Goal: Information Seeking & Learning: Learn about a topic

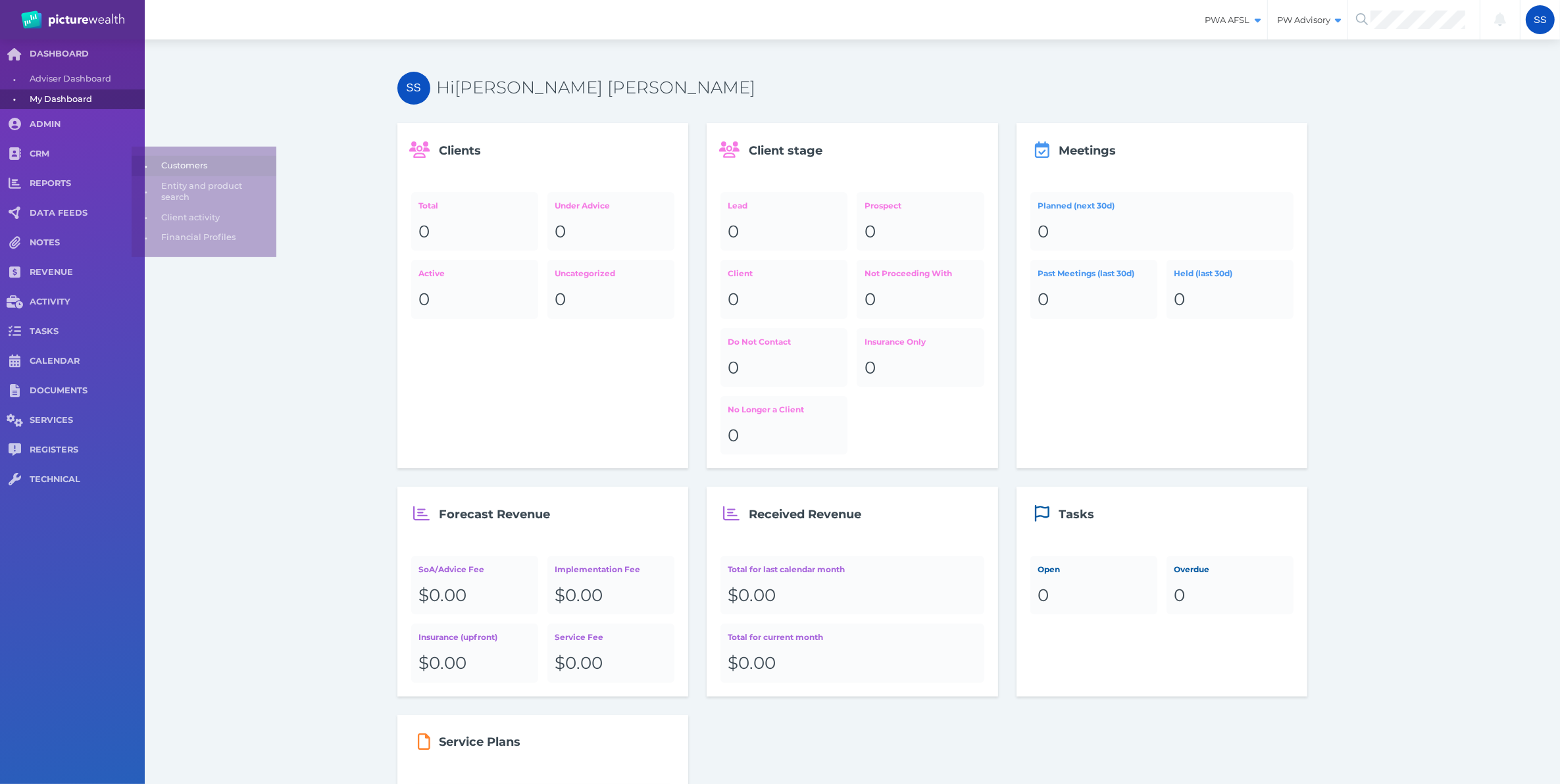
click at [171, 159] on span "Customers" at bounding box center [216, 158] width 111 height 20
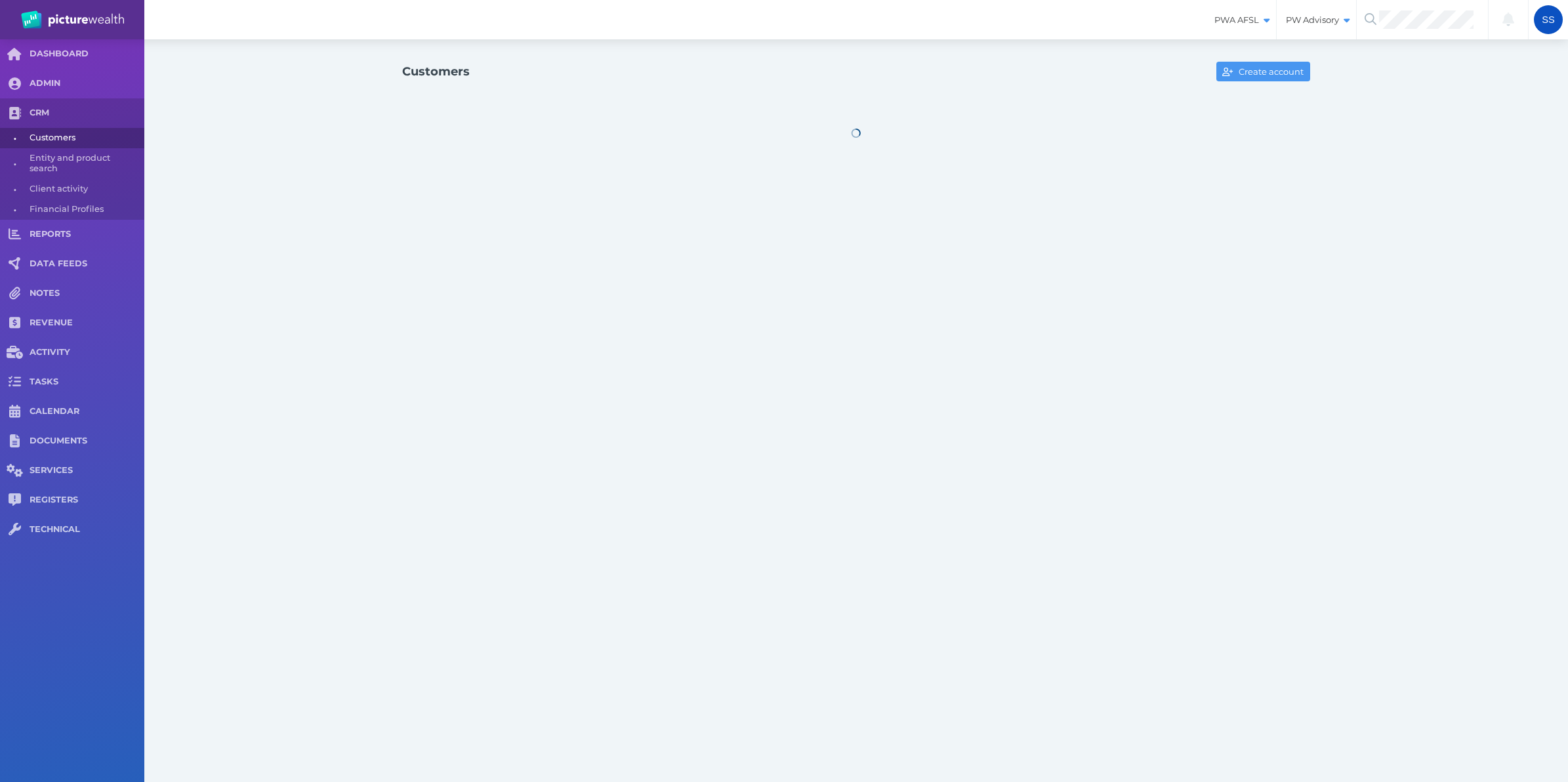
select select "25"
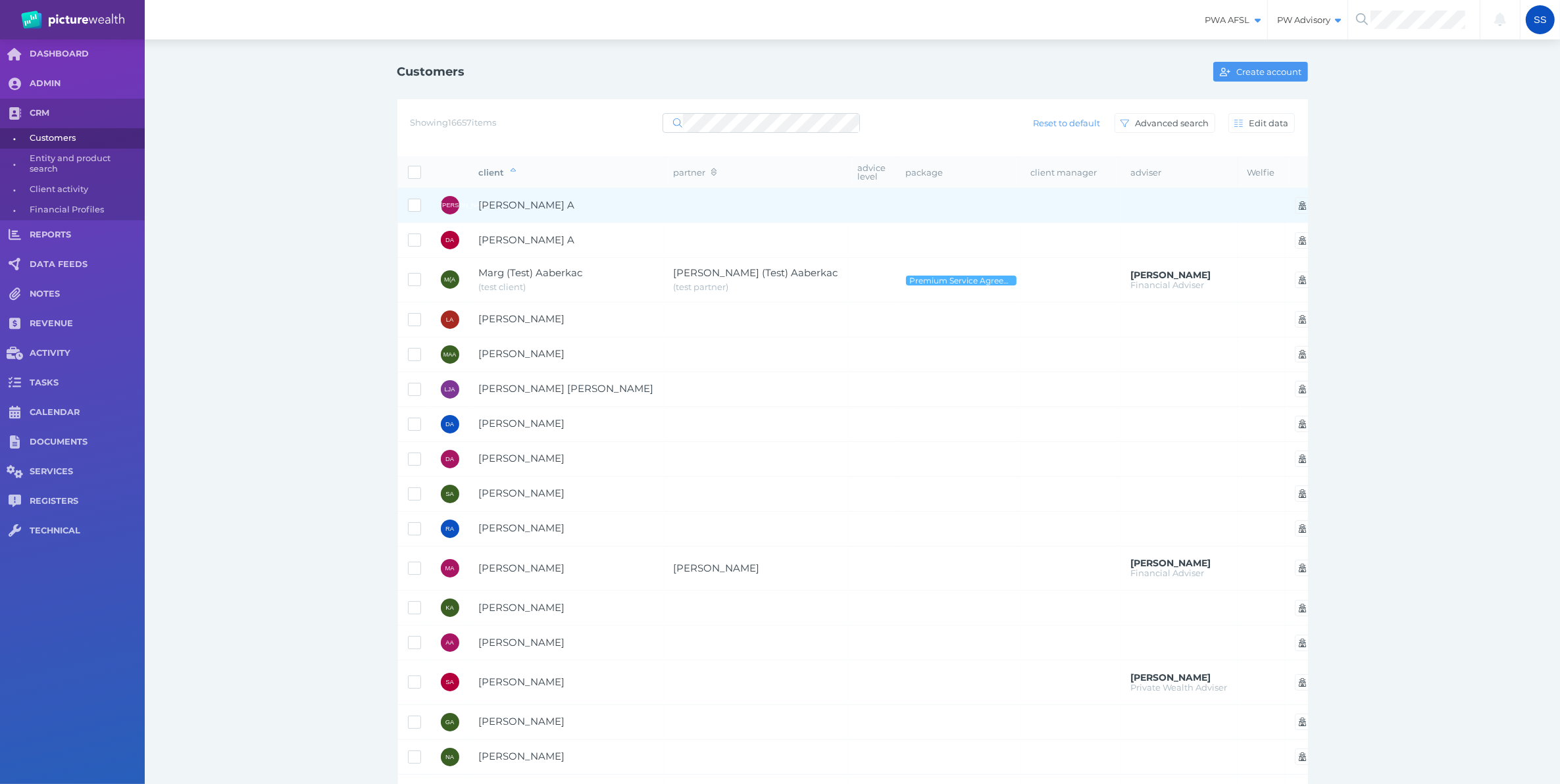
click at [512, 203] on span "[PERSON_NAME] A" at bounding box center [527, 204] width 96 height 13
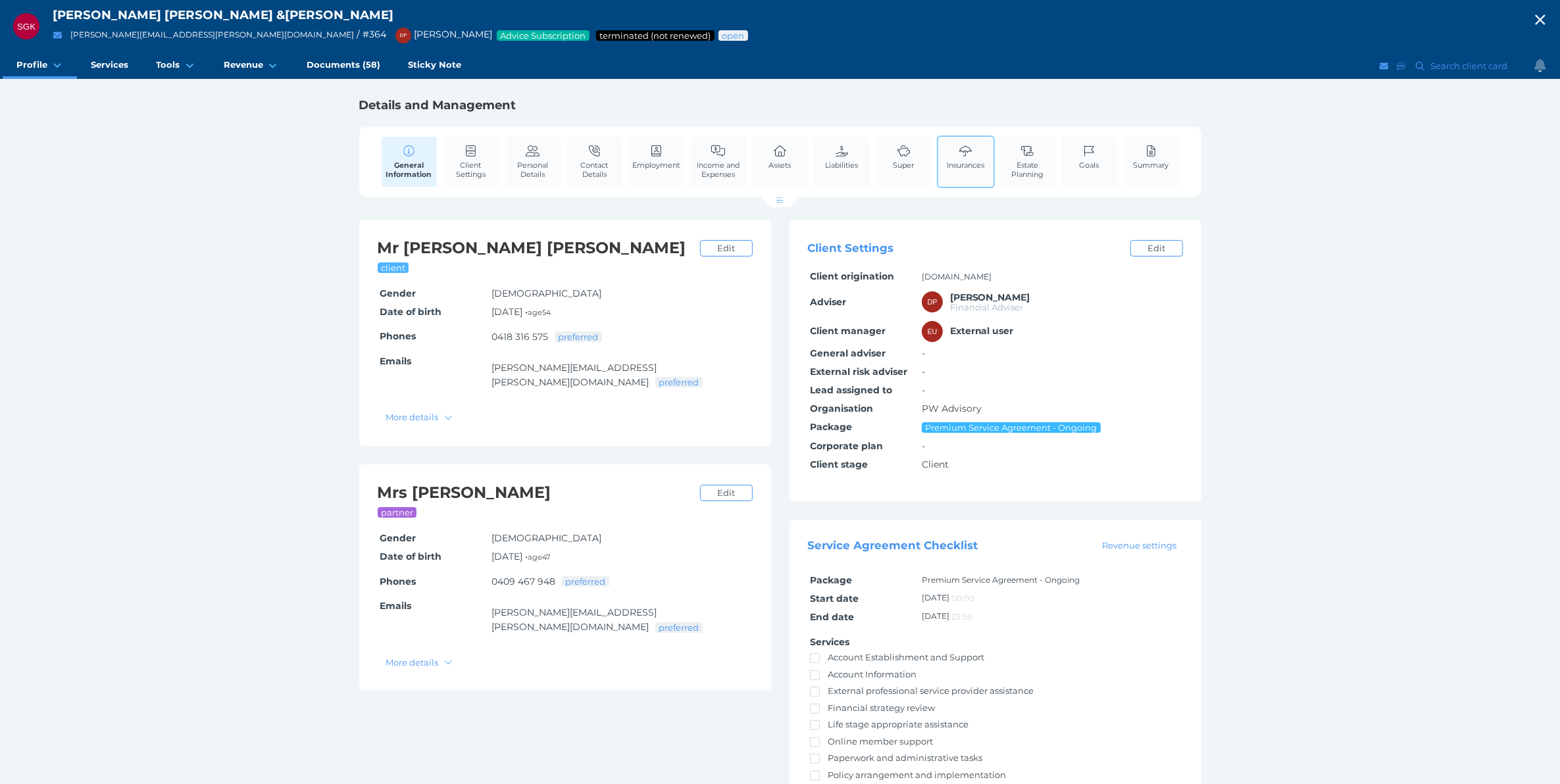
click at [960, 163] on span "Insurances" at bounding box center [966, 165] width 37 height 9
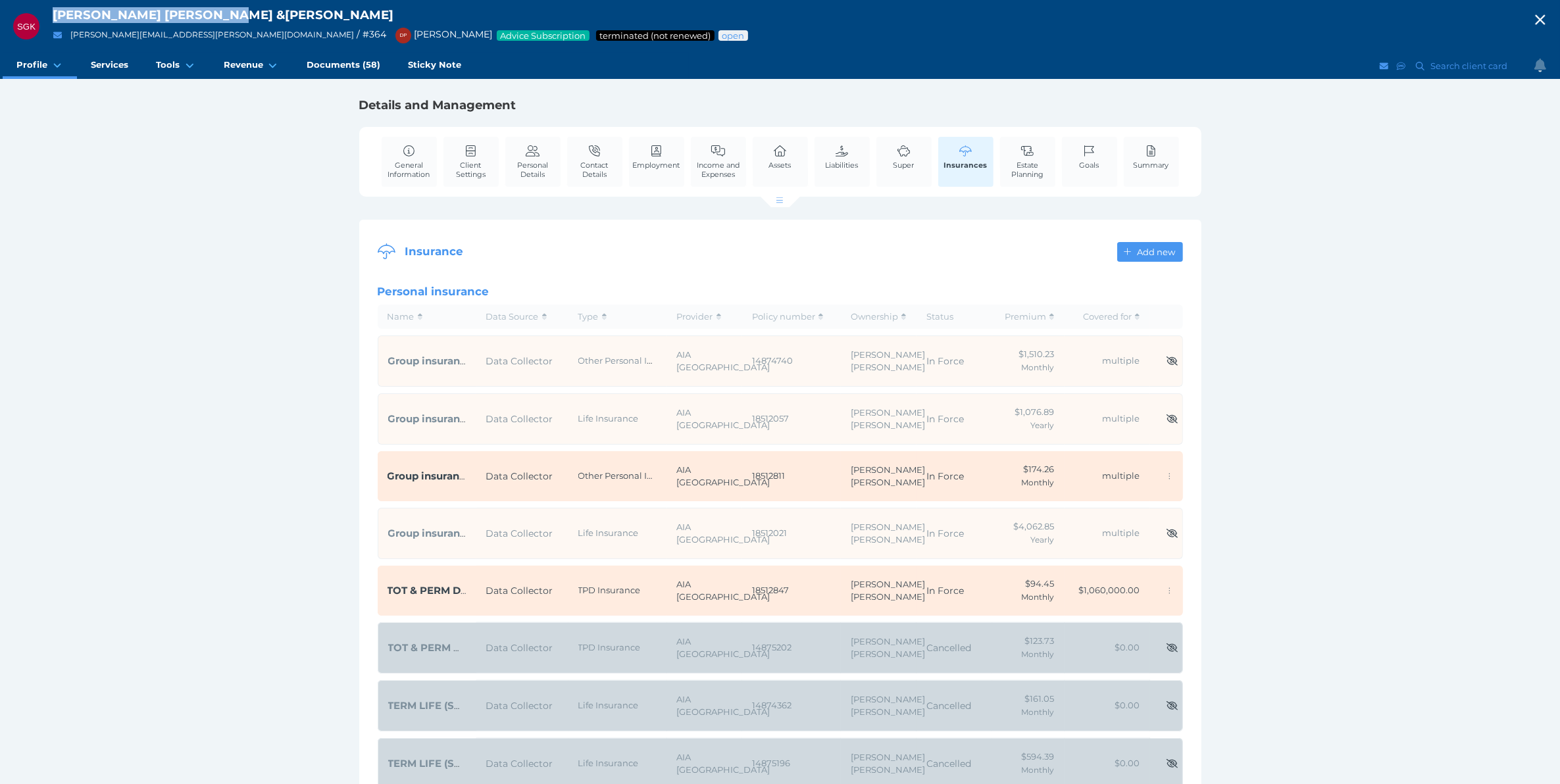
drag, startPoint x: 222, startPoint y: 13, endPoint x: 51, endPoint y: 13, distance: 171.0
click at [51, 13] on div "SGK Stephen Grant Kretschmer & Belinda Glenys Kretschmer stephen.kretschmer@iin…" at bounding box center [780, 26] width 1560 height 52
copy div "Stephen Grant Kretschmer"
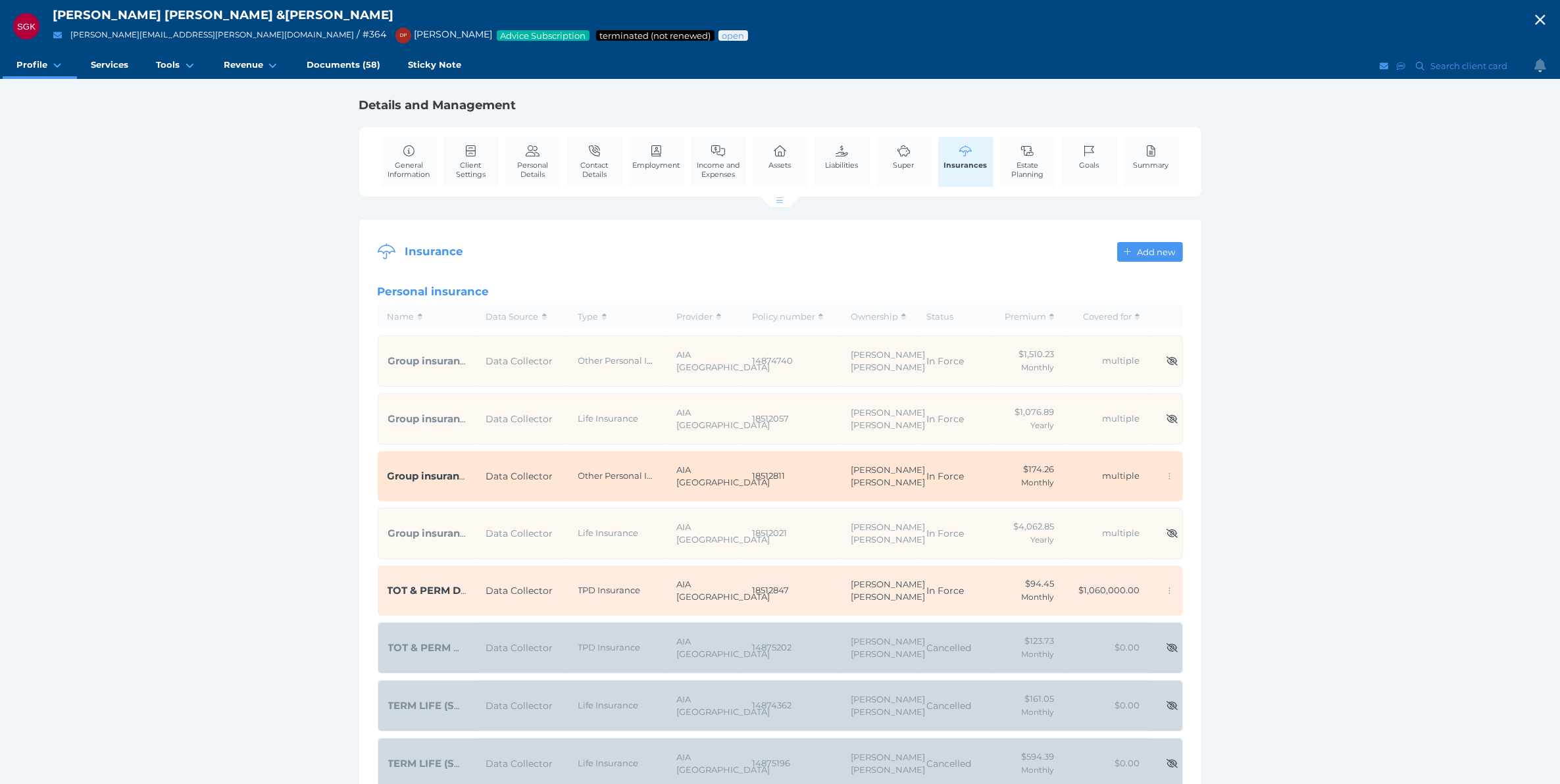
click at [780, 483] on span "18512811" at bounding box center [791, 477] width 79 height 13
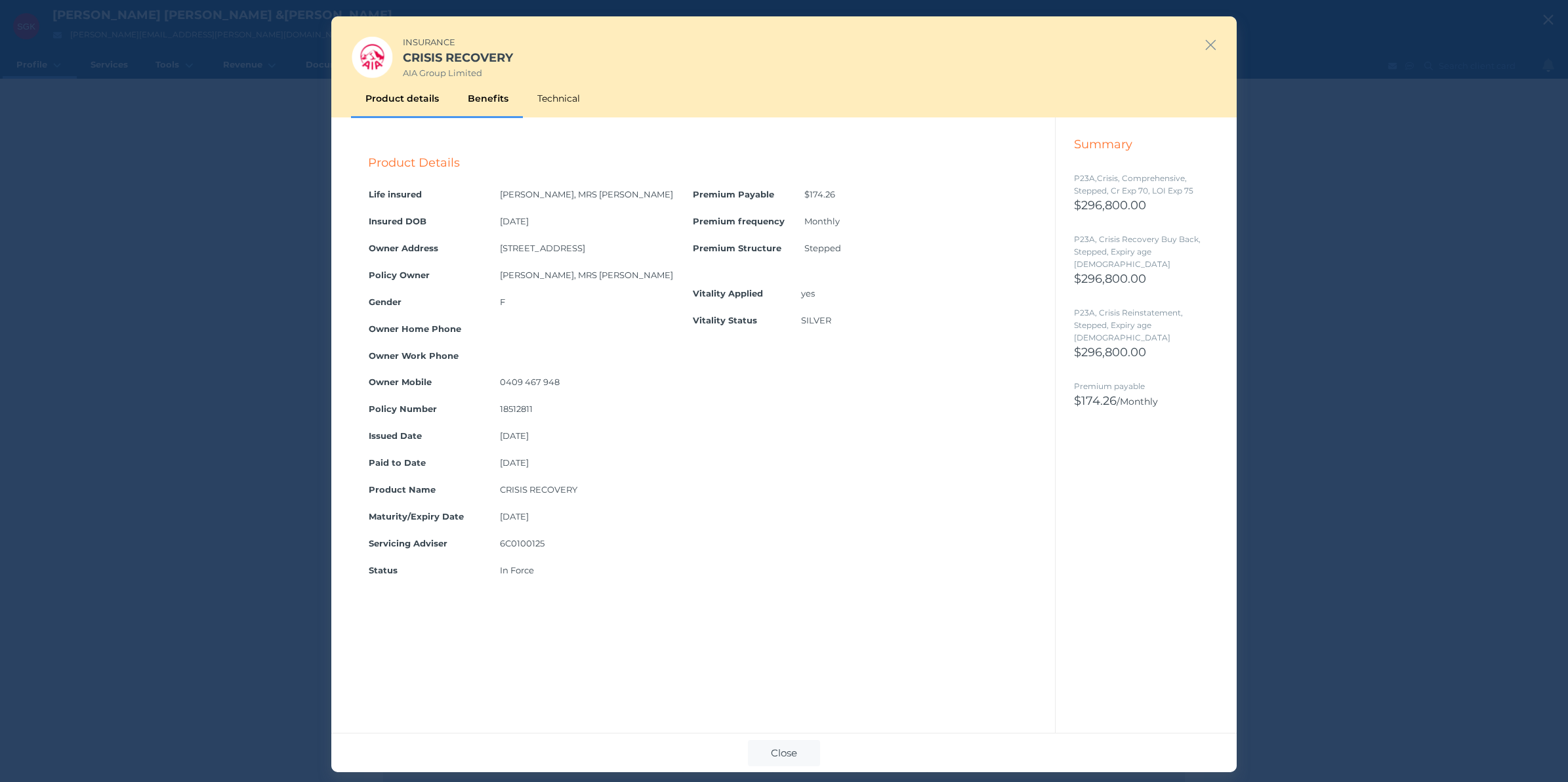
click at [471, 100] on div "Benefits" at bounding box center [487, 98] width 69 height 38
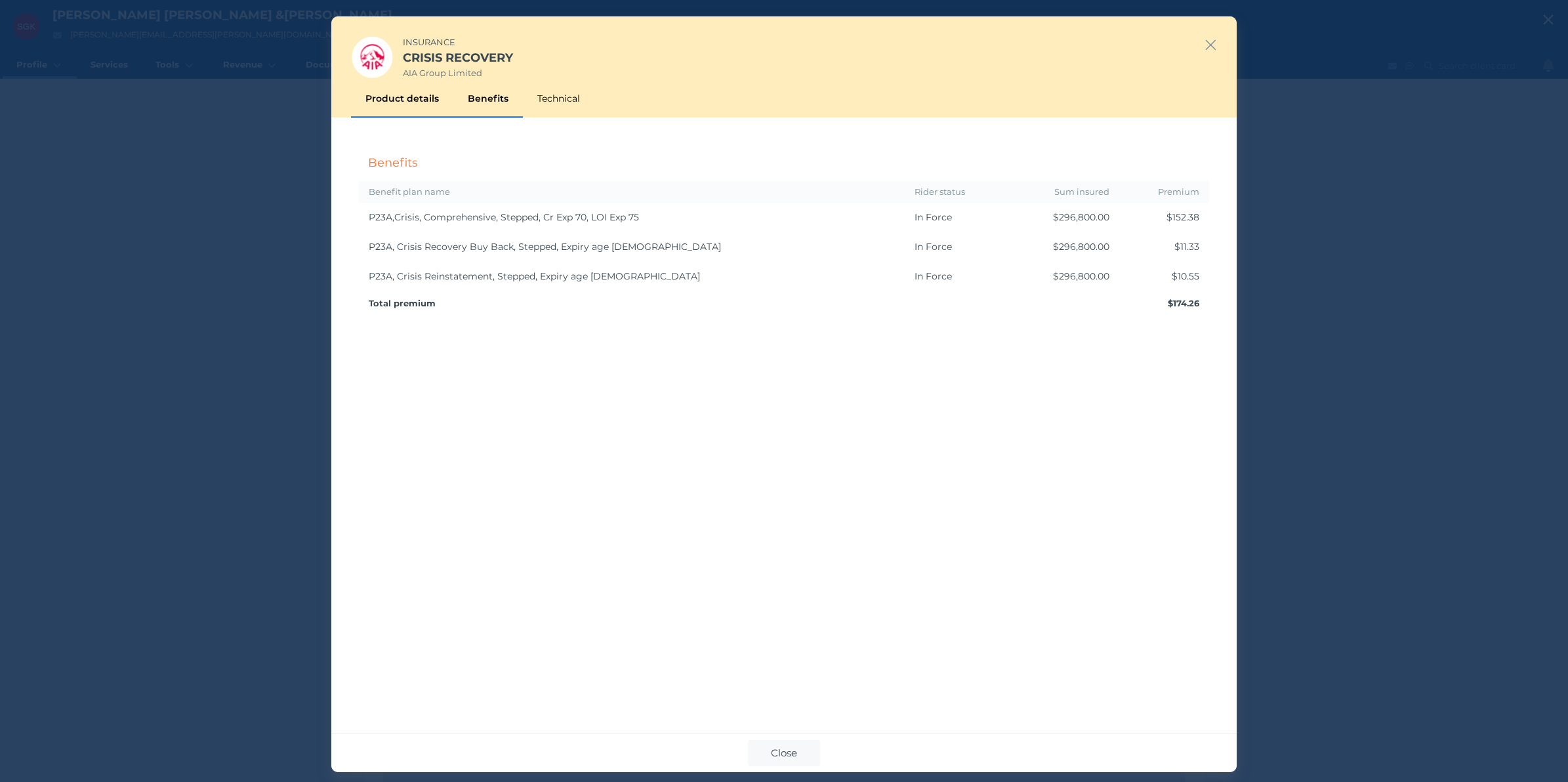
click at [407, 100] on div "Product details" at bounding box center [402, 98] width 102 height 38
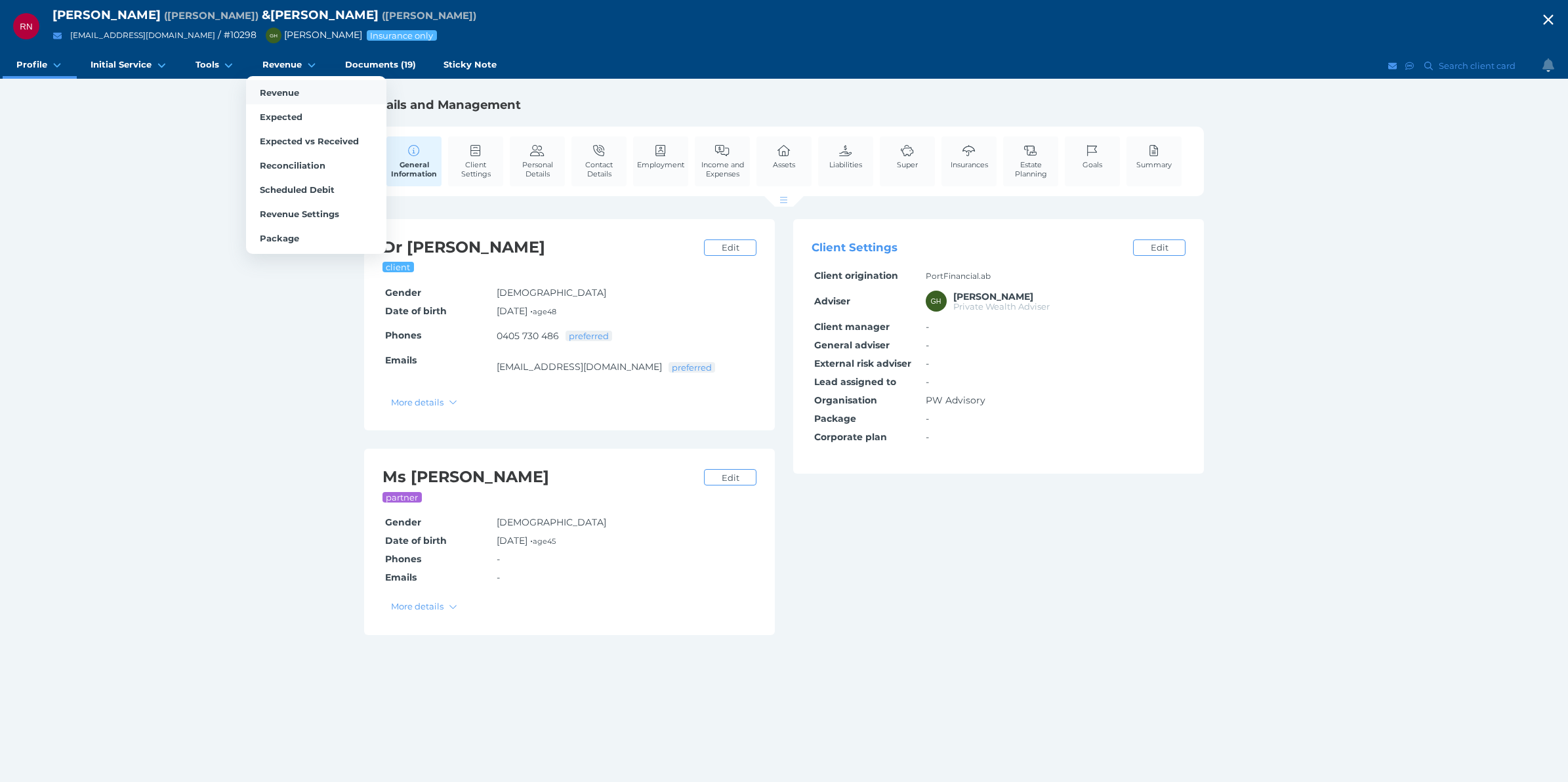
click at [277, 94] on span "Revenue" at bounding box center [279, 93] width 40 height 10
select select "25"
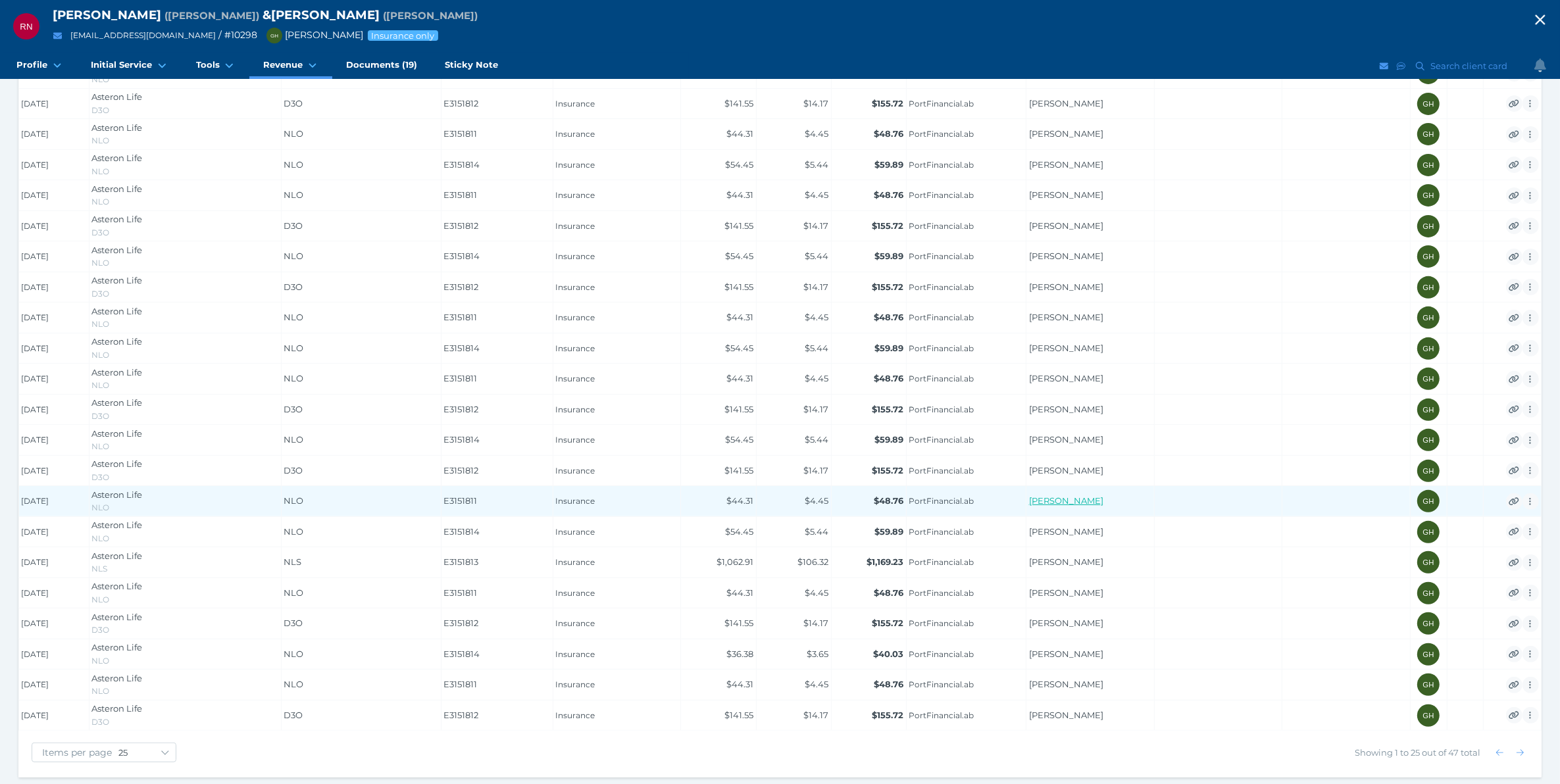
scroll to position [515, 0]
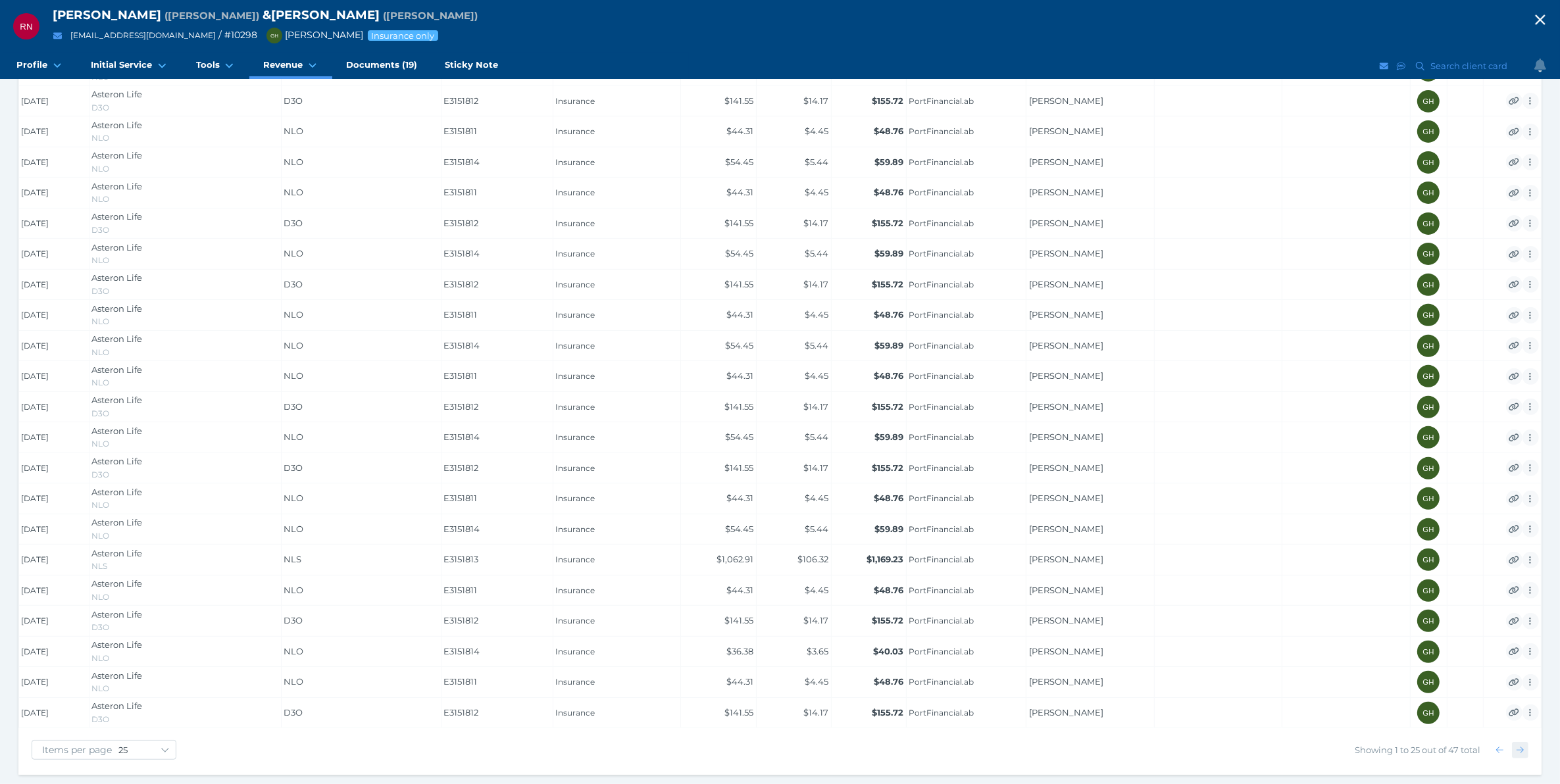
click at [1521, 750] on icon "button" at bounding box center [1520, 750] width 7 height 8
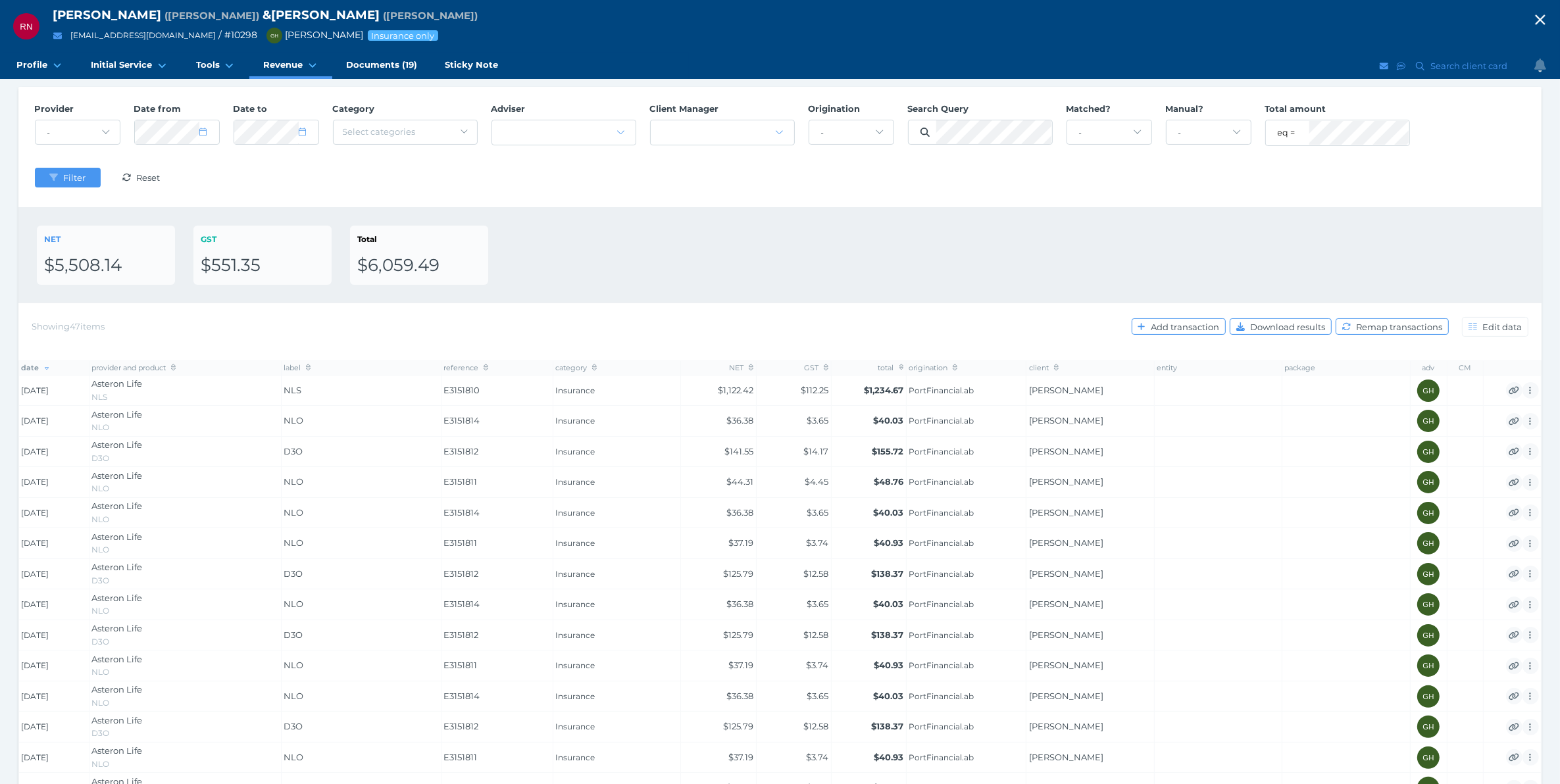
scroll to position [0, 0]
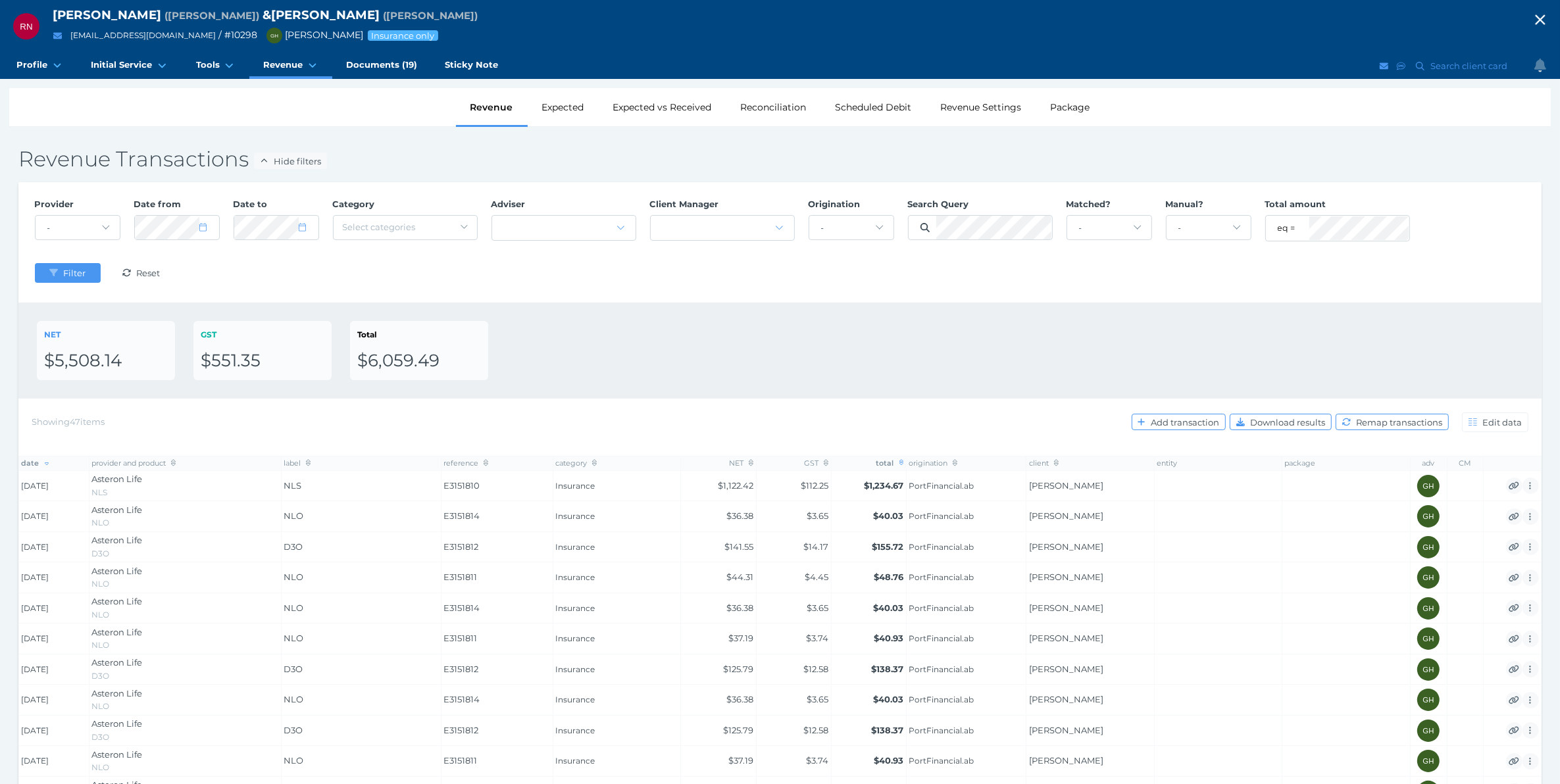
click at [901, 461] on icon at bounding box center [902, 463] width 4 height 7
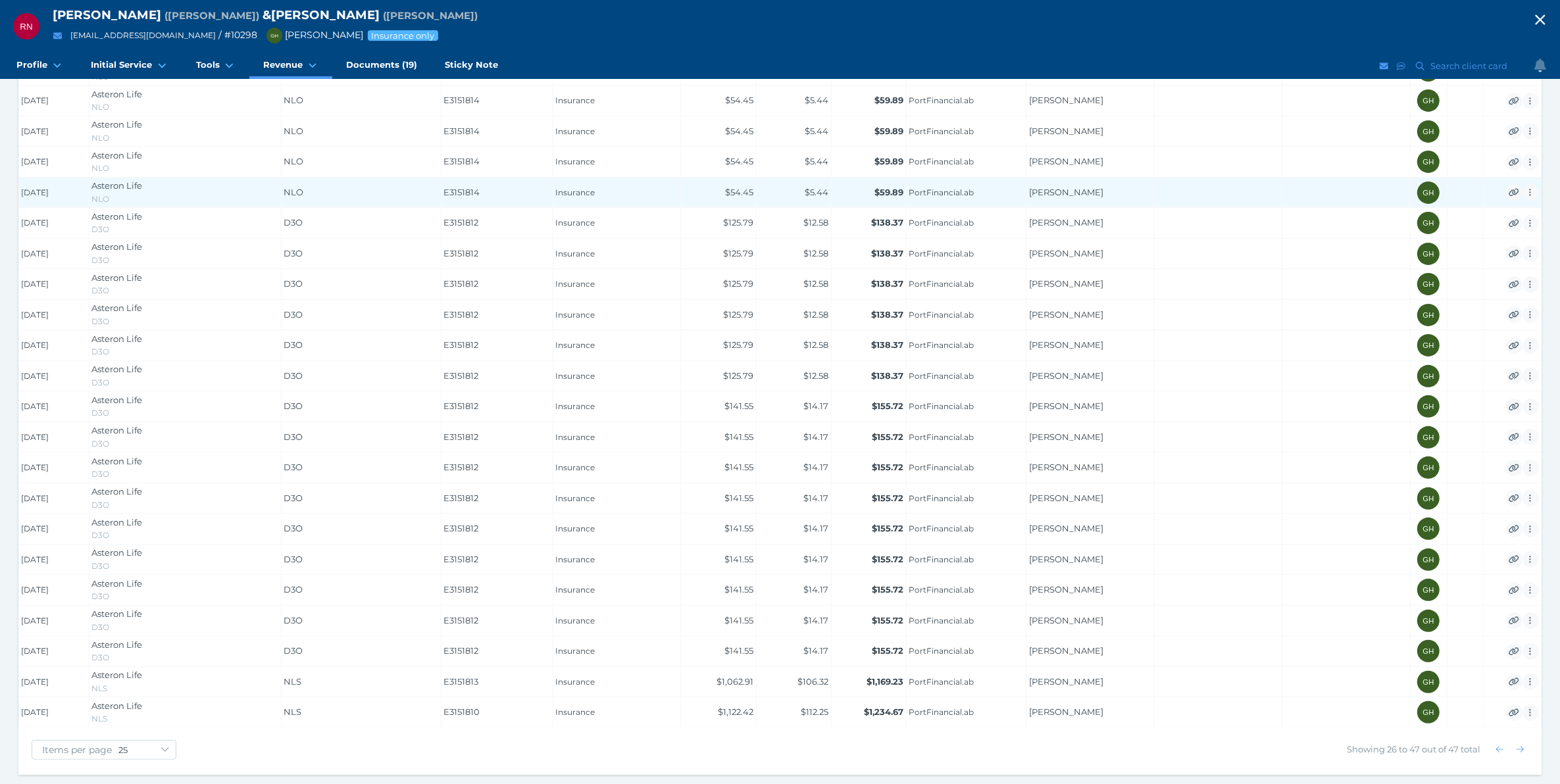
scroll to position [422, 0]
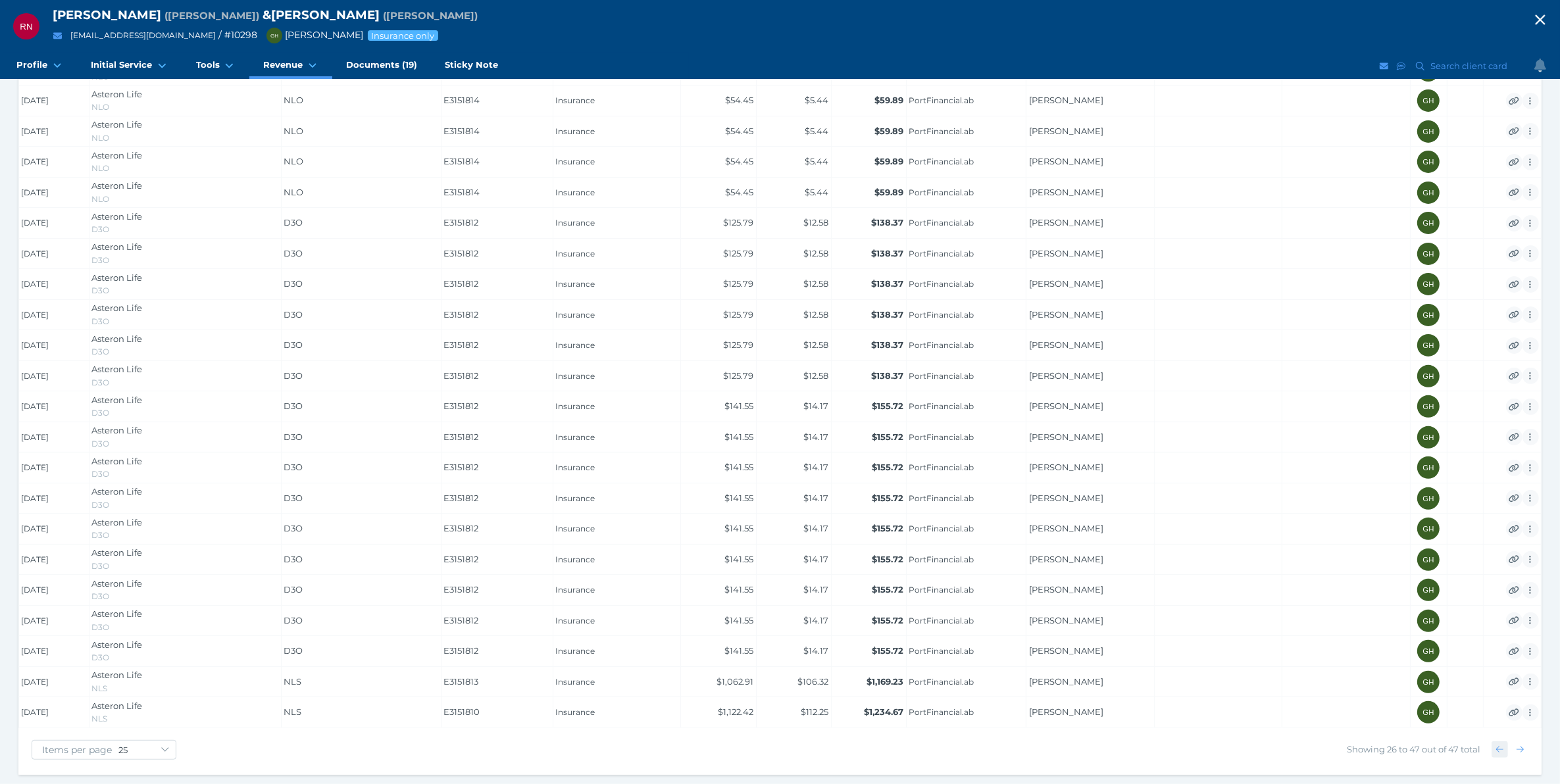
click at [1500, 750] on icon "button" at bounding box center [1500, 749] width 7 height 8
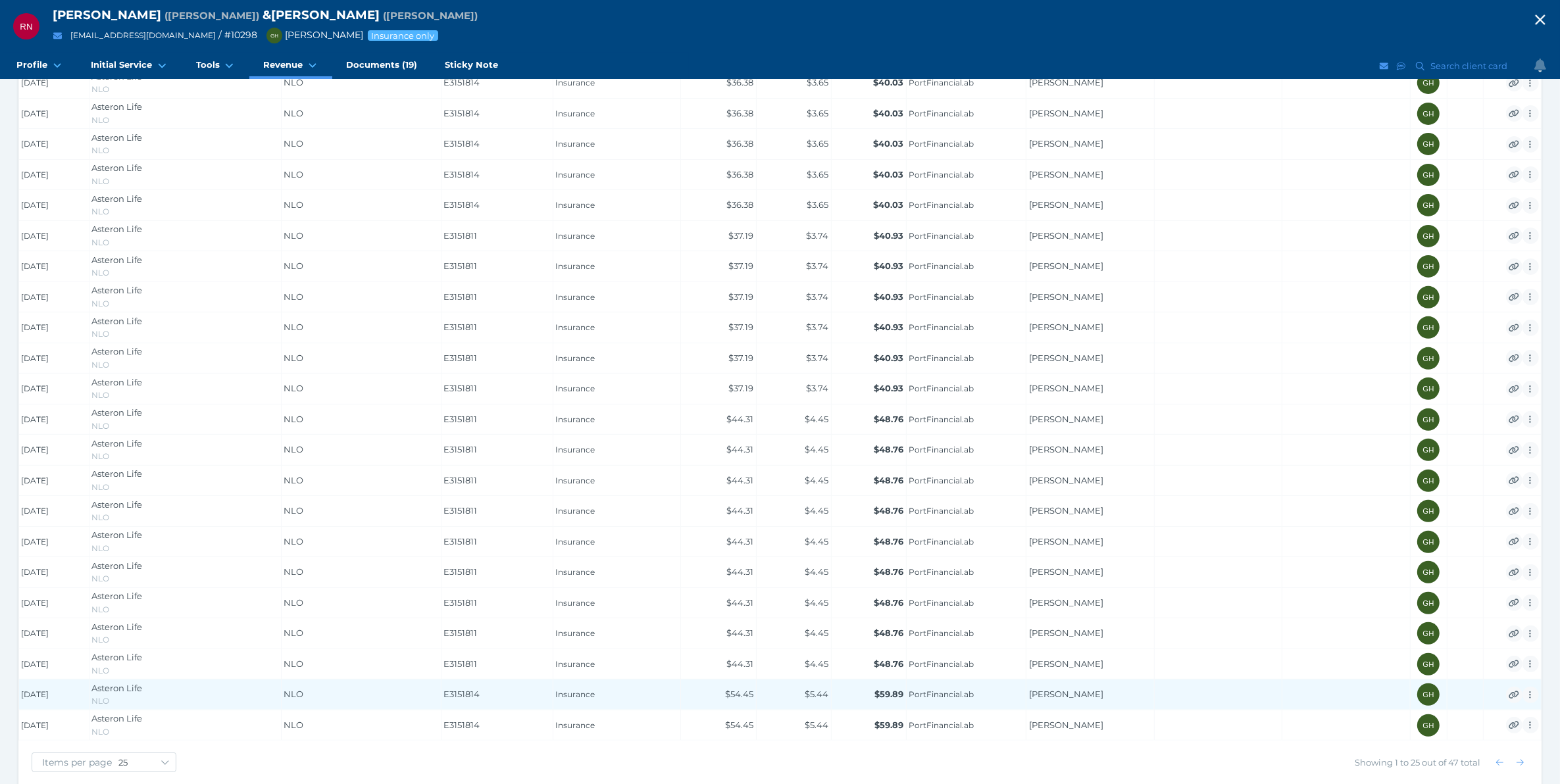
scroll to position [515, 0]
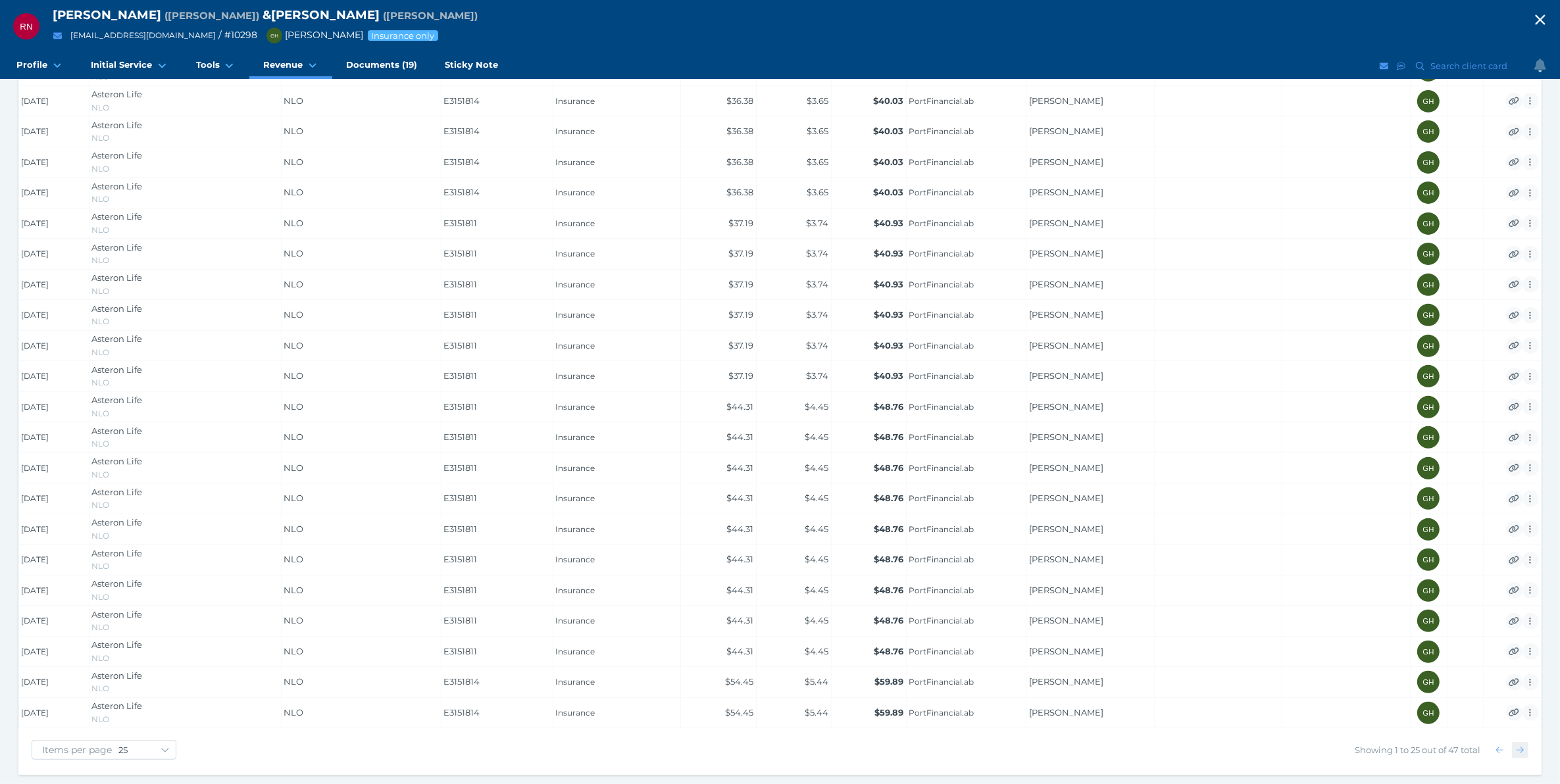
click at [1523, 747] on icon "button" at bounding box center [1520, 750] width 7 height 8
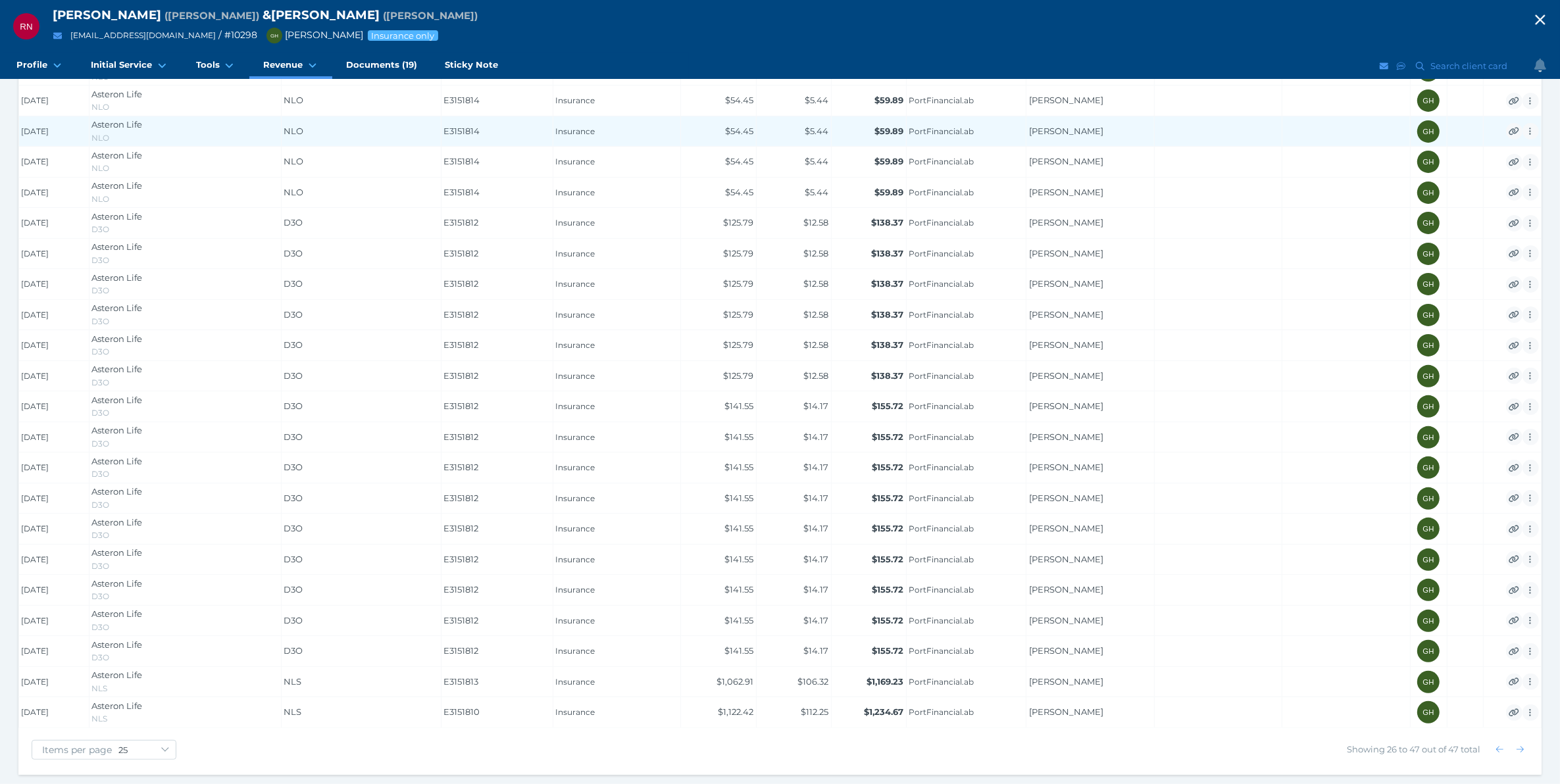
scroll to position [422, 0]
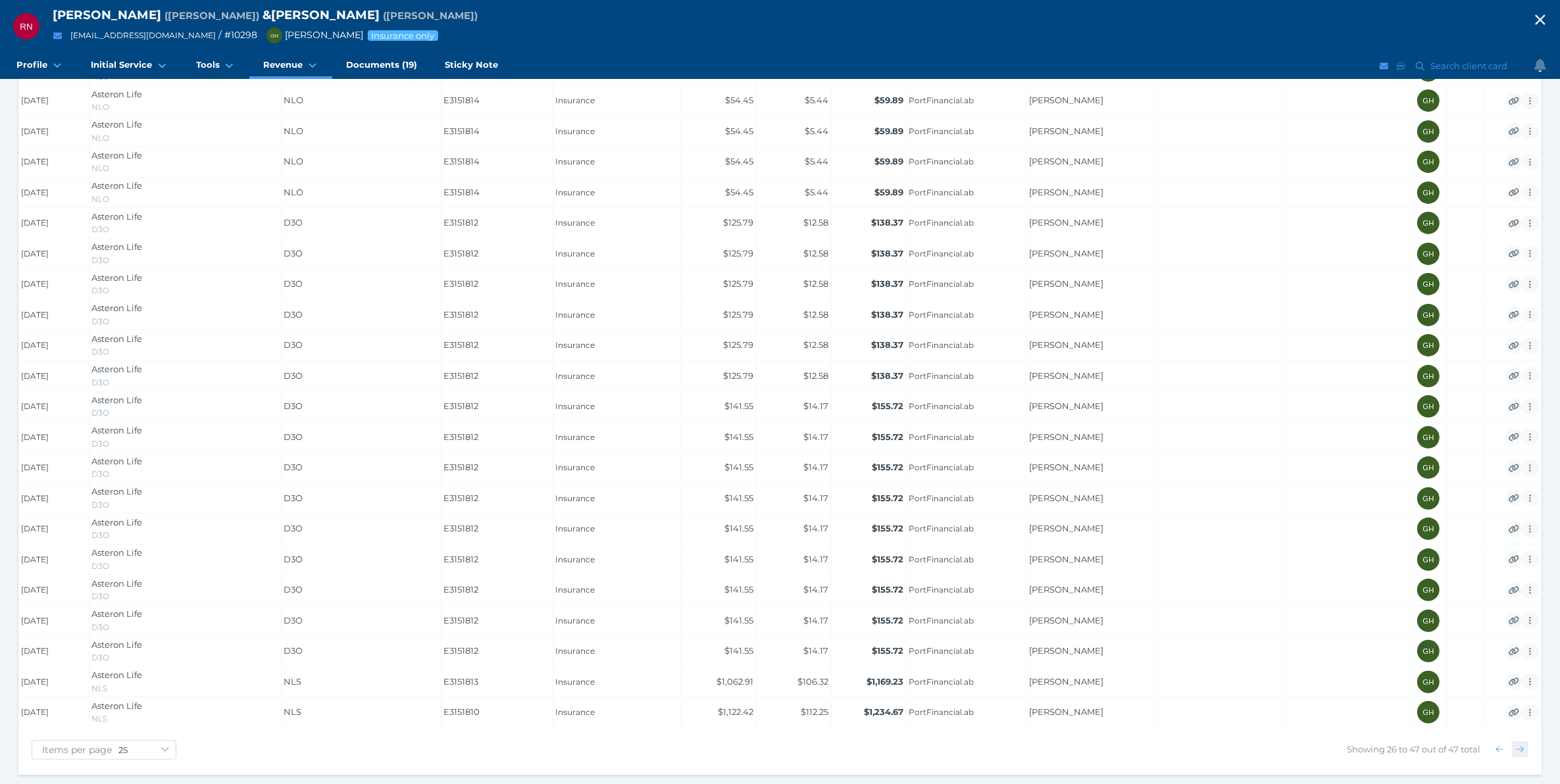
click at [1522, 750] on icon "button" at bounding box center [1520, 750] width 7 height 7
click at [280, 241] on span "Package" at bounding box center [280, 239] width 40 height 10
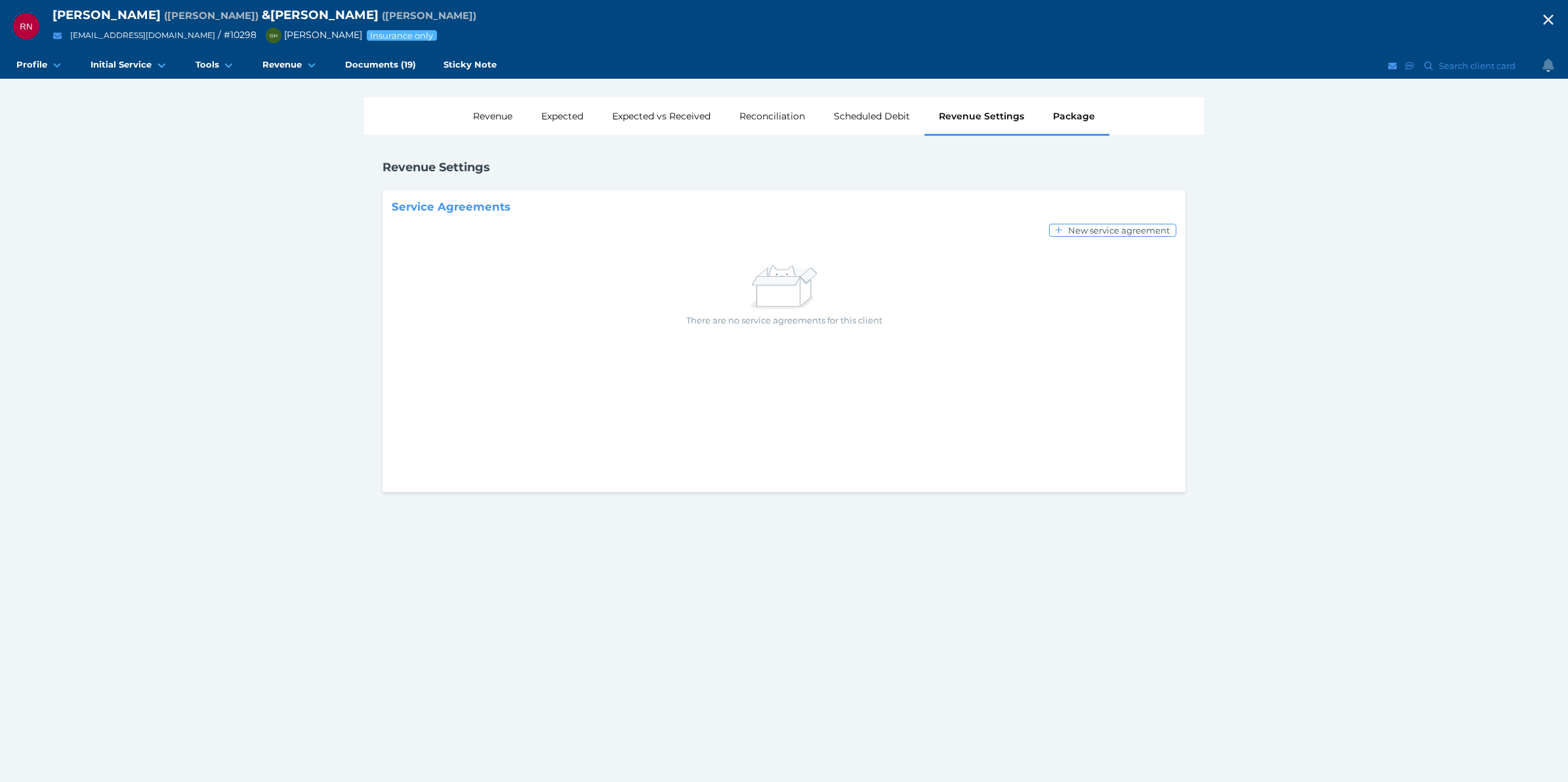
click at [990, 116] on div "Revenue Settings" at bounding box center [981, 116] width 114 height 38
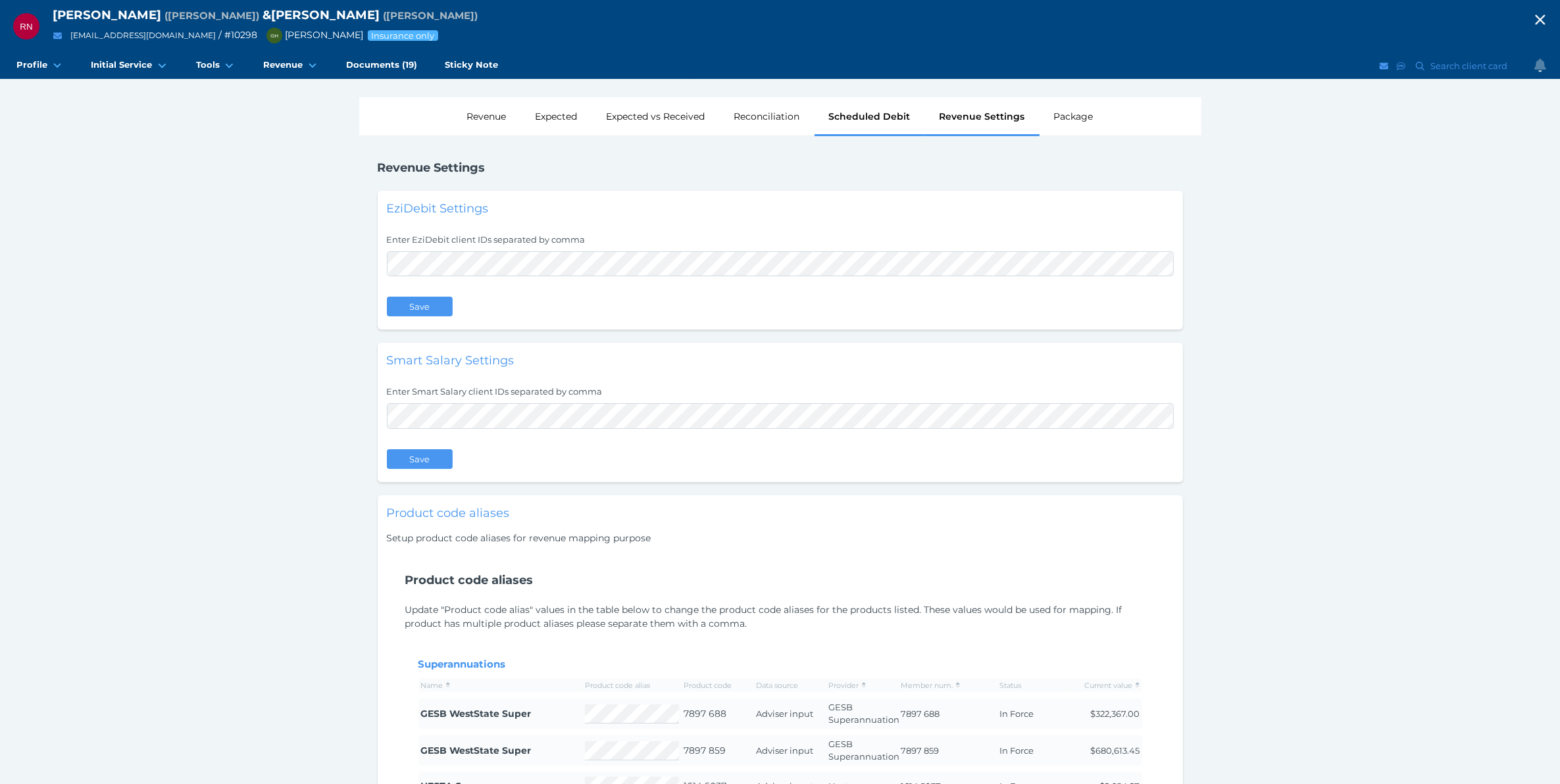
click at [859, 114] on div "Scheduled Debit" at bounding box center [870, 116] width 111 height 38
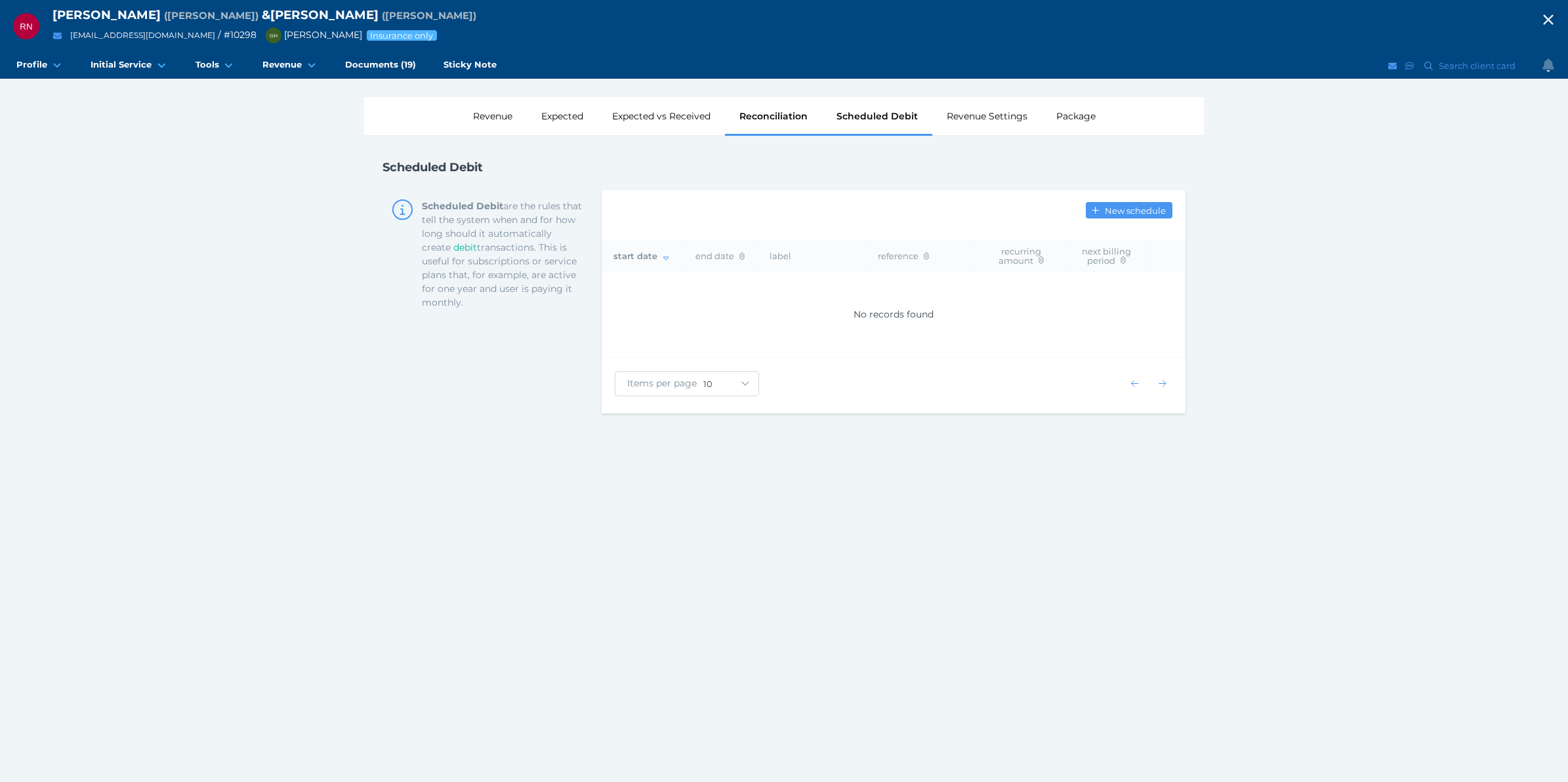
click at [784, 108] on div "Reconciliation" at bounding box center [773, 116] width 97 height 38
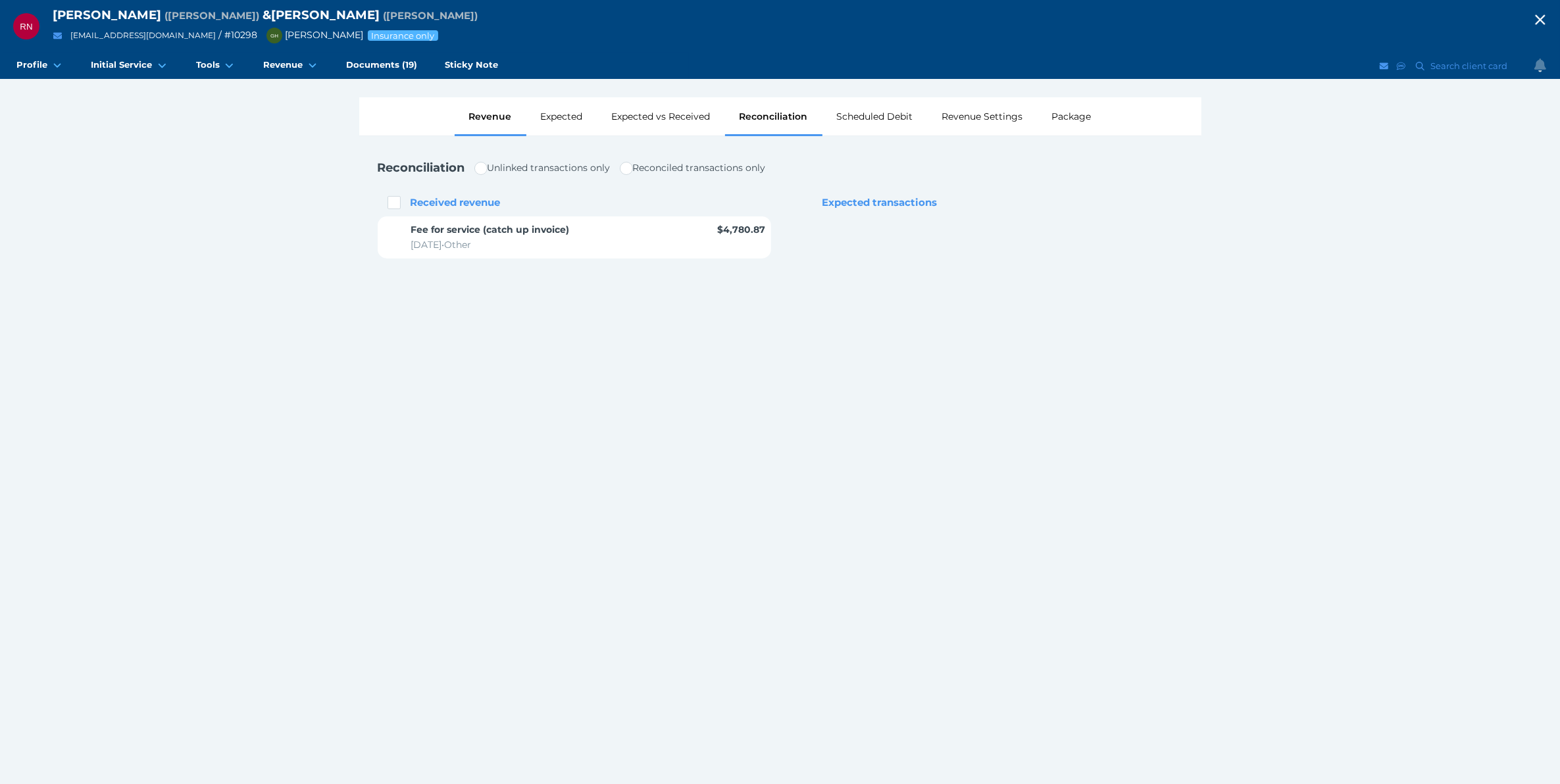
click at [484, 120] on div "Revenue" at bounding box center [490, 116] width 72 height 38
select select "25"
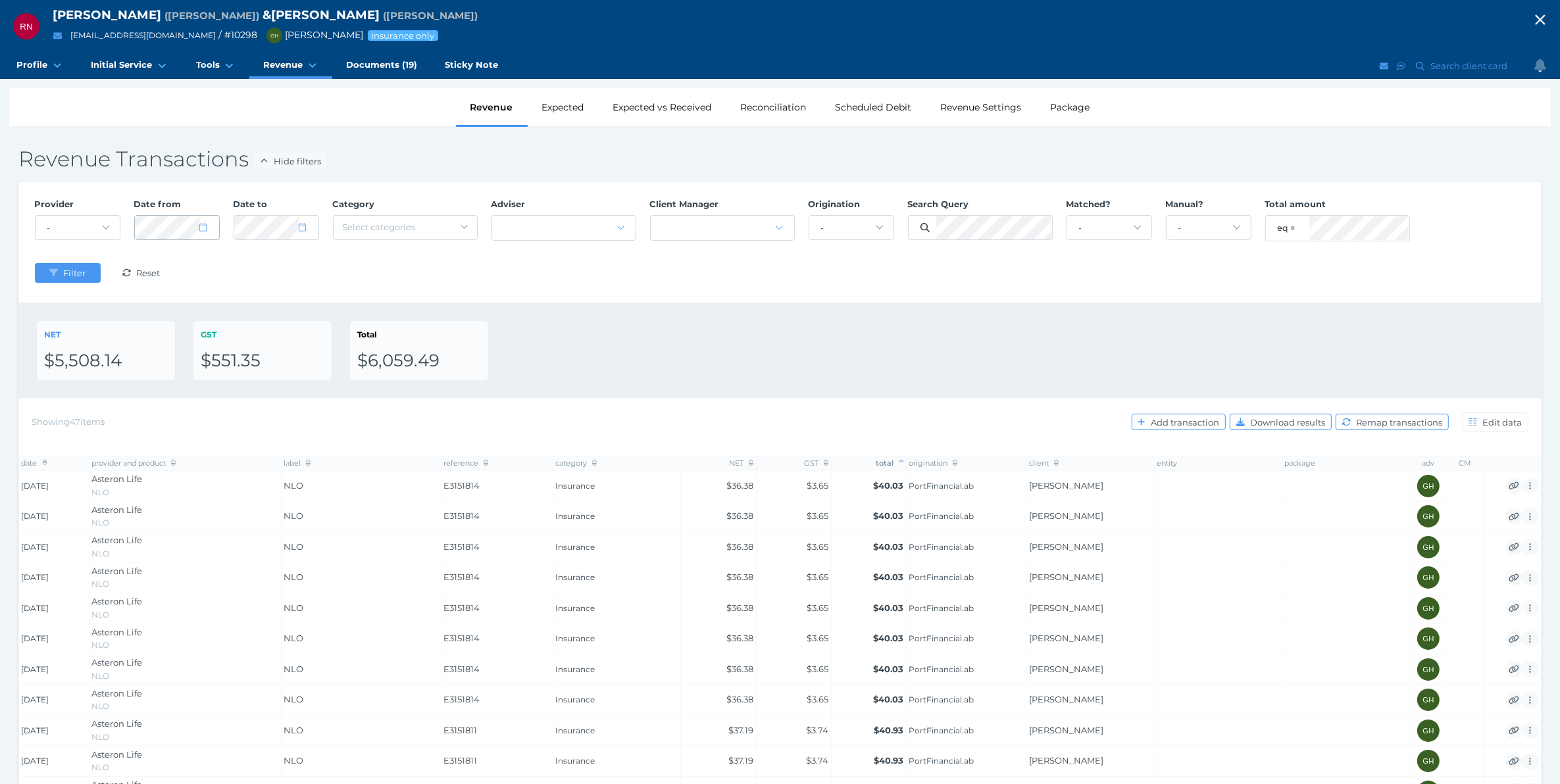
click at [201, 230] on icon at bounding box center [203, 227] width 7 height 8
select select "4"
select select "2024"
click at [148, 265] on icon "button" at bounding box center [150, 266] width 5 height 8
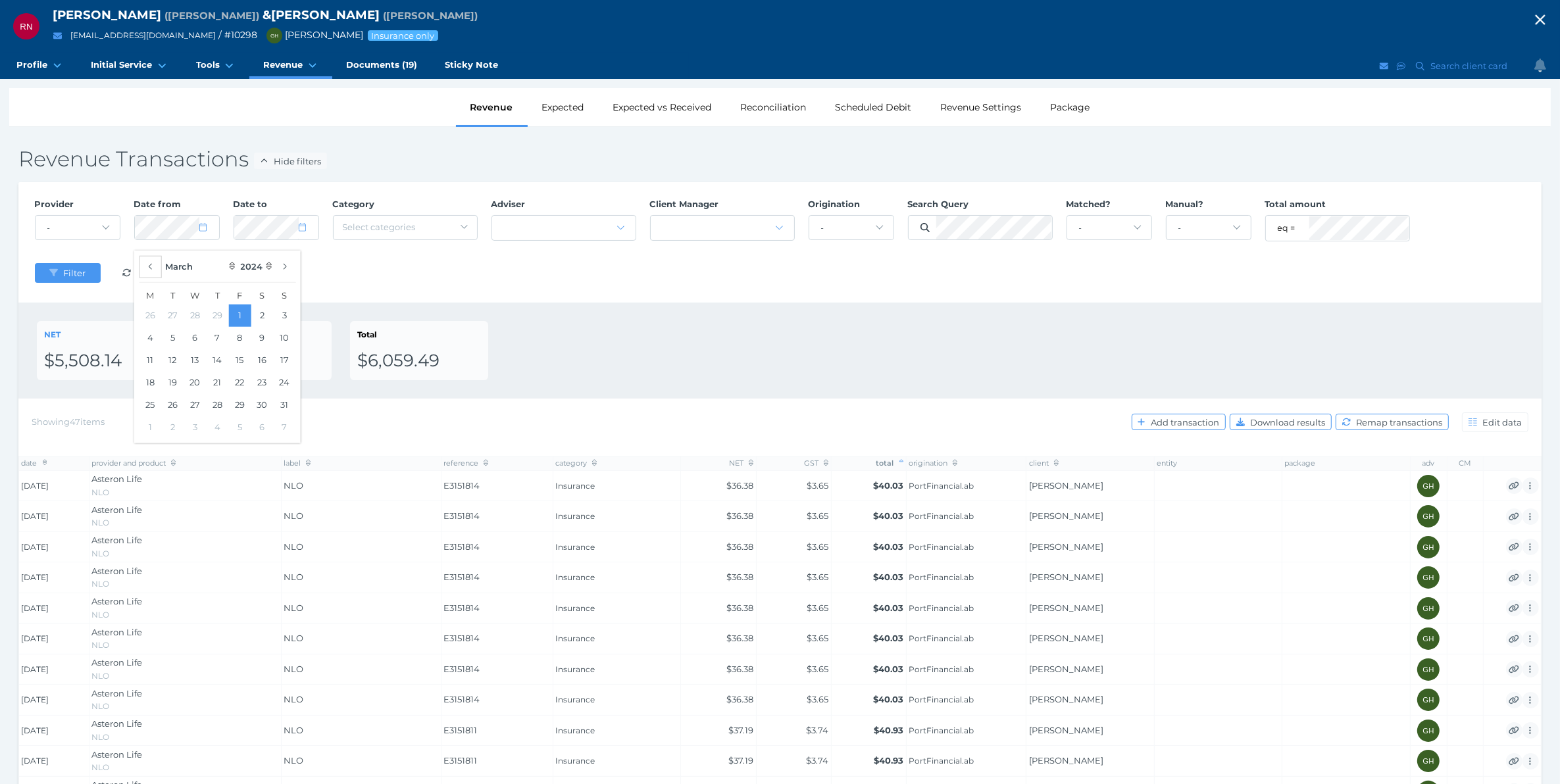
click at [148, 265] on icon "button" at bounding box center [150, 266] width 5 height 8
select select "11"
select select "2023"
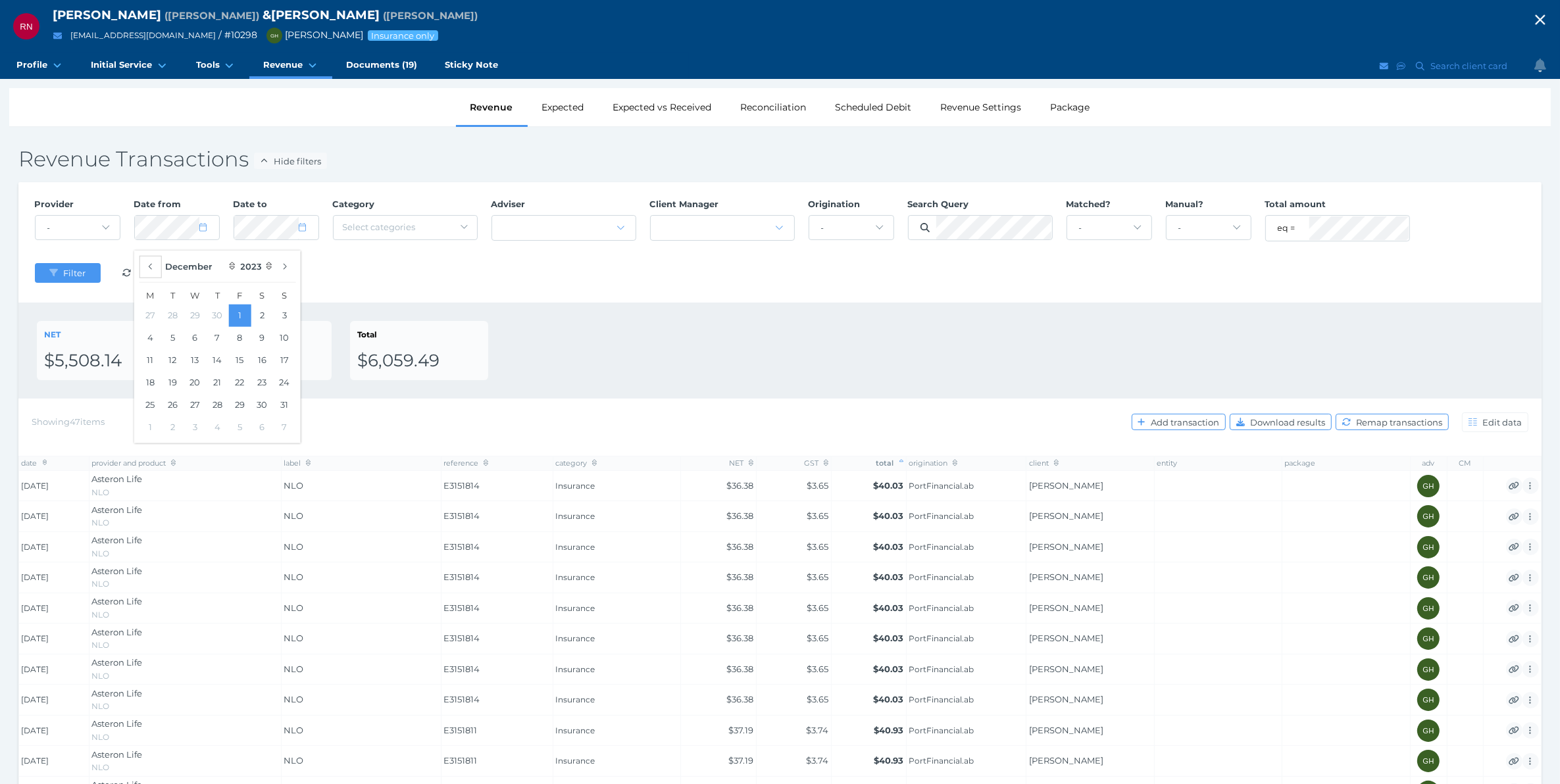
click at [148, 265] on icon "button" at bounding box center [150, 266] width 5 height 8
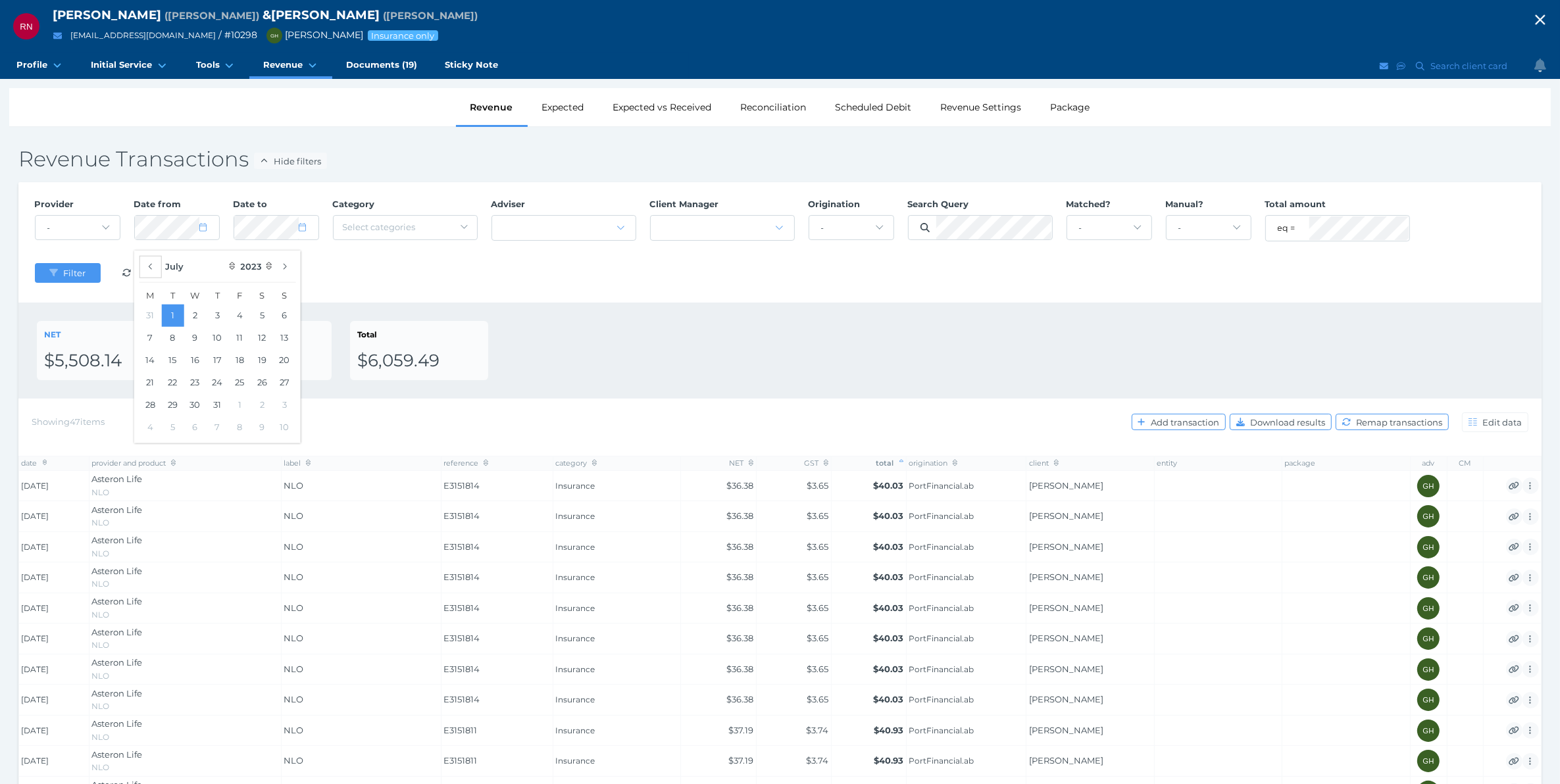
click at [148, 265] on icon "button" at bounding box center [150, 266] width 5 height 8
click at [147, 266] on icon "button" at bounding box center [150, 266] width 5 height 8
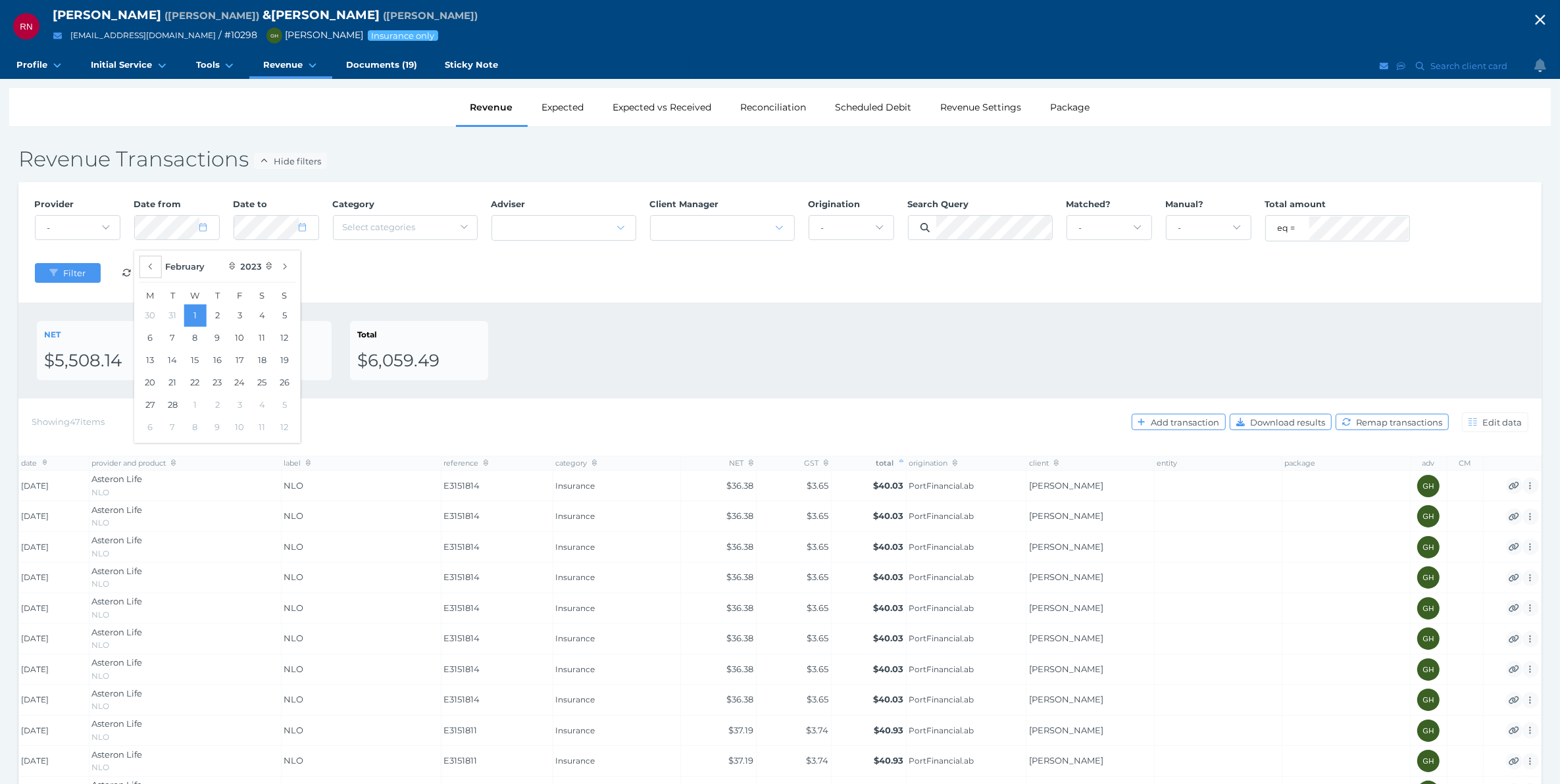
click at [147, 266] on icon "button" at bounding box center [150, 266] width 5 height 8
select select "0"
drag, startPoint x: 394, startPoint y: 267, endPoint x: 377, endPoint y: 269, distance: 17.1
click at [394, 268] on div "Provider - Acuity Fee Revenue Acuity Trustee Advocate Private Wealth Pty Ltd AI…" at bounding box center [780, 242] width 1505 height 102
click at [69, 272] on span "Filter" at bounding box center [76, 273] width 31 height 10
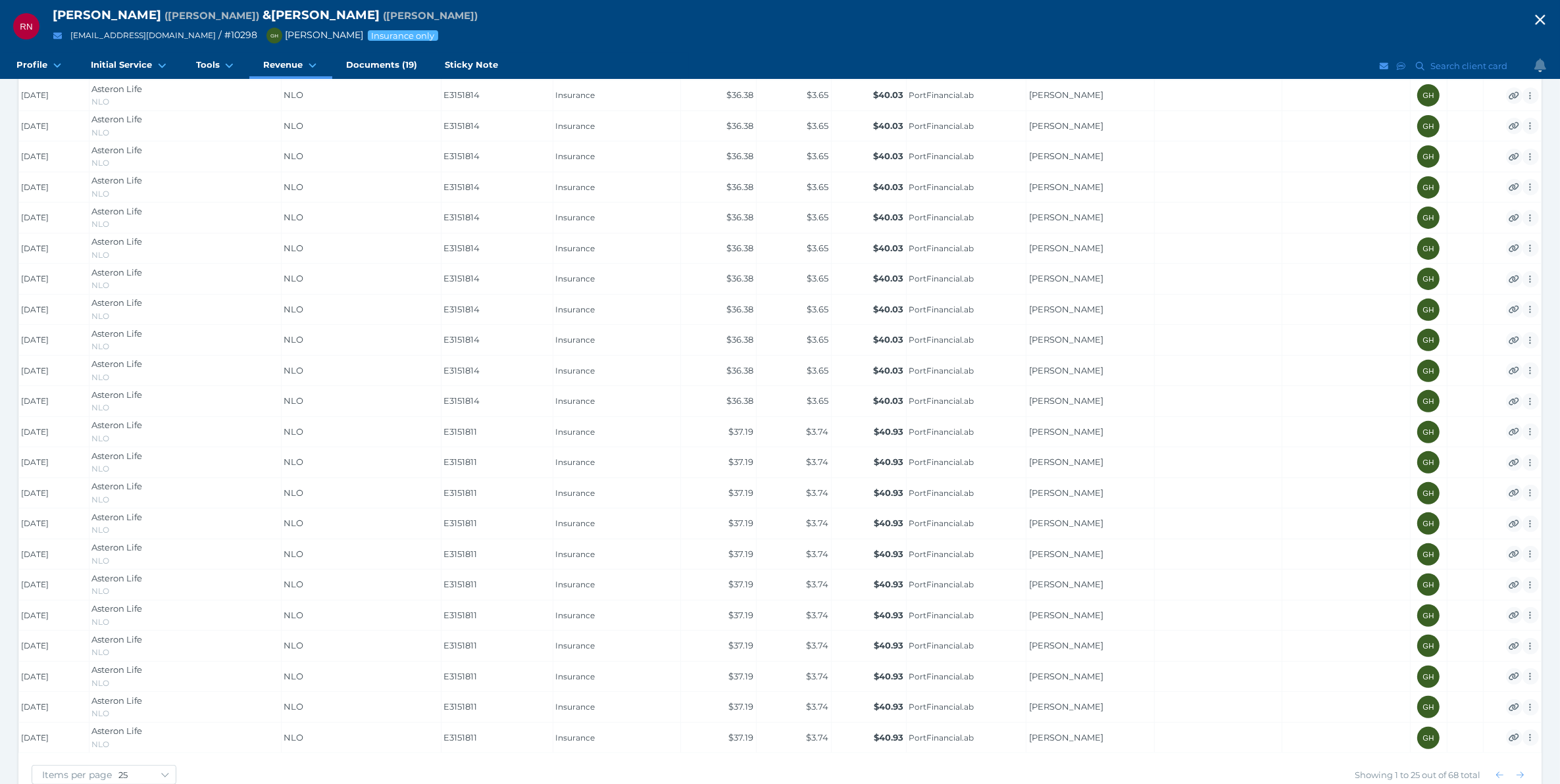
scroll to position [515, 0]
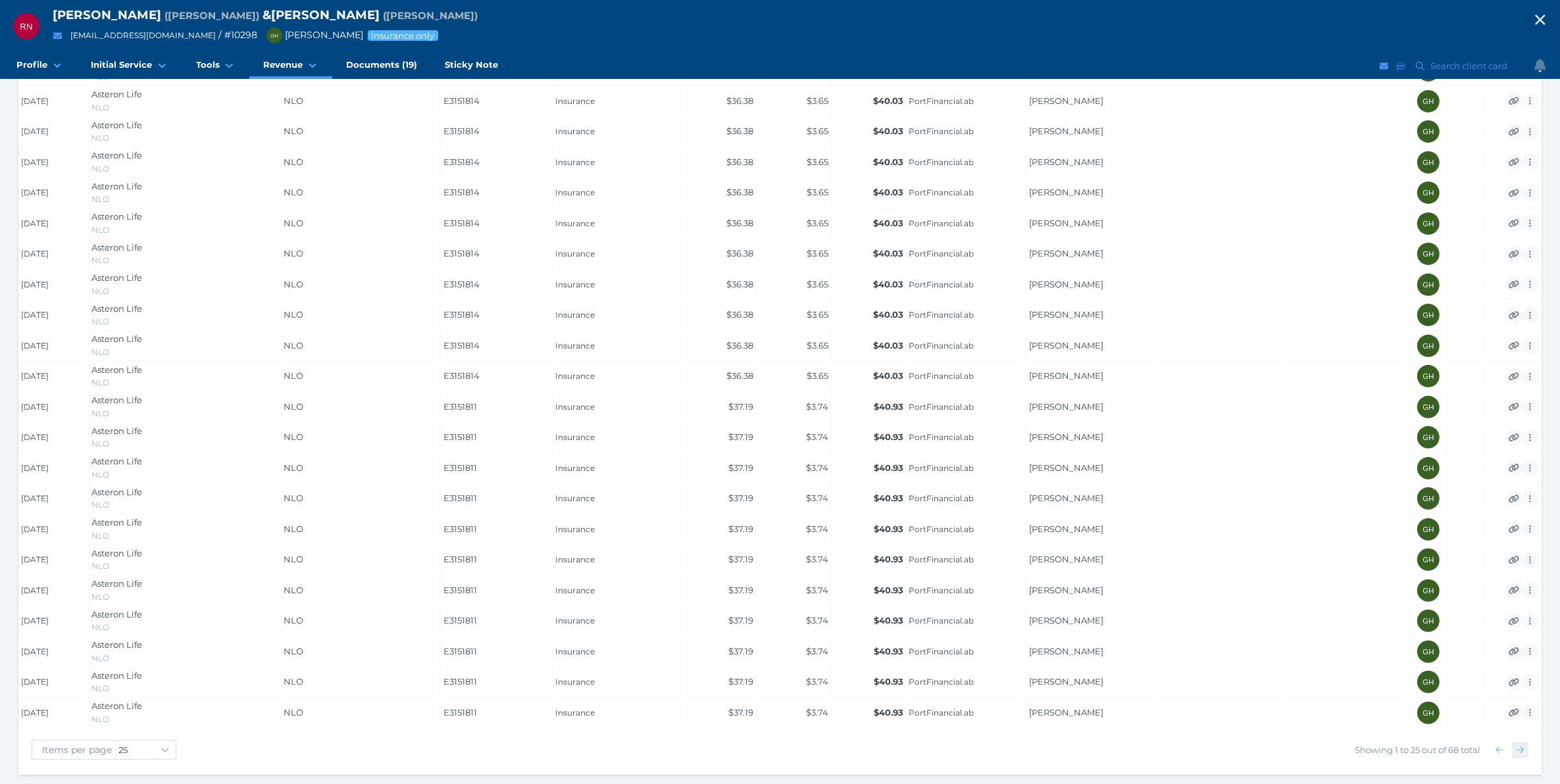
click at [1520, 754] on span "button" at bounding box center [1520, 750] width 19 height 10
click at [1518, 751] on icon "button" at bounding box center [1520, 750] width 7 height 8
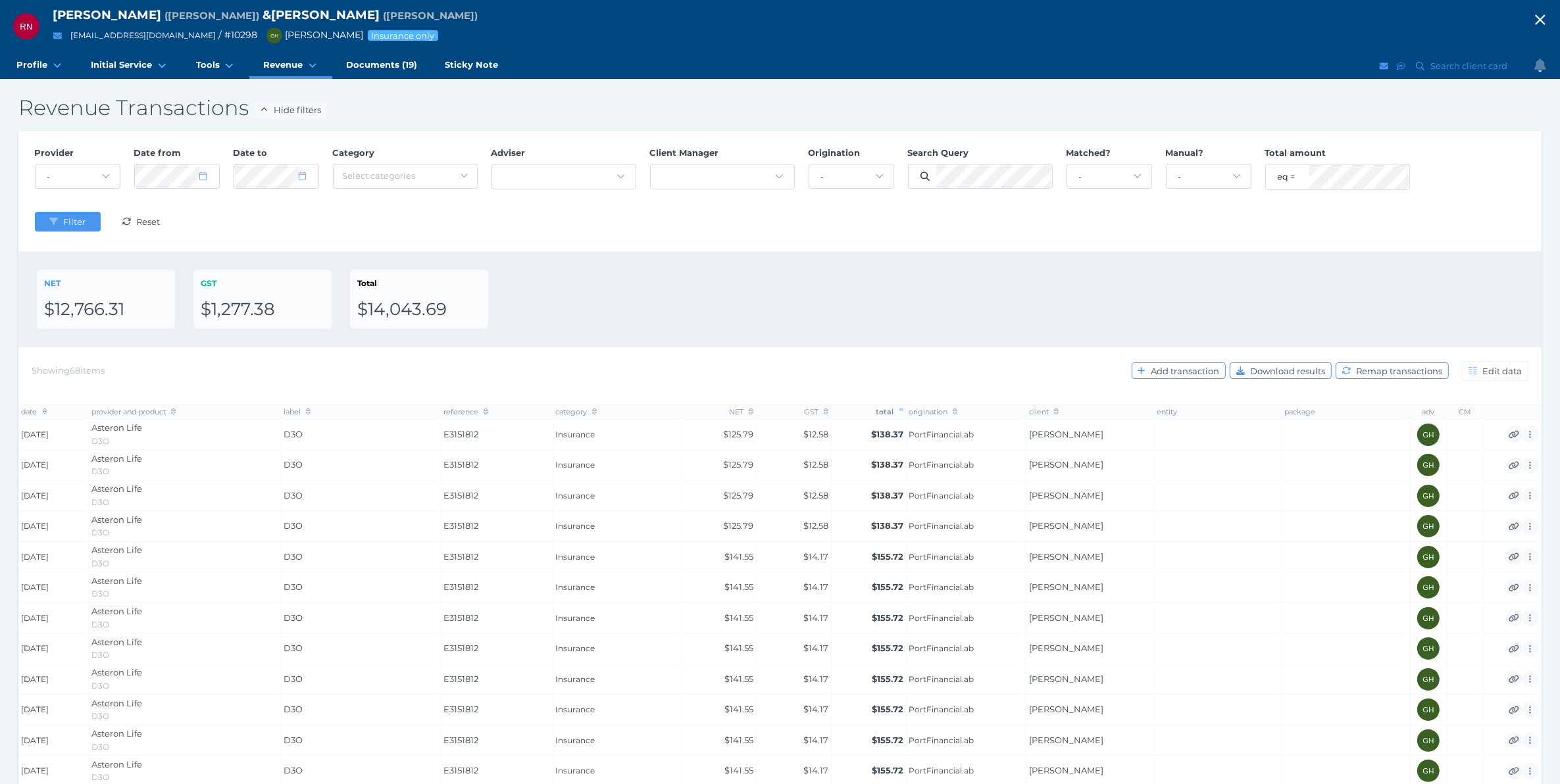
scroll to position [296, 0]
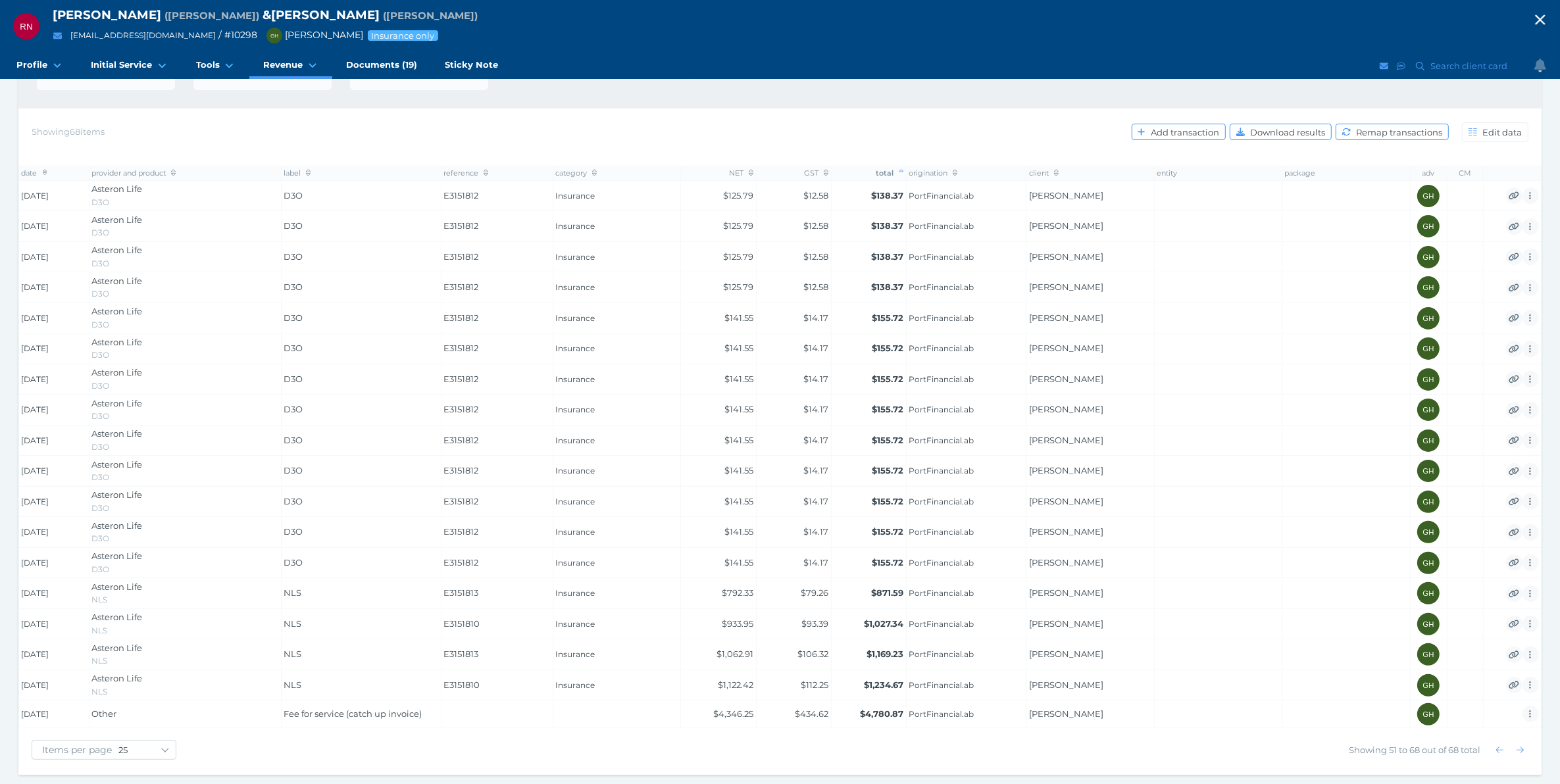
click at [1548, 26] on icon "button" at bounding box center [1540, 19] width 16 height 19
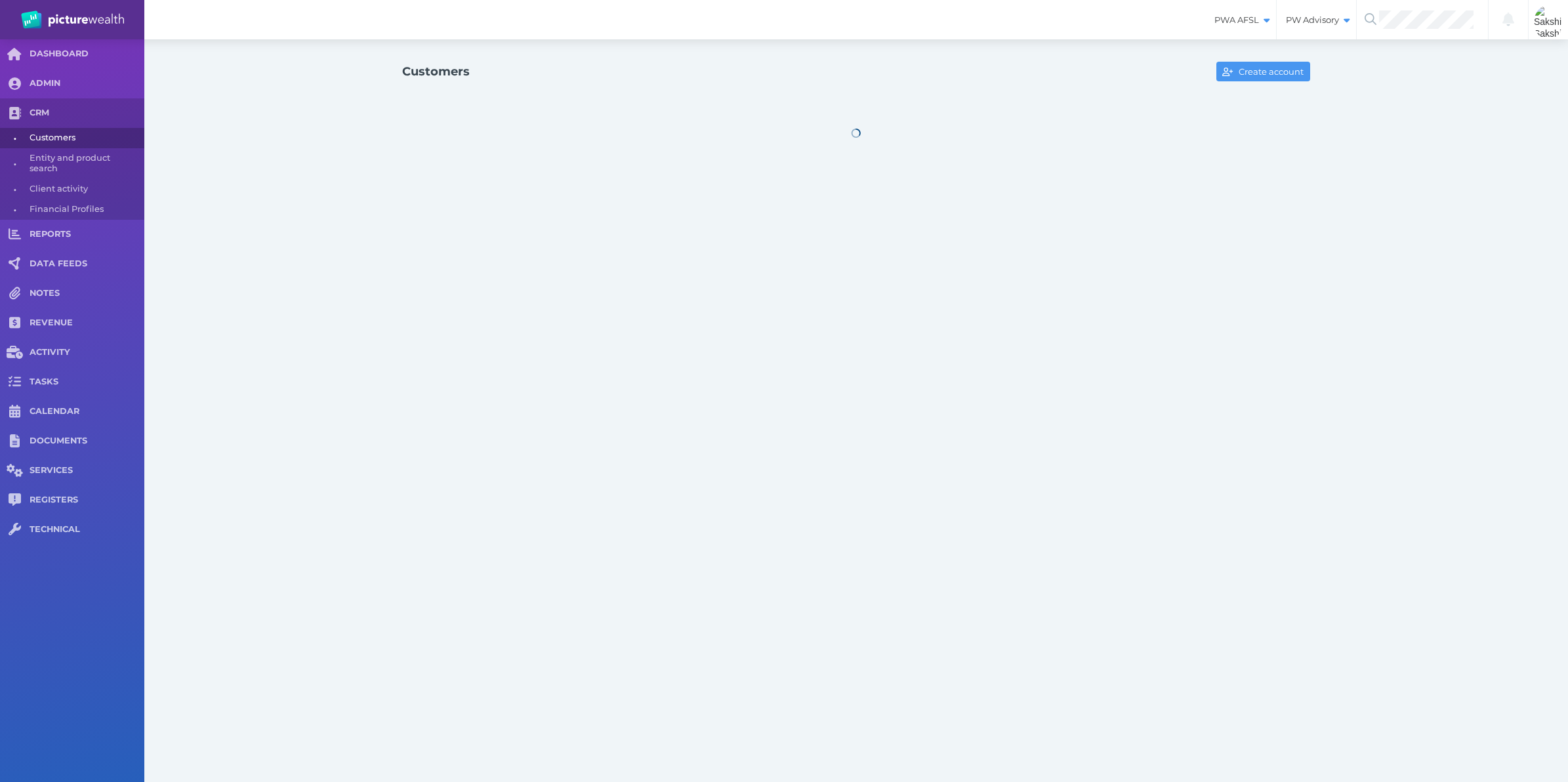
select select "25"
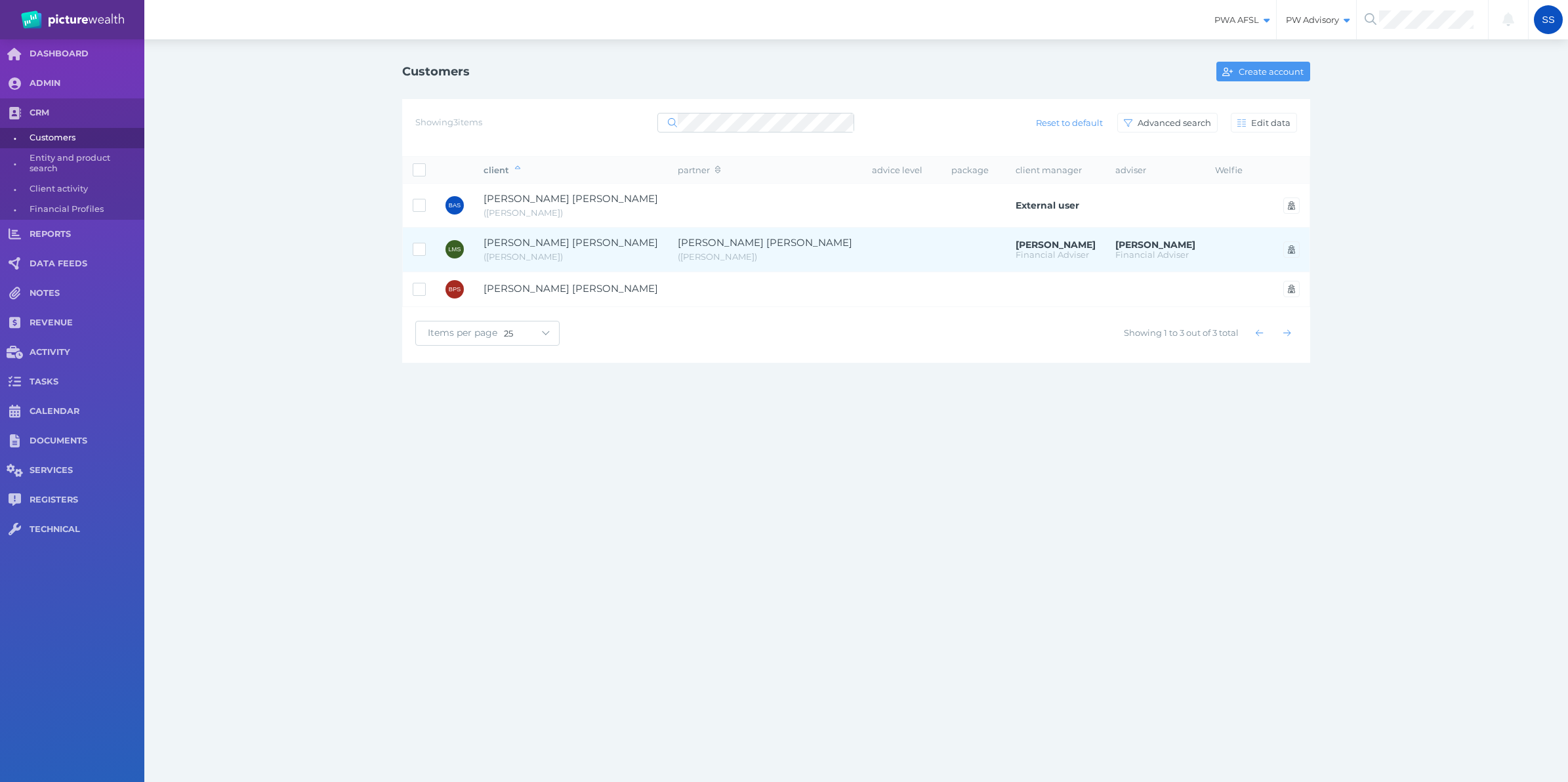
click at [534, 248] on span "[PERSON_NAME] [PERSON_NAME]" at bounding box center [571, 242] width 175 height 13
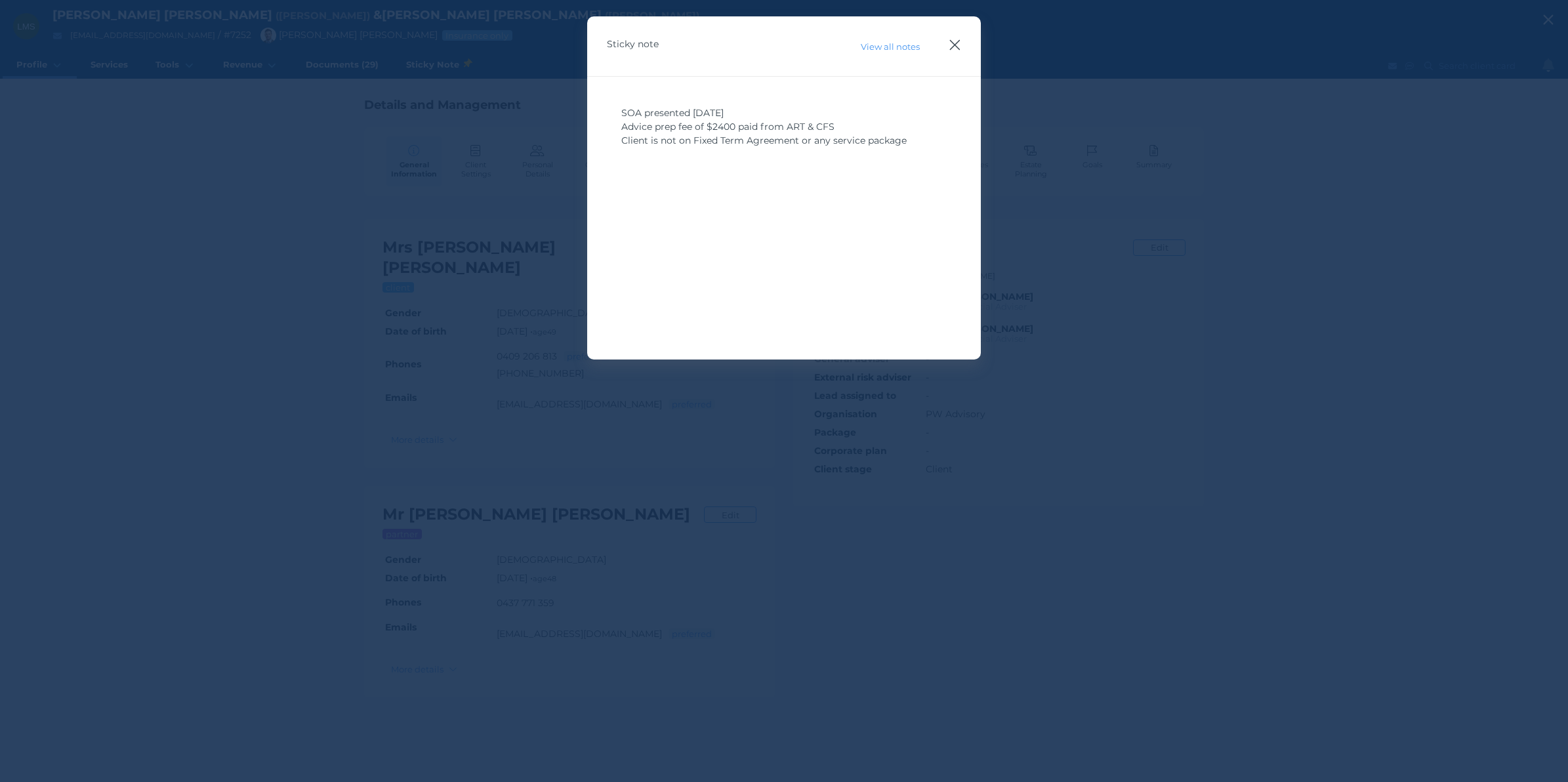
click at [952, 46] on icon "button" at bounding box center [955, 45] width 13 height 16
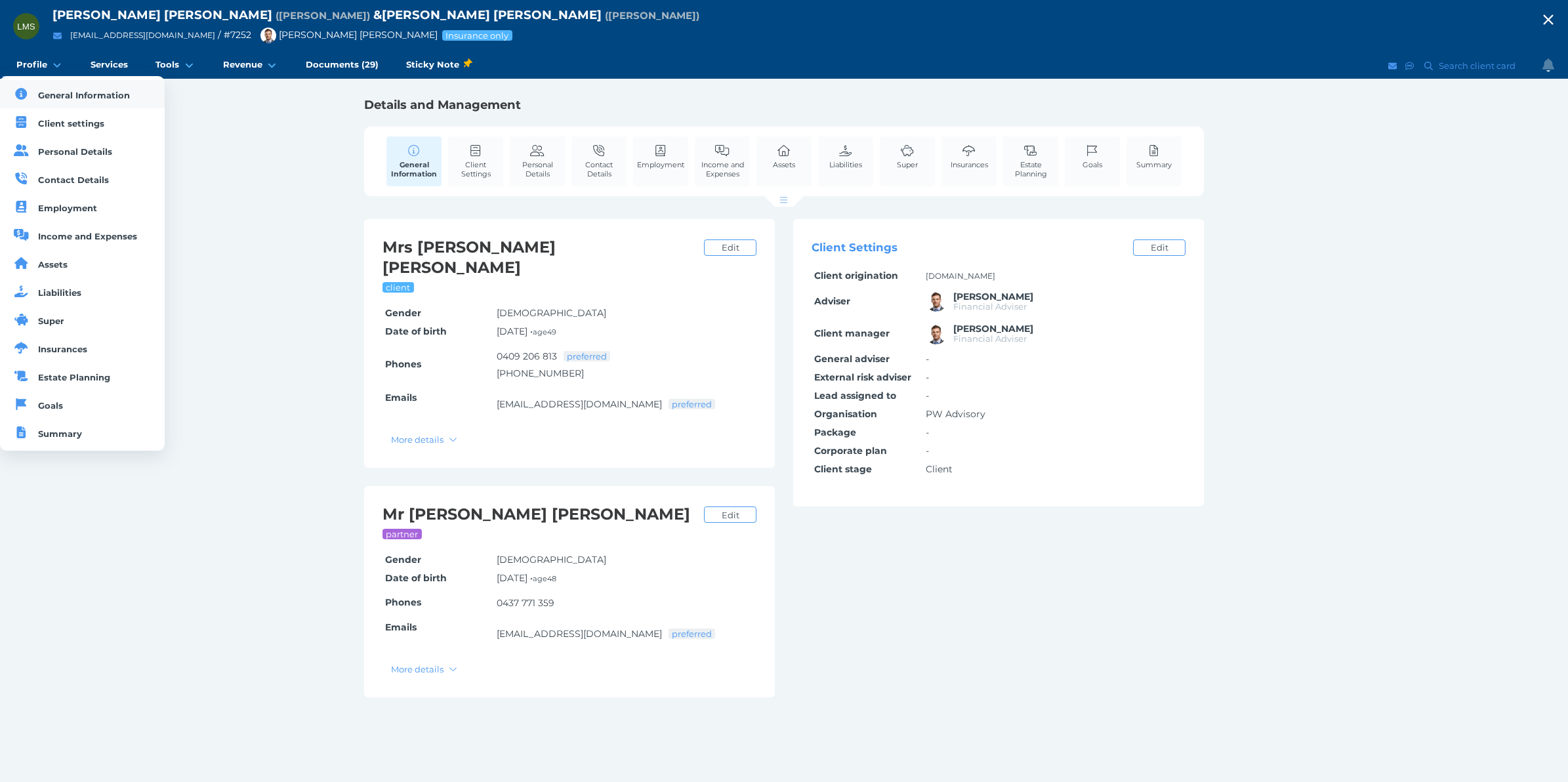
click at [53, 90] on span "General Information" at bounding box center [84, 95] width 92 height 10
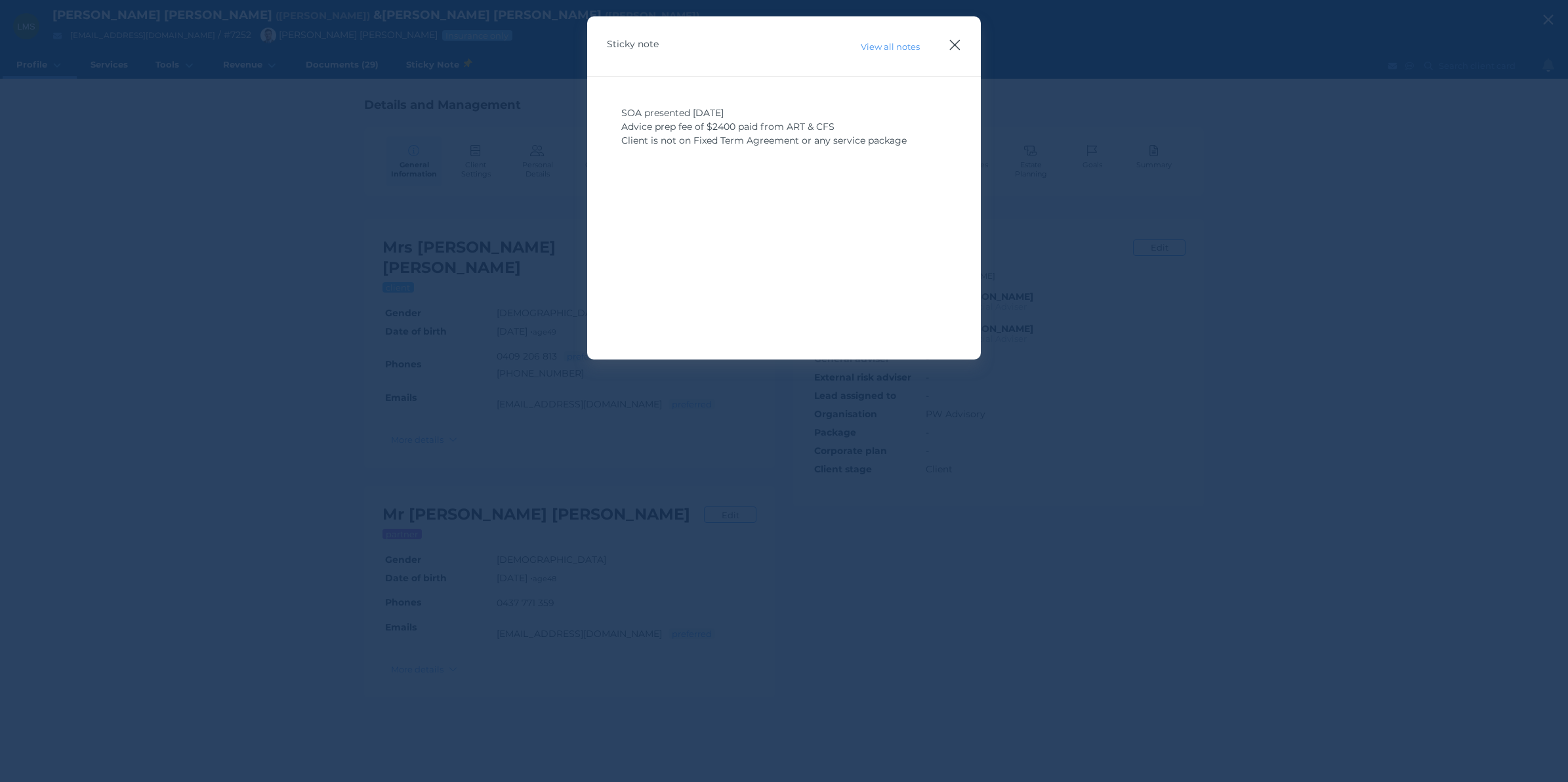
click at [949, 45] on icon "button" at bounding box center [955, 45] width 13 height 16
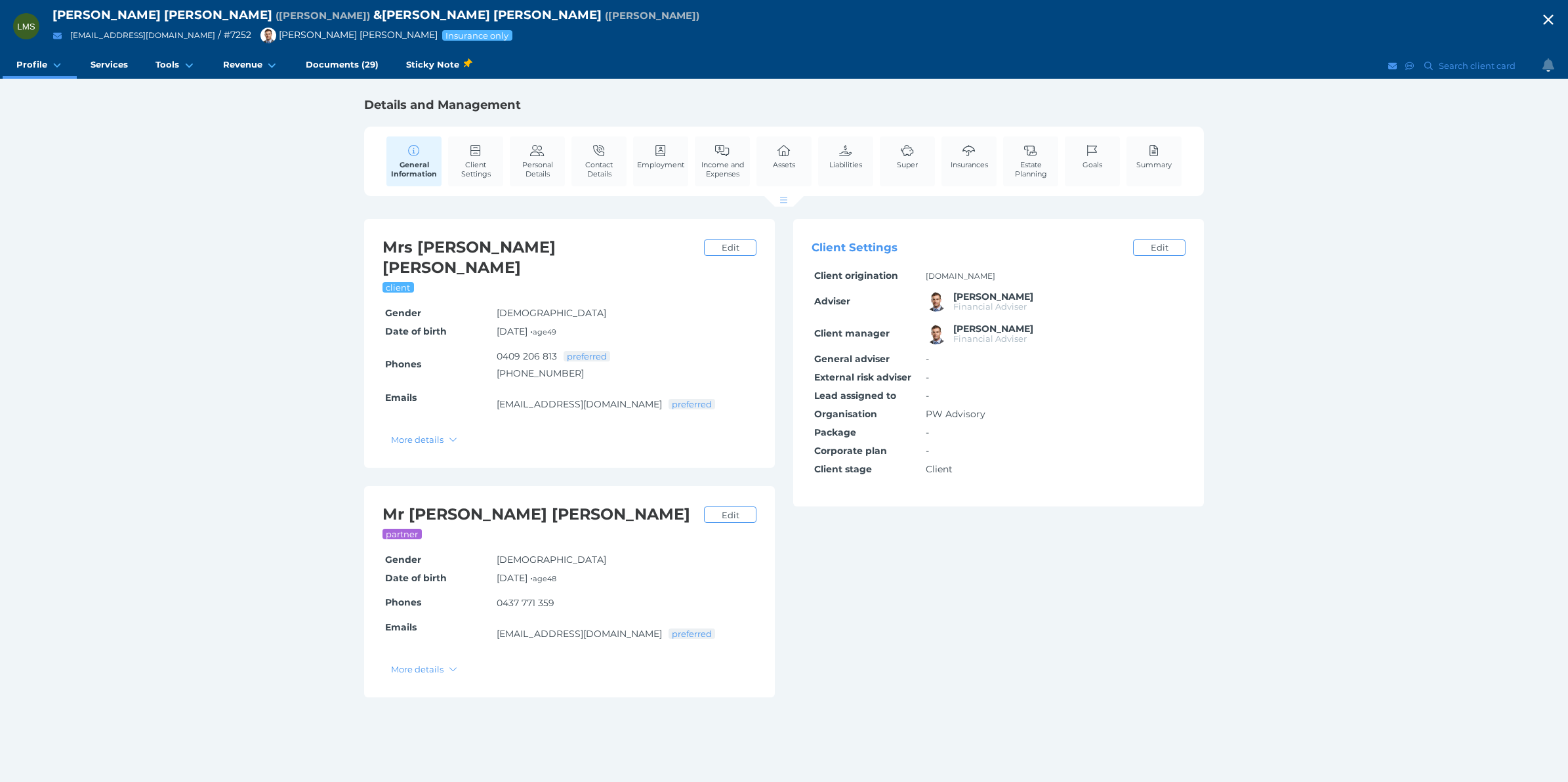
click at [1545, 25] on icon "button" at bounding box center [1548, 19] width 16 height 19
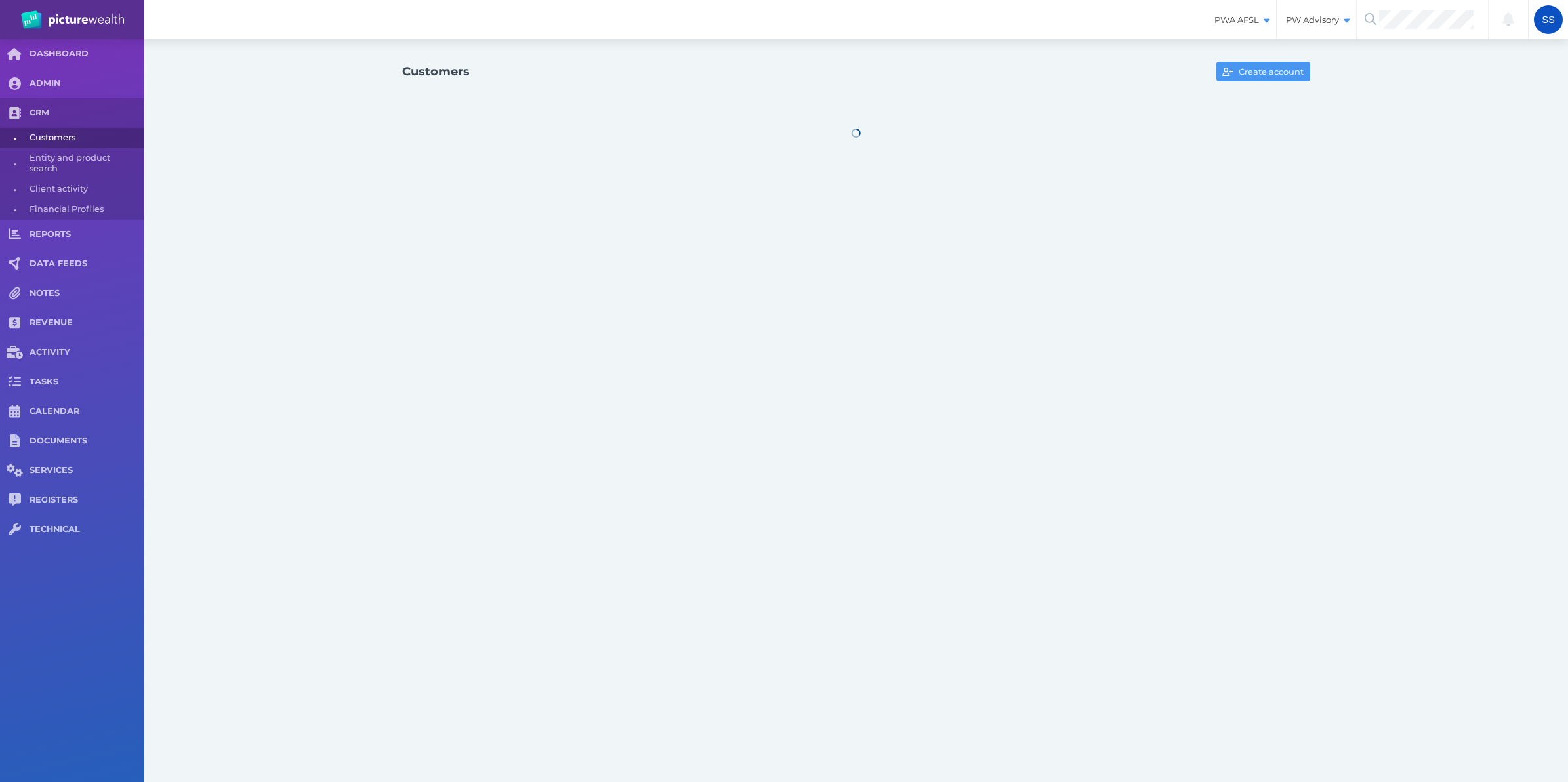
select select "25"
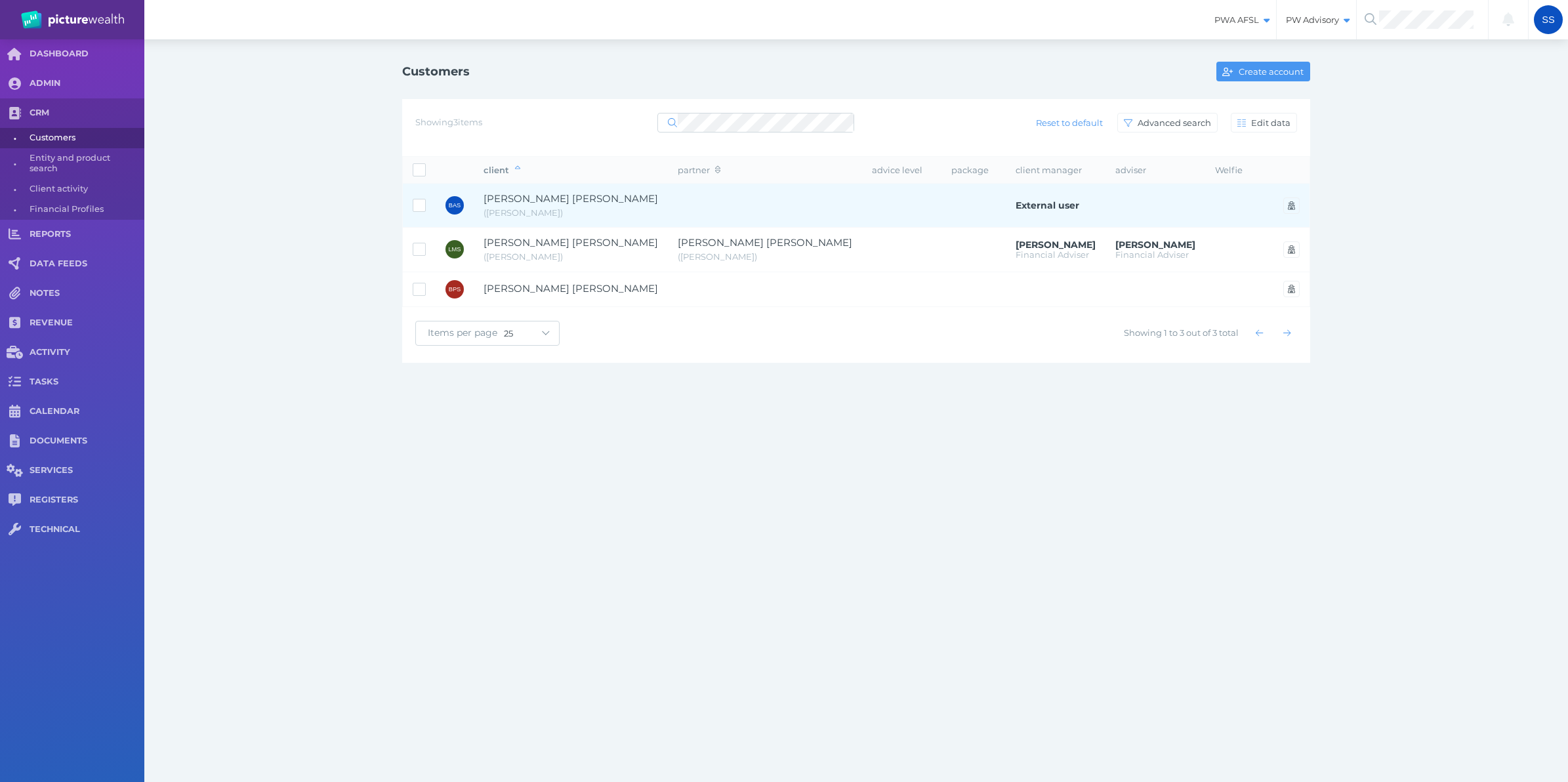
click at [549, 200] on span "Bradley Andrew Smith" at bounding box center [571, 198] width 175 height 13
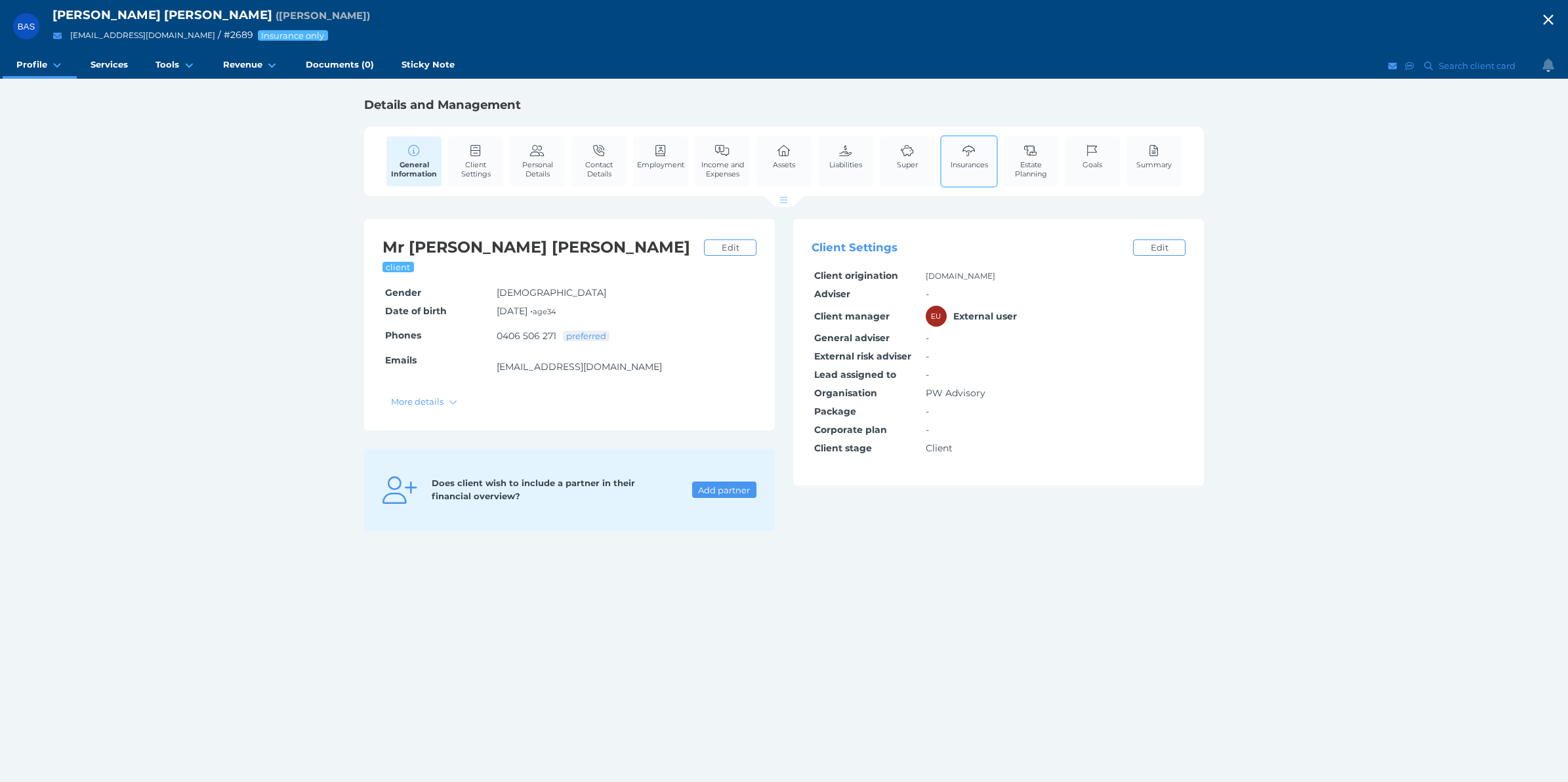
click at [972, 163] on span "Insurances" at bounding box center [969, 164] width 37 height 9
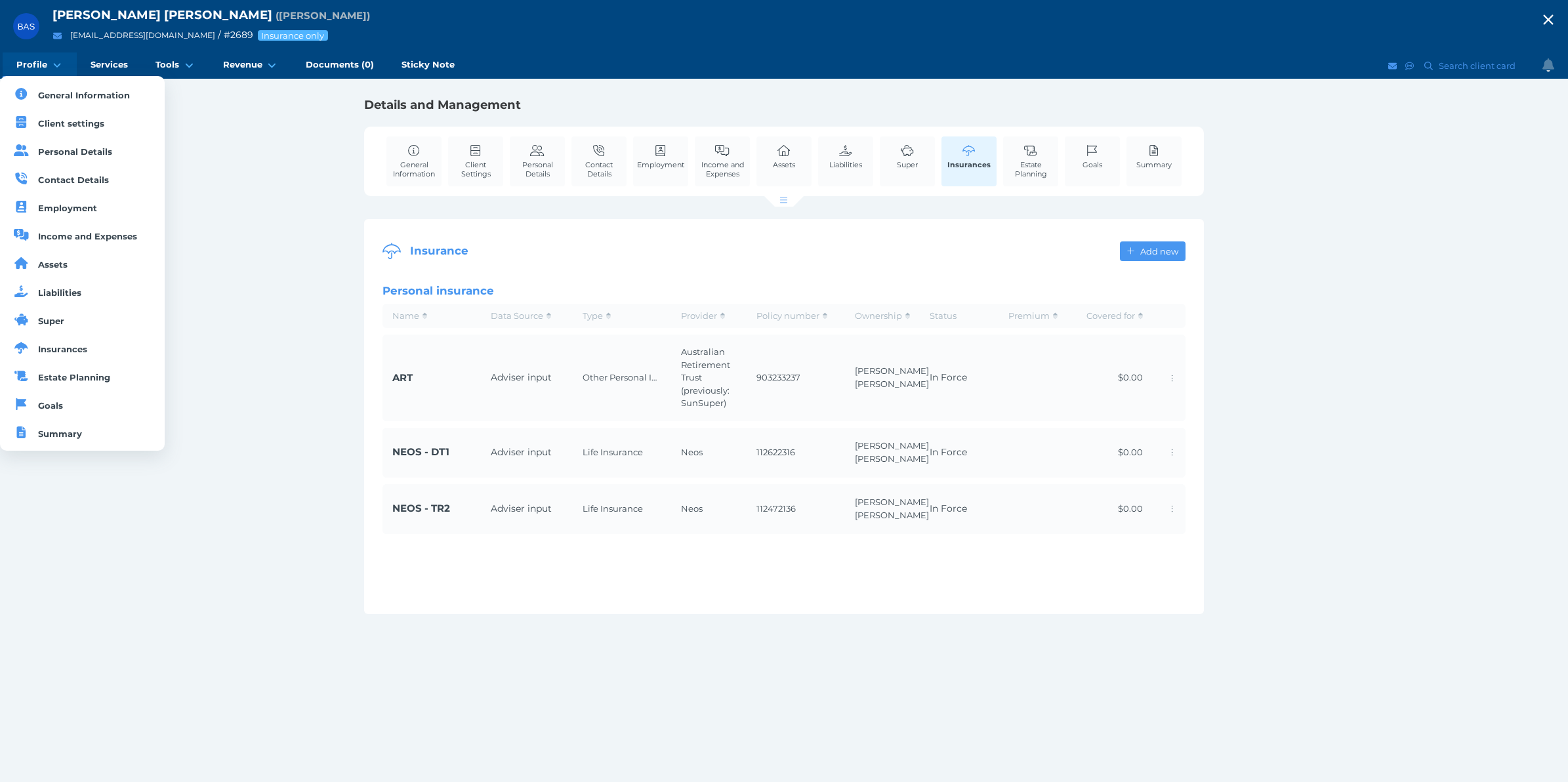
click at [31, 71] on link "Profile" at bounding box center [40, 65] width 74 height 26
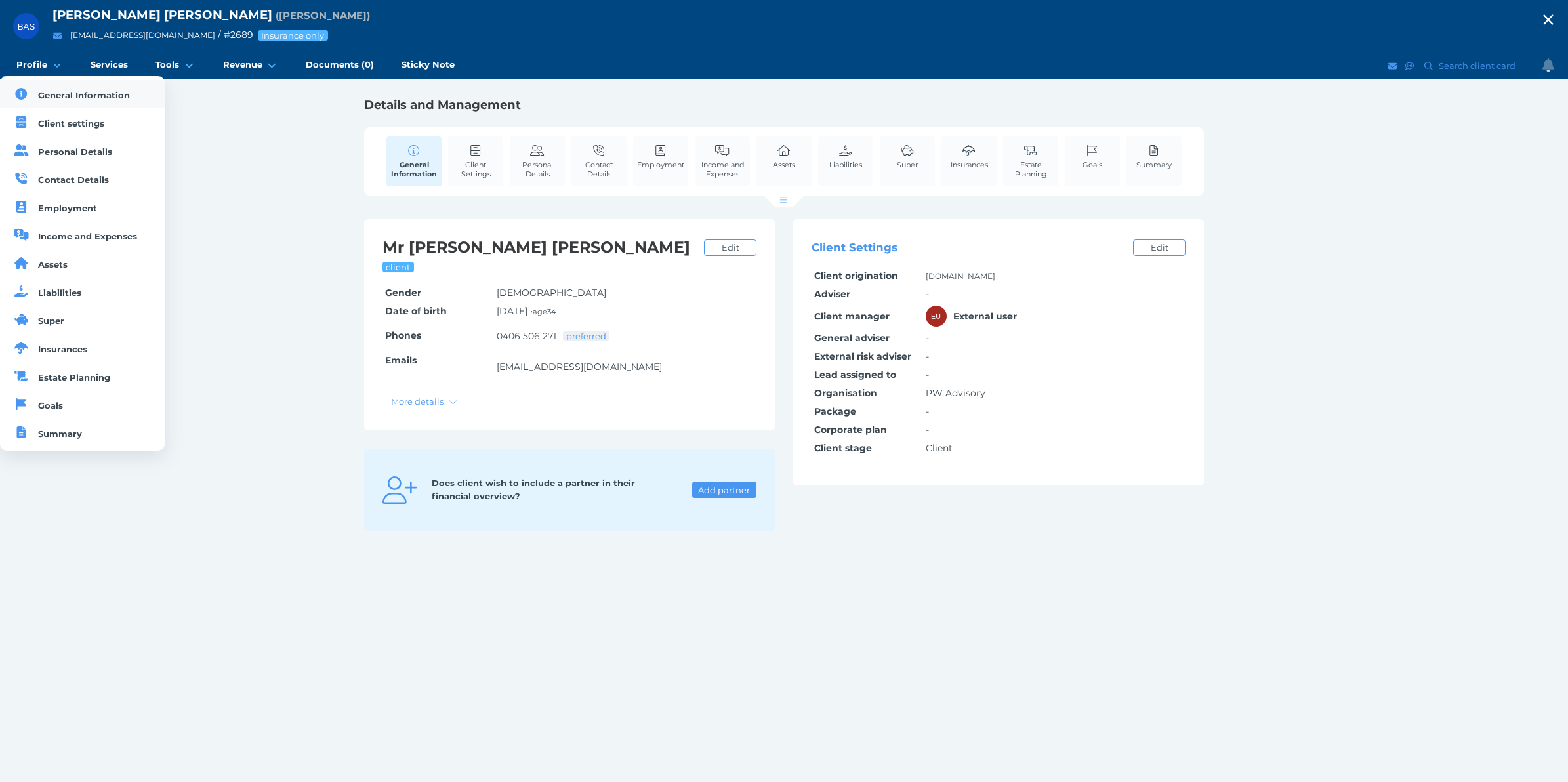
click at [60, 93] on span "General Information" at bounding box center [84, 95] width 92 height 10
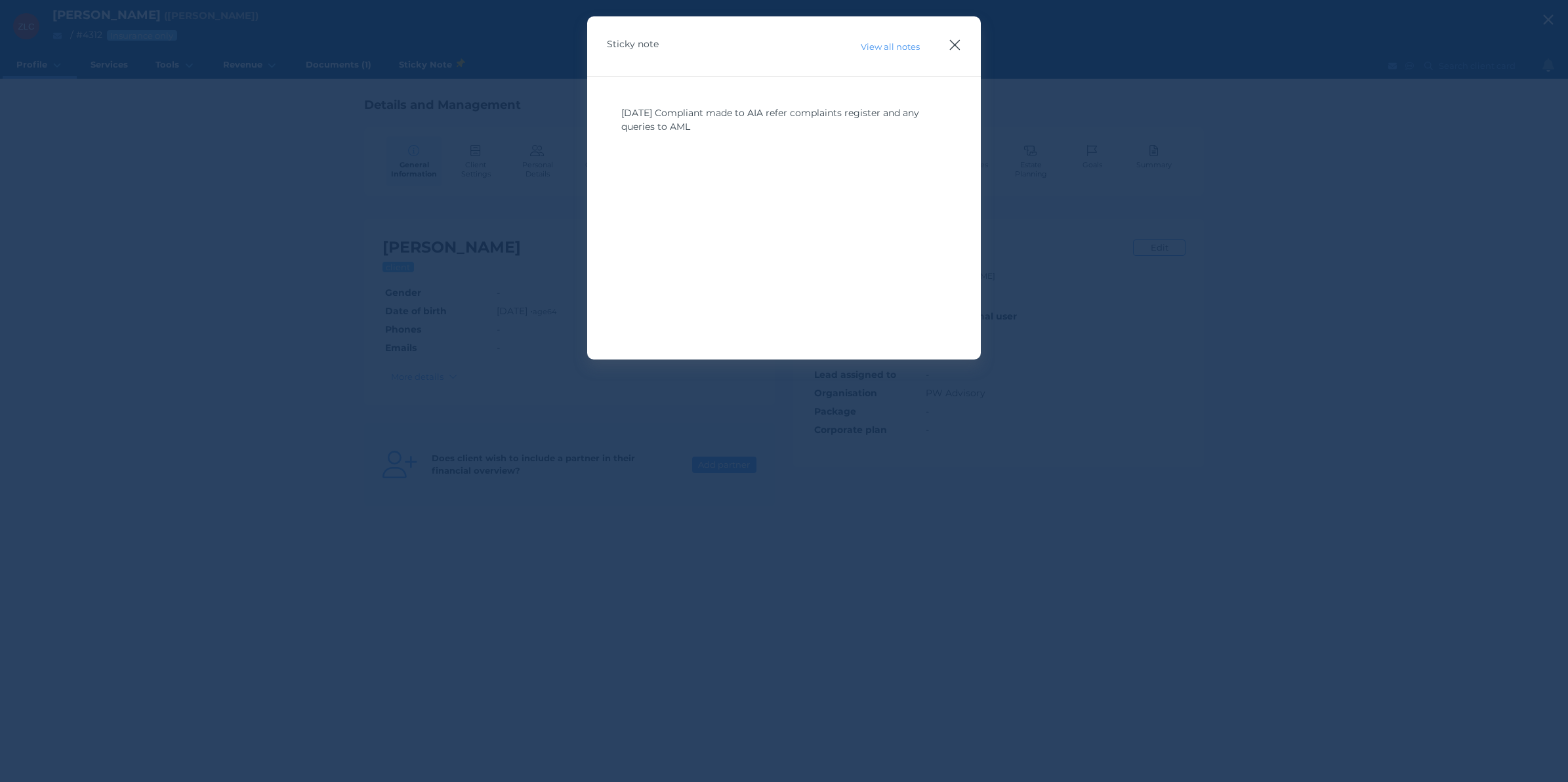
click at [952, 38] on icon "button" at bounding box center [955, 45] width 13 height 16
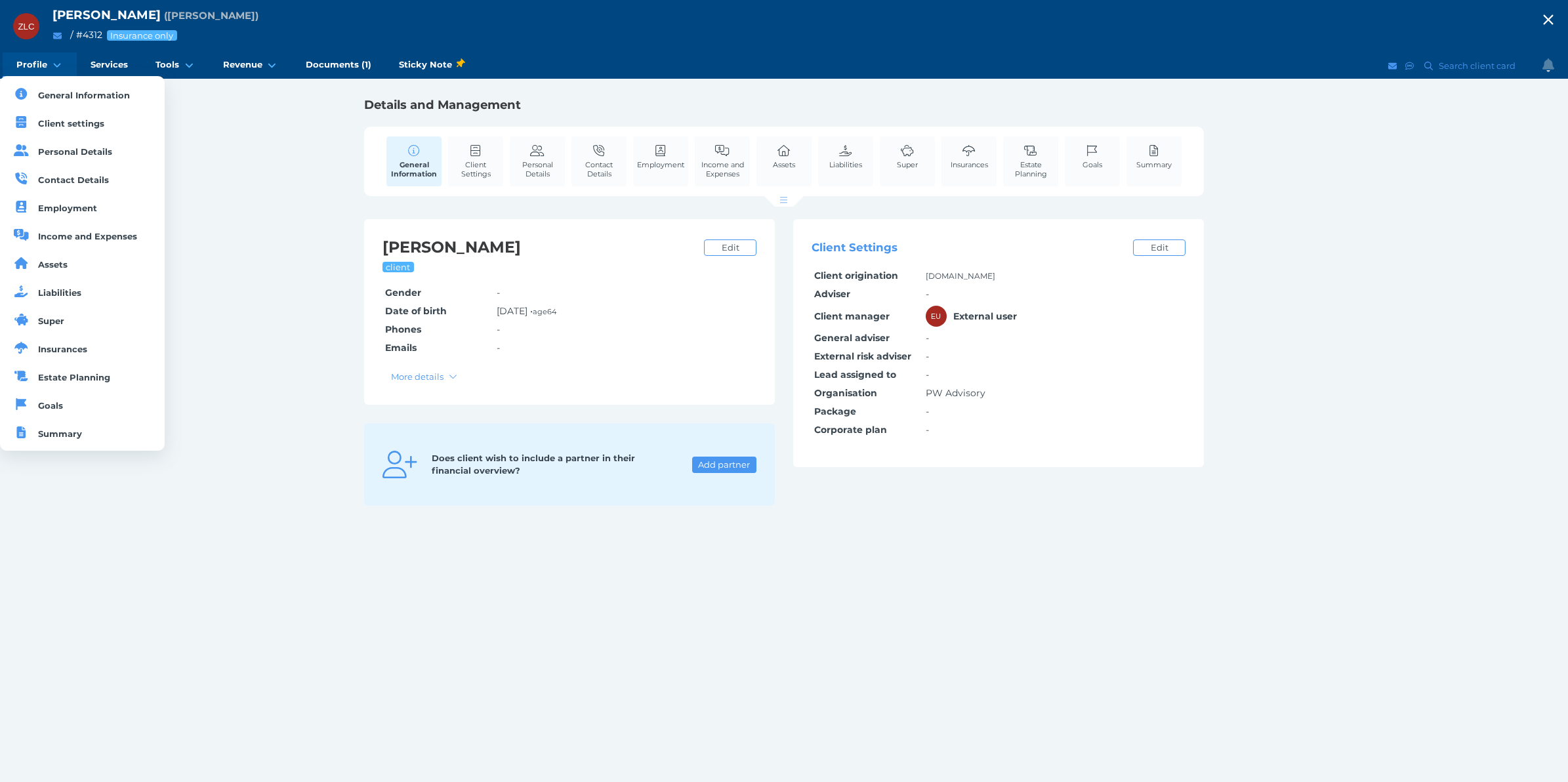
click at [44, 70] on link "Profile" at bounding box center [40, 65] width 74 height 26
click at [73, 443] on link "Summary" at bounding box center [82, 433] width 165 height 28
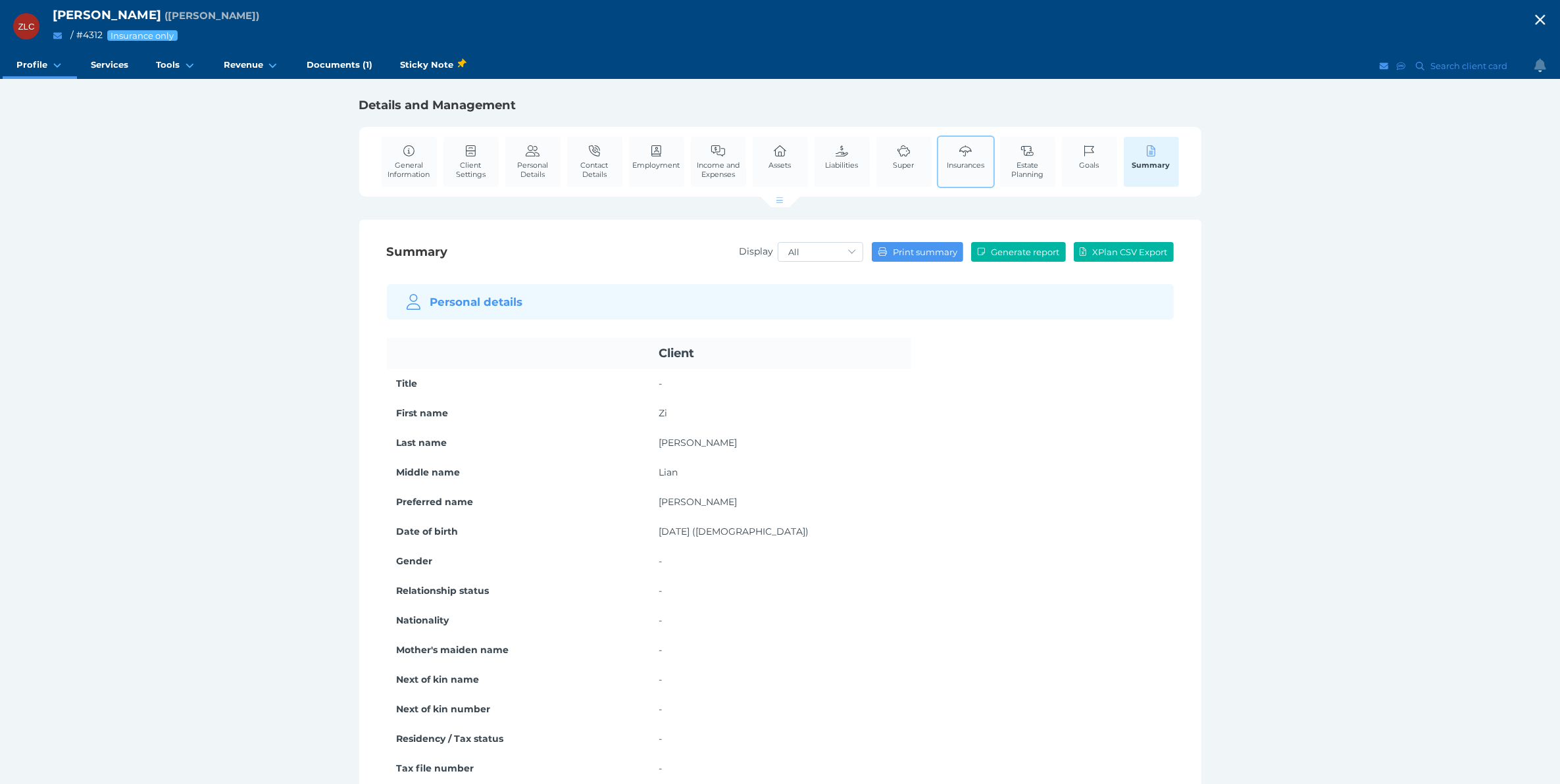
click at [981, 161] on span "Insurances" at bounding box center [966, 165] width 37 height 9
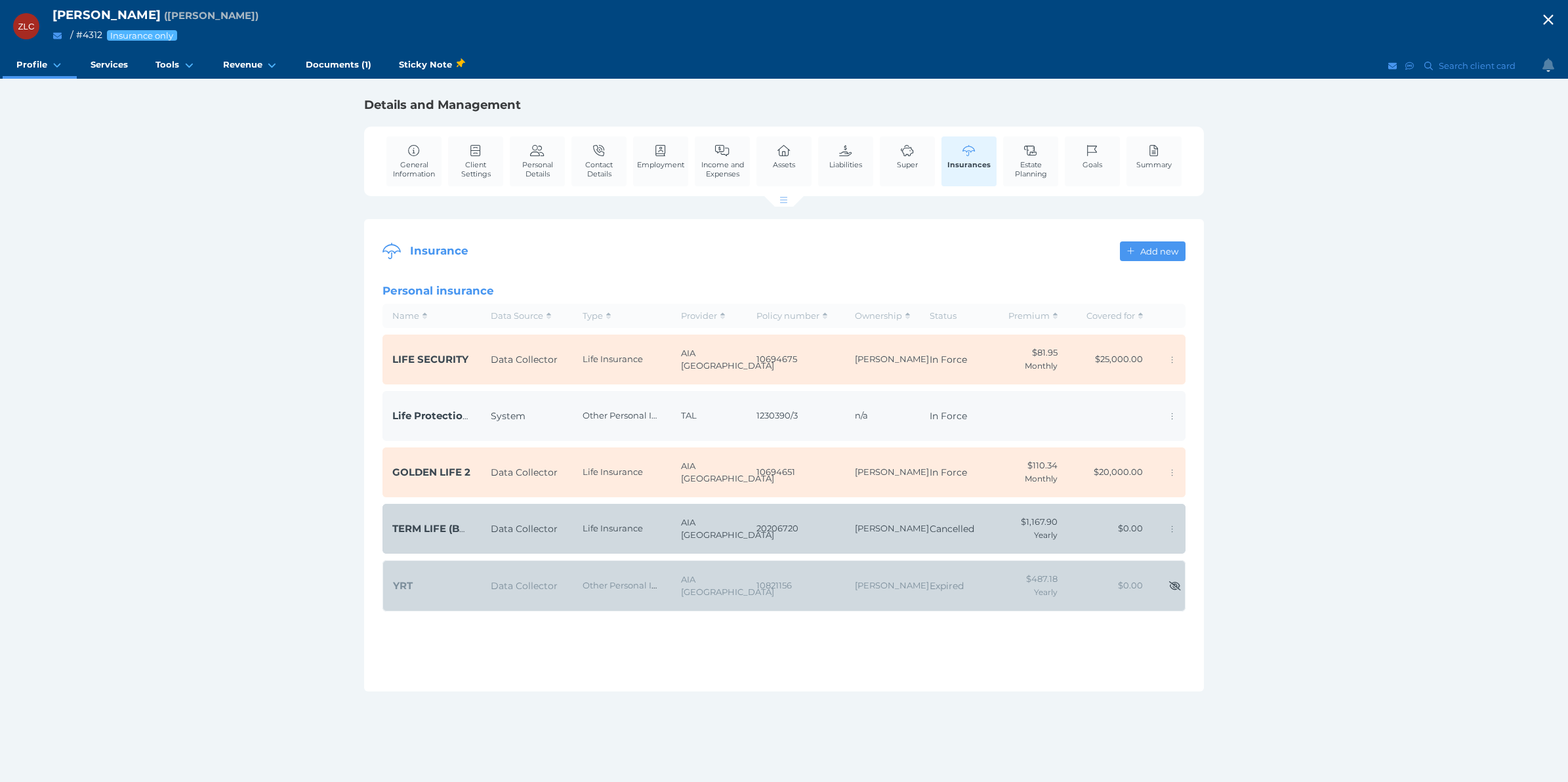
click at [402, 416] on span "Life Protection Plan" at bounding box center [443, 415] width 102 height 13
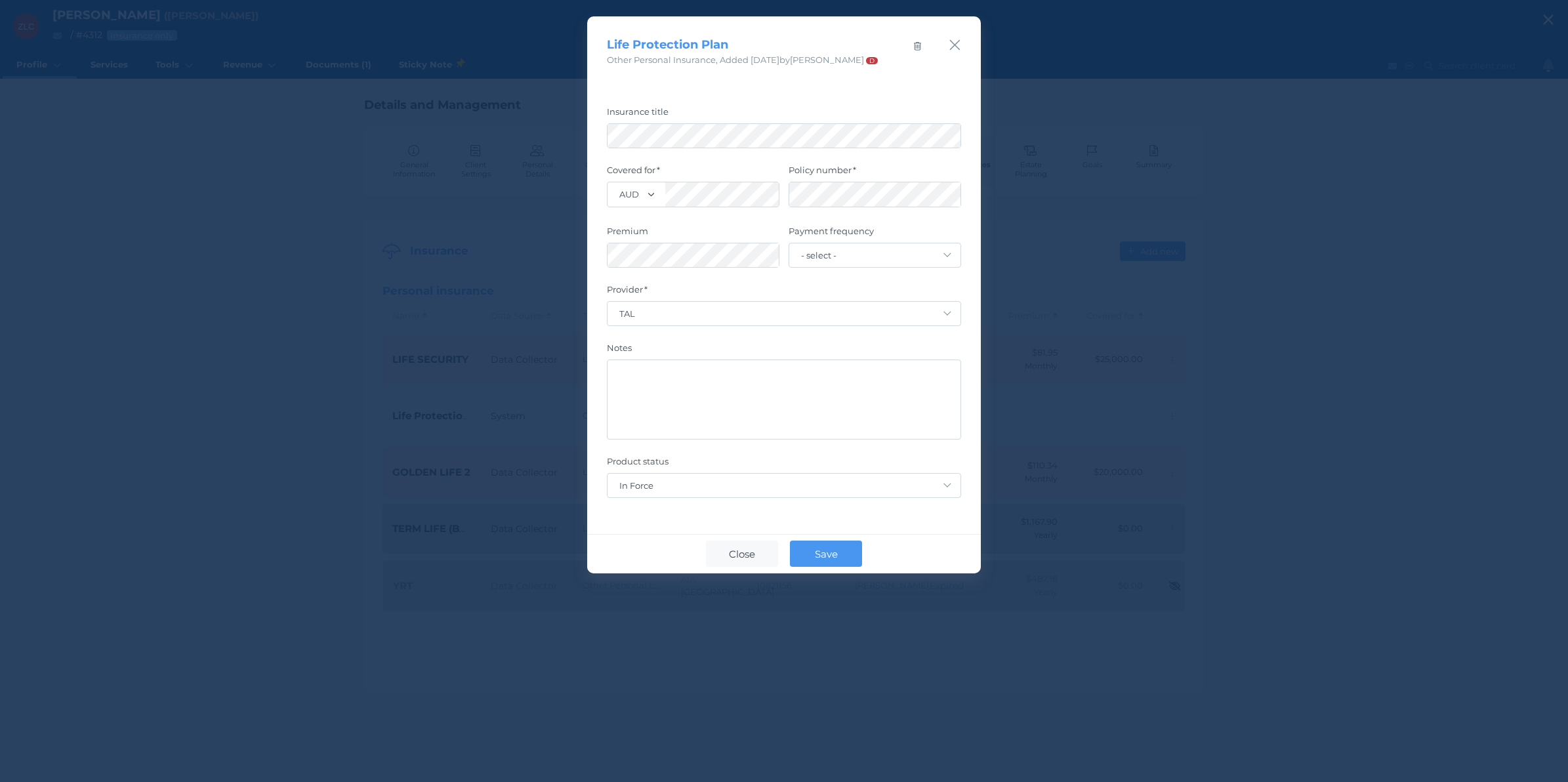
drag, startPoint x: 955, startPoint y: 45, endPoint x: 949, endPoint y: 103, distance: 58.3
click at [955, 45] on icon "button" at bounding box center [955, 46] width 10 height 10
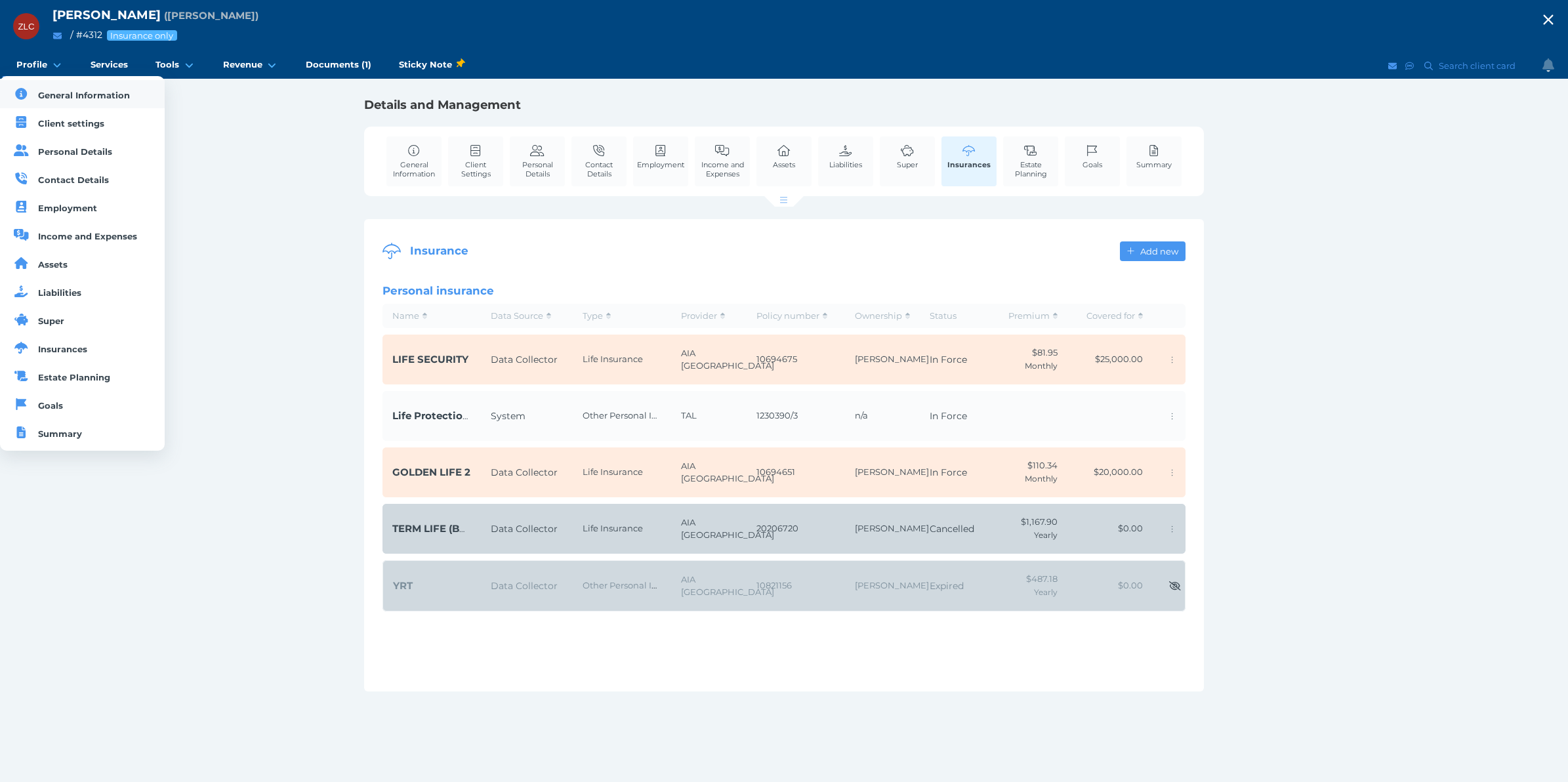
drag, startPoint x: 57, startPoint y: 60, endPoint x: 66, endPoint y: 80, distance: 21.9
click at [57, 60] on icon at bounding box center [57, 65] width 13 height 10
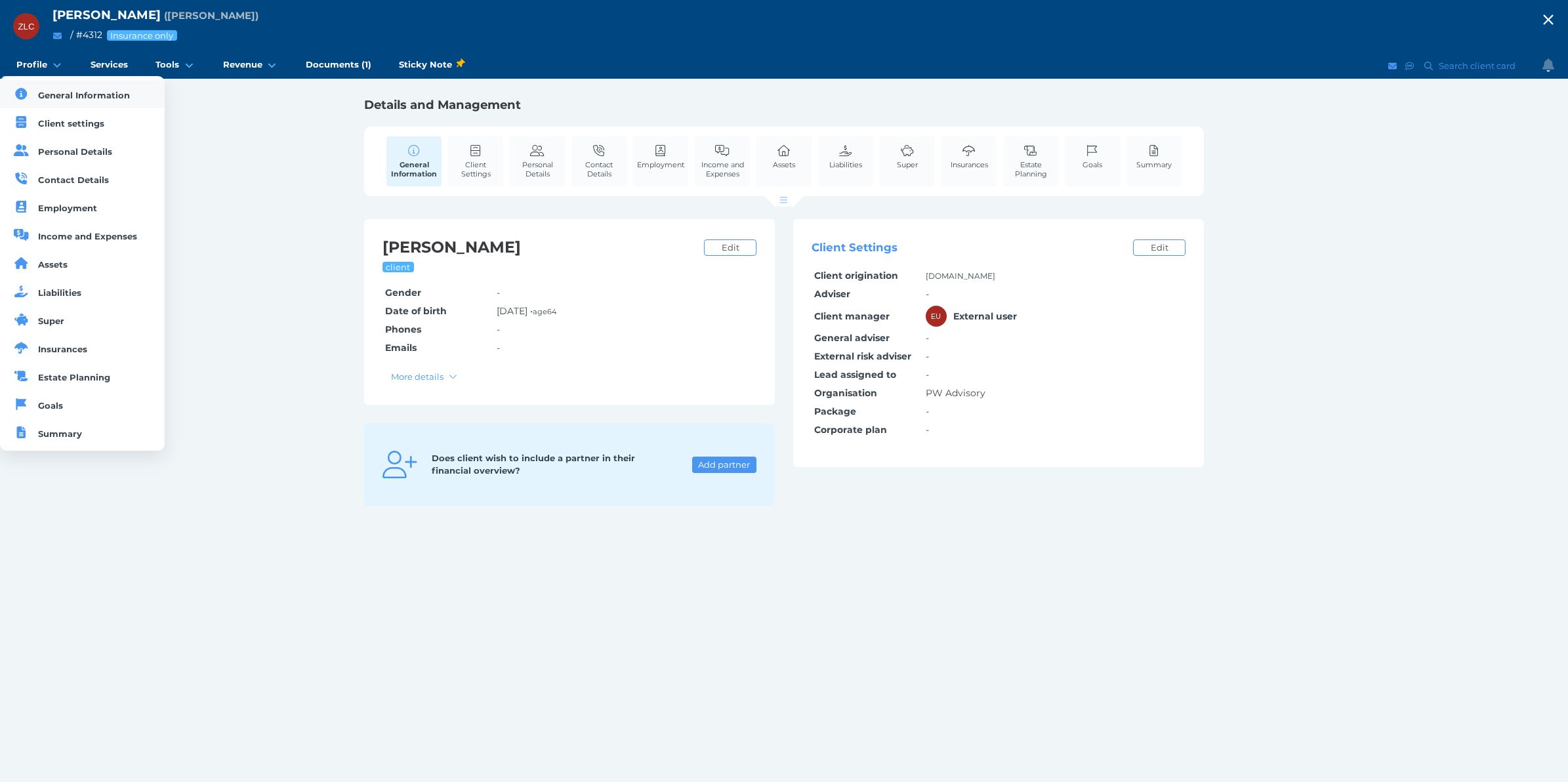
click at [67, 94] on span "General Information" at bounding box center [84, 95] width 92 height 10
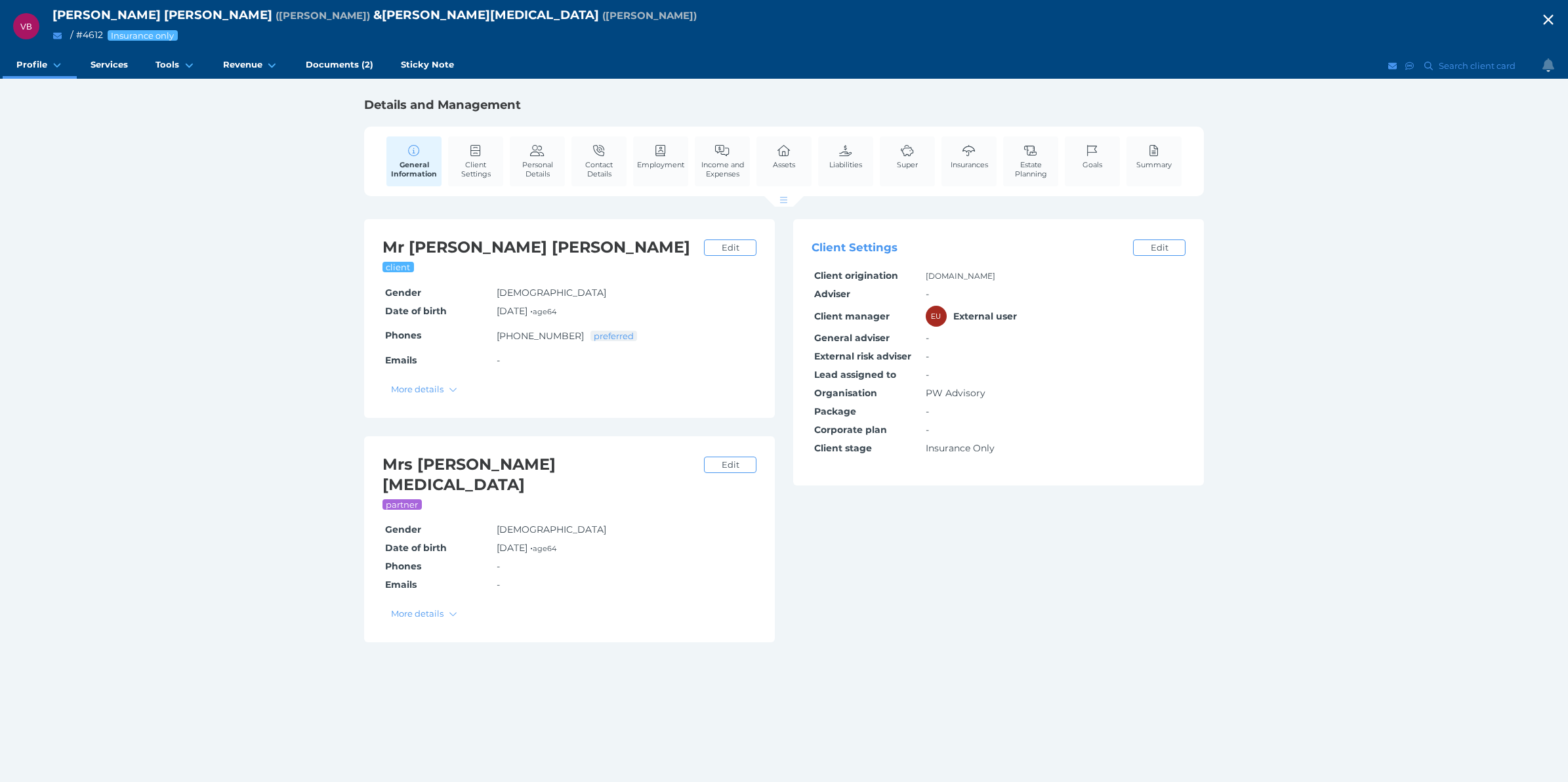
drag, startPoint x: 33, startPoint y: 437, endPoint x: 346, endPoint y: 463, distance: 314.1
click at [0, 0] on link "Summary" at bounding box center [0, 0] width 0 height 0
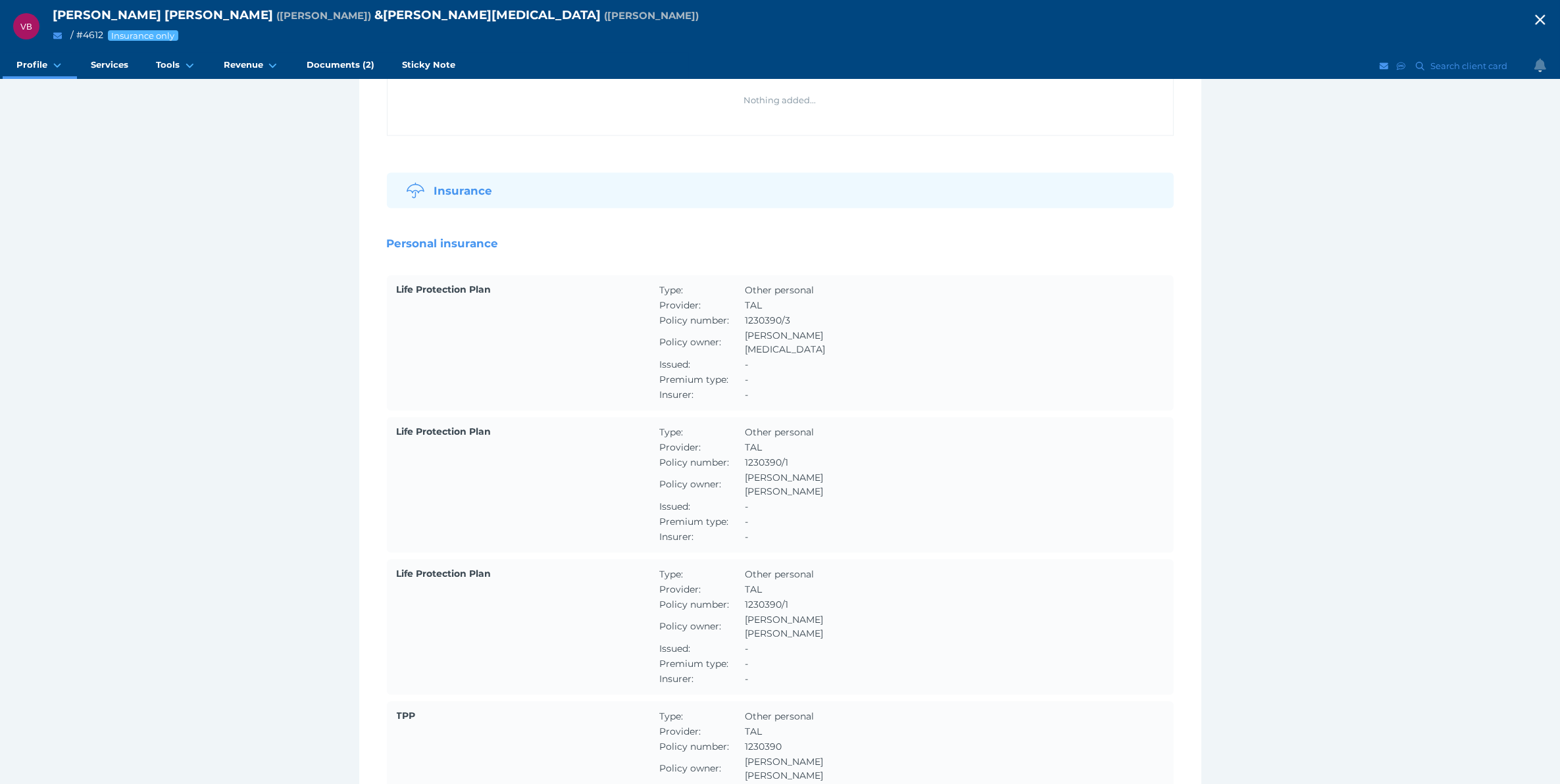
scroll to position [3582, 0]
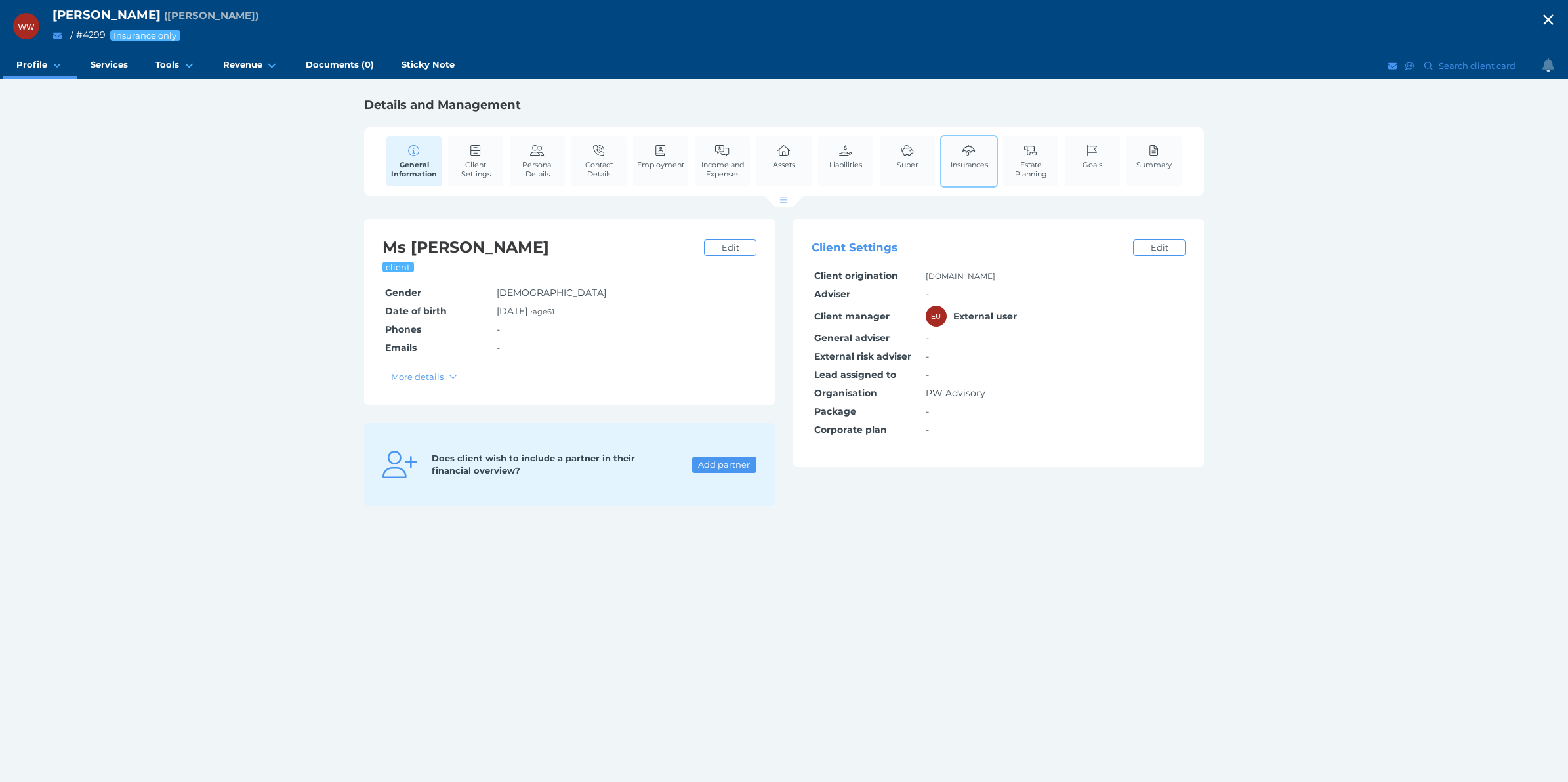
click at [982, 151] on link "Insurances" at bounding box center [969, 157] width 44 height 40
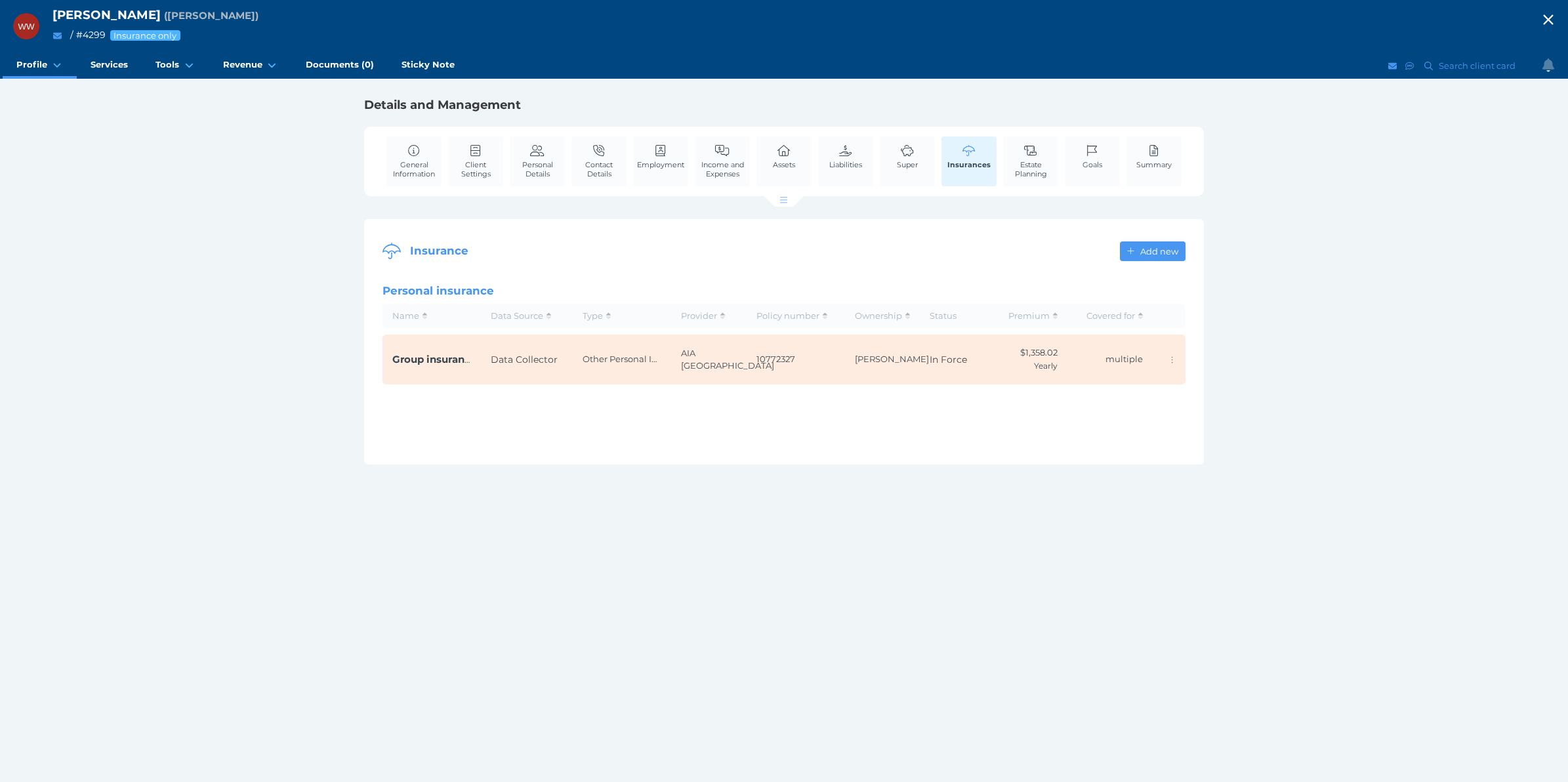
drag, startPoint x: 73, startPoint y: 157, endPoint x: 252, endPoint y: 236, distance: 195.7
click at [0, 0] on span "Personal Details" at bounding box center [0, 0] width 0 height 0
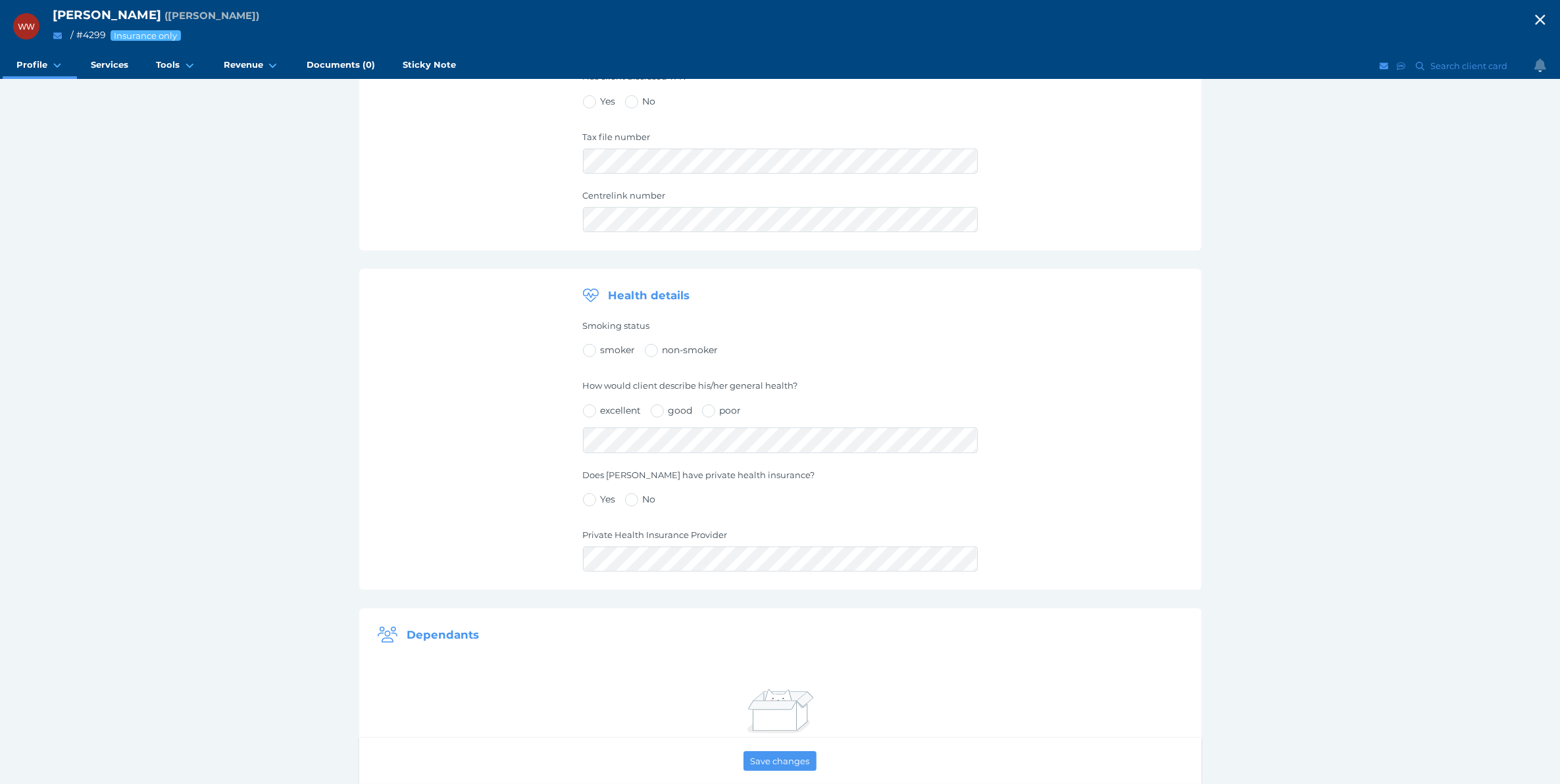
scroll to position [904, 0]
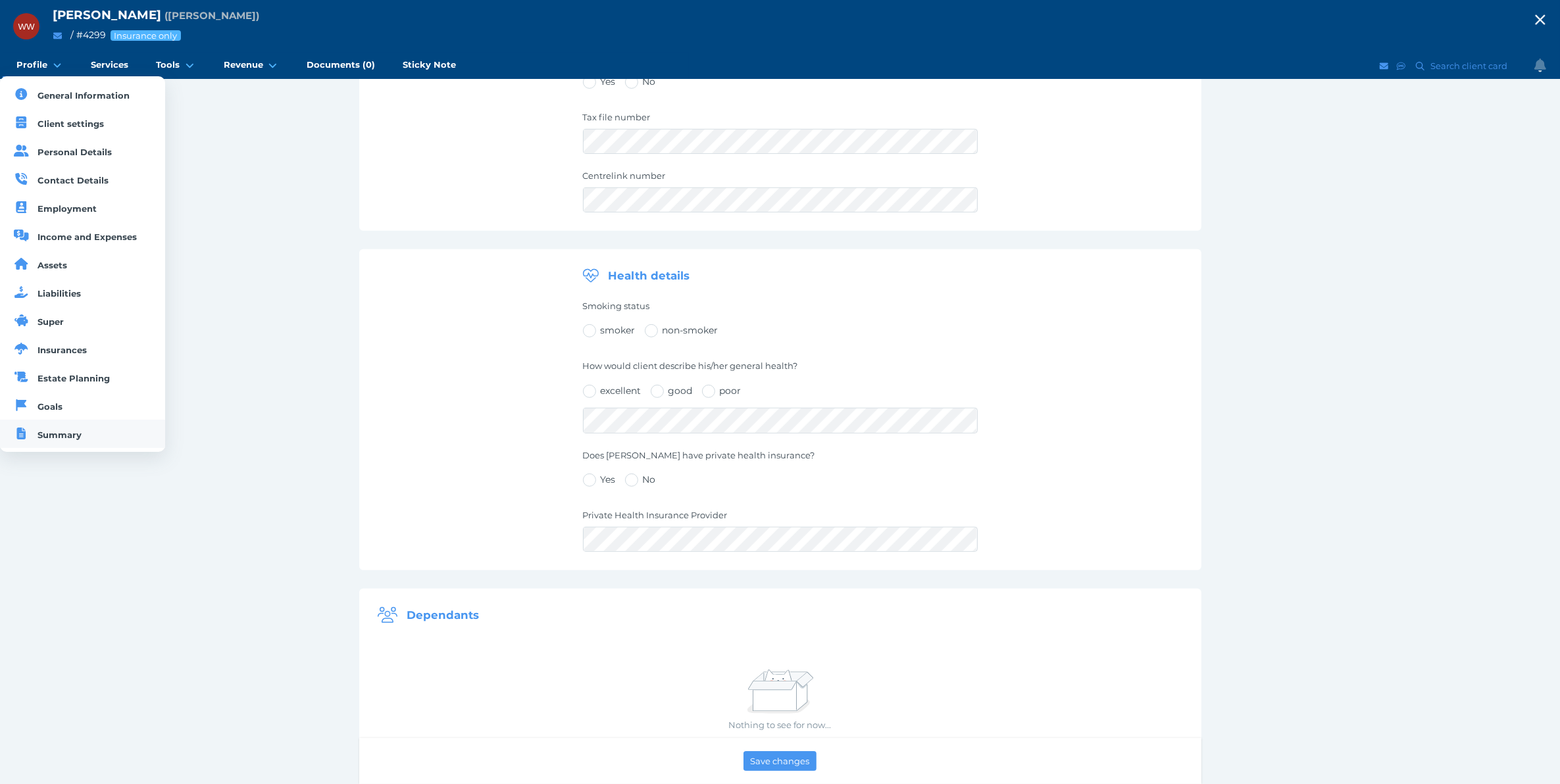
click at [61, 432] on link "Summary" at bounding box center [82, 434] width 165 height 28
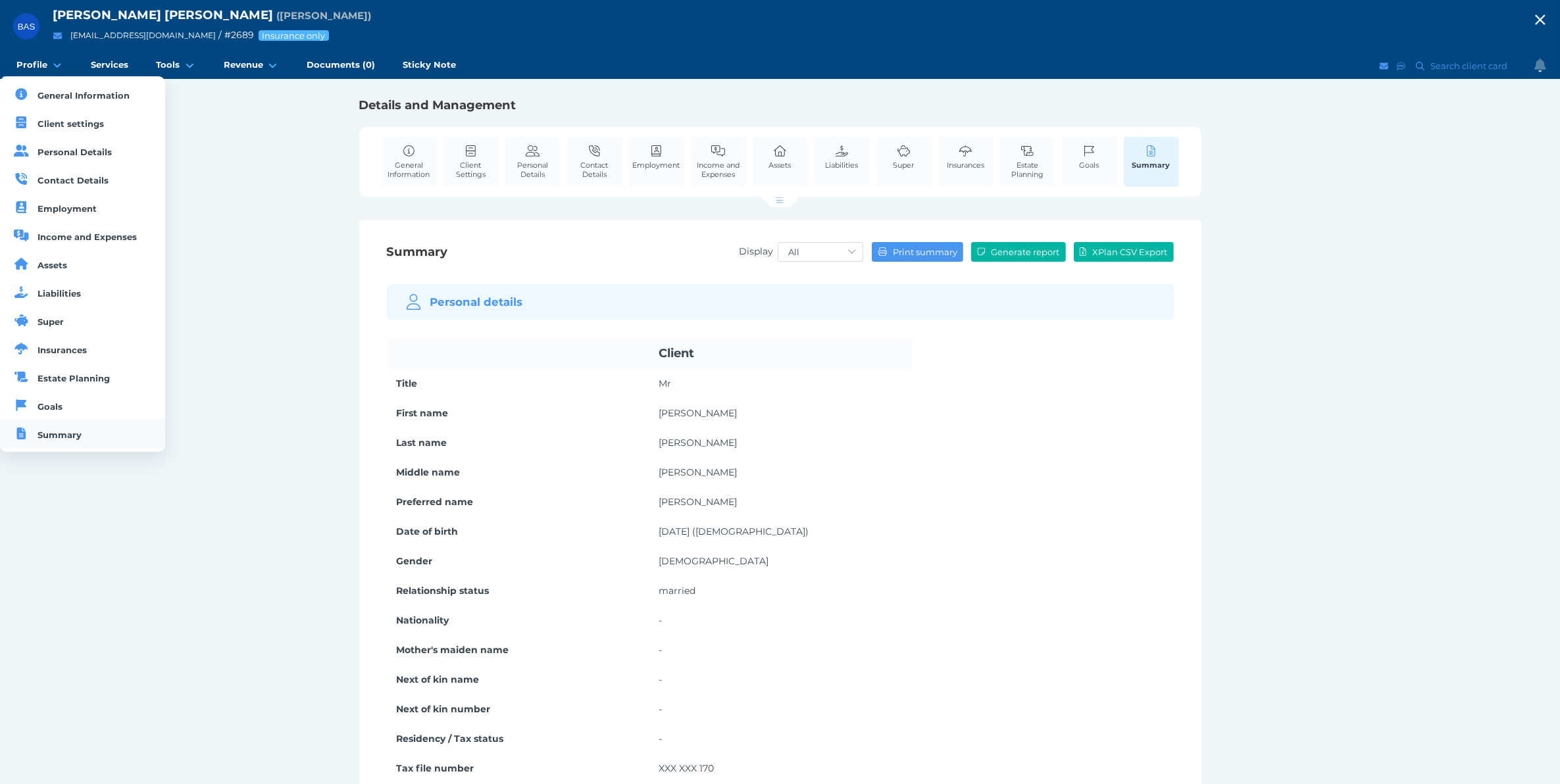
click at [49, 448] on link "Summary" at bounding box center [82, 434] width 165 height 28
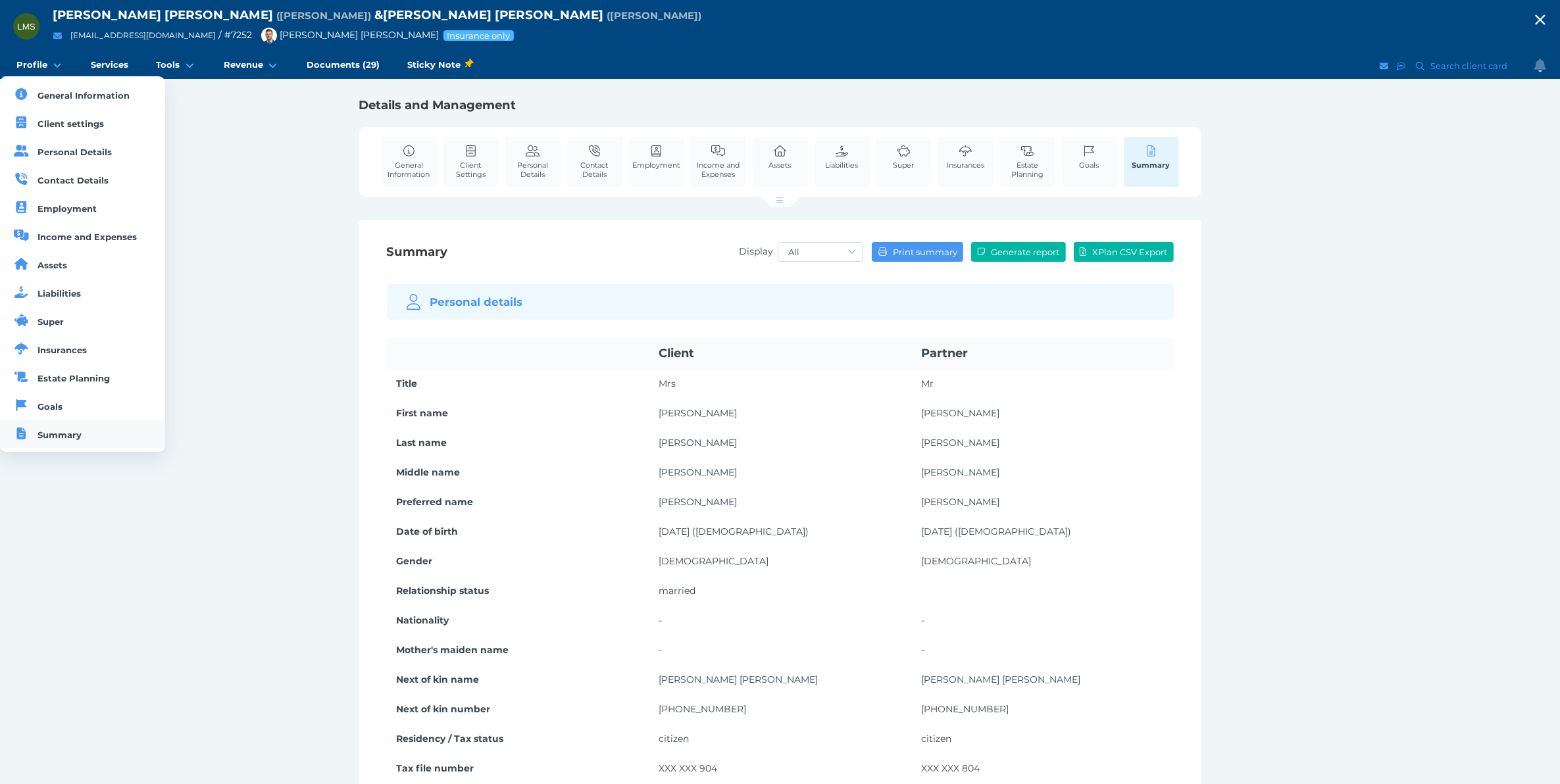
click at [61, 439] on span "Summary" at bounding box center [60, 435] width 44 height 10
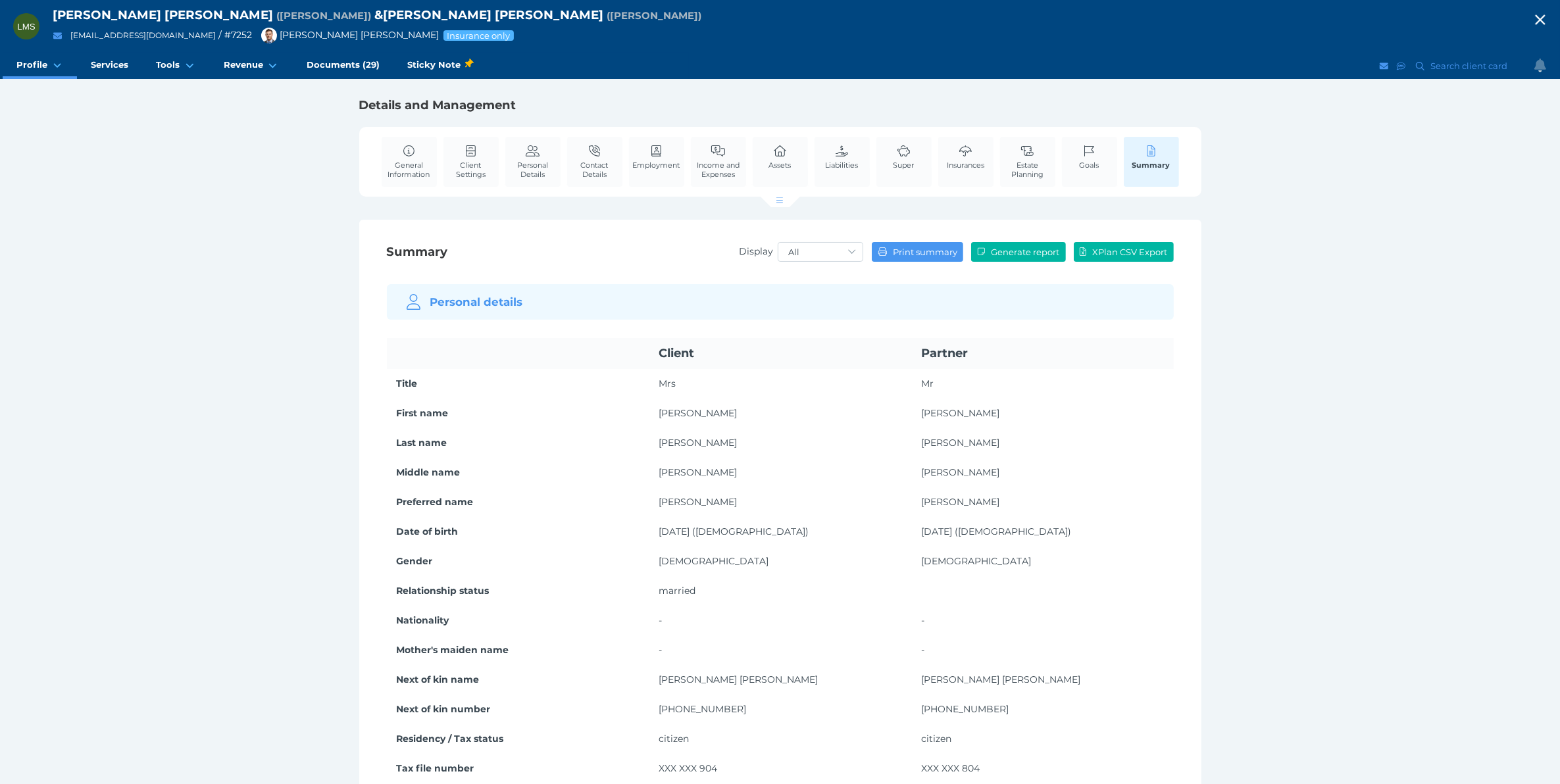
click at [374, 13] on span "& [PERSON_NAME] [PERSON_NAME]" at bounding box center [489, 15] width 229 height 15
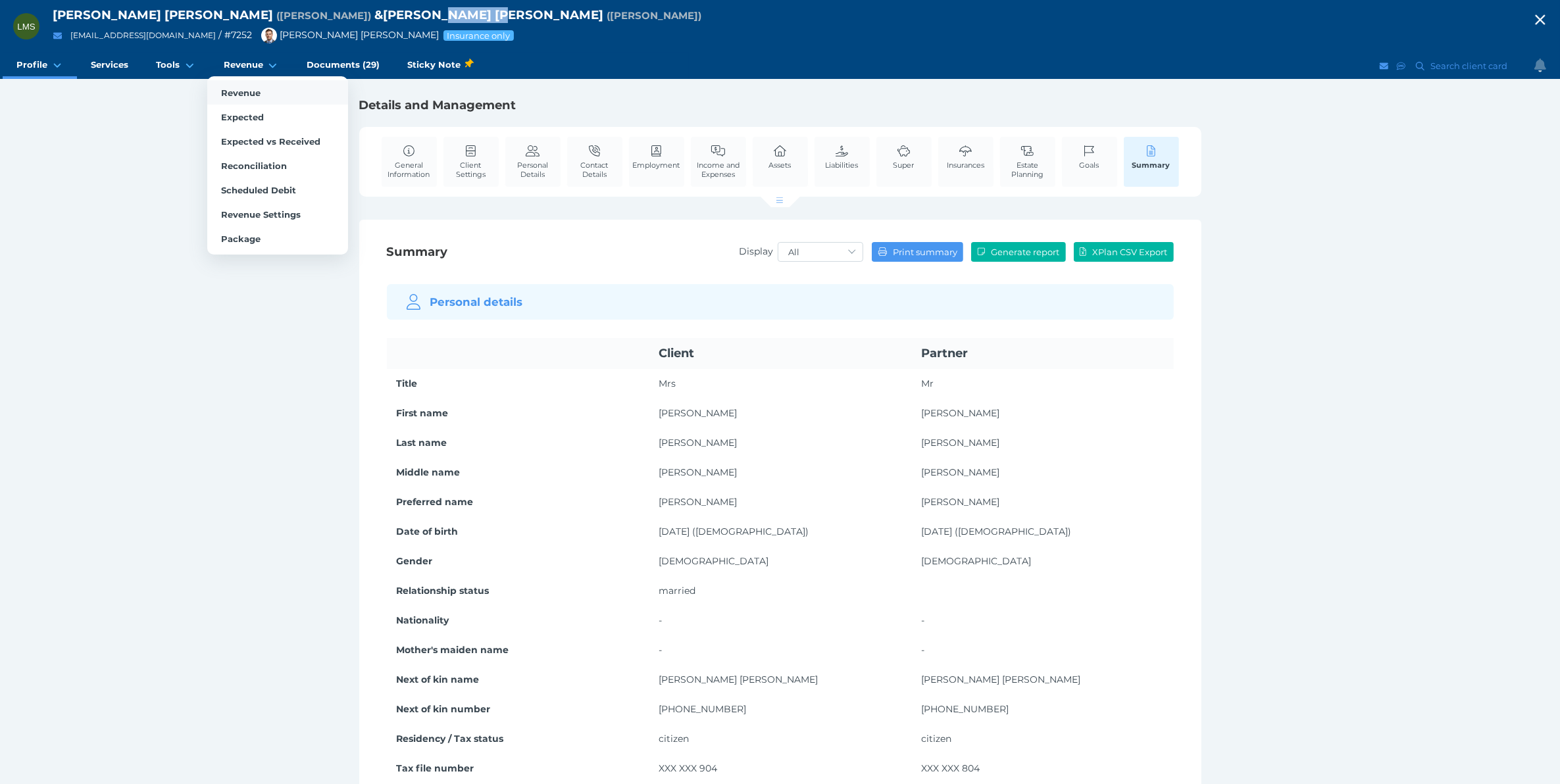
click at [250, 84] on link "Revenue" at bounding box center [278, 92] width 141 height 25
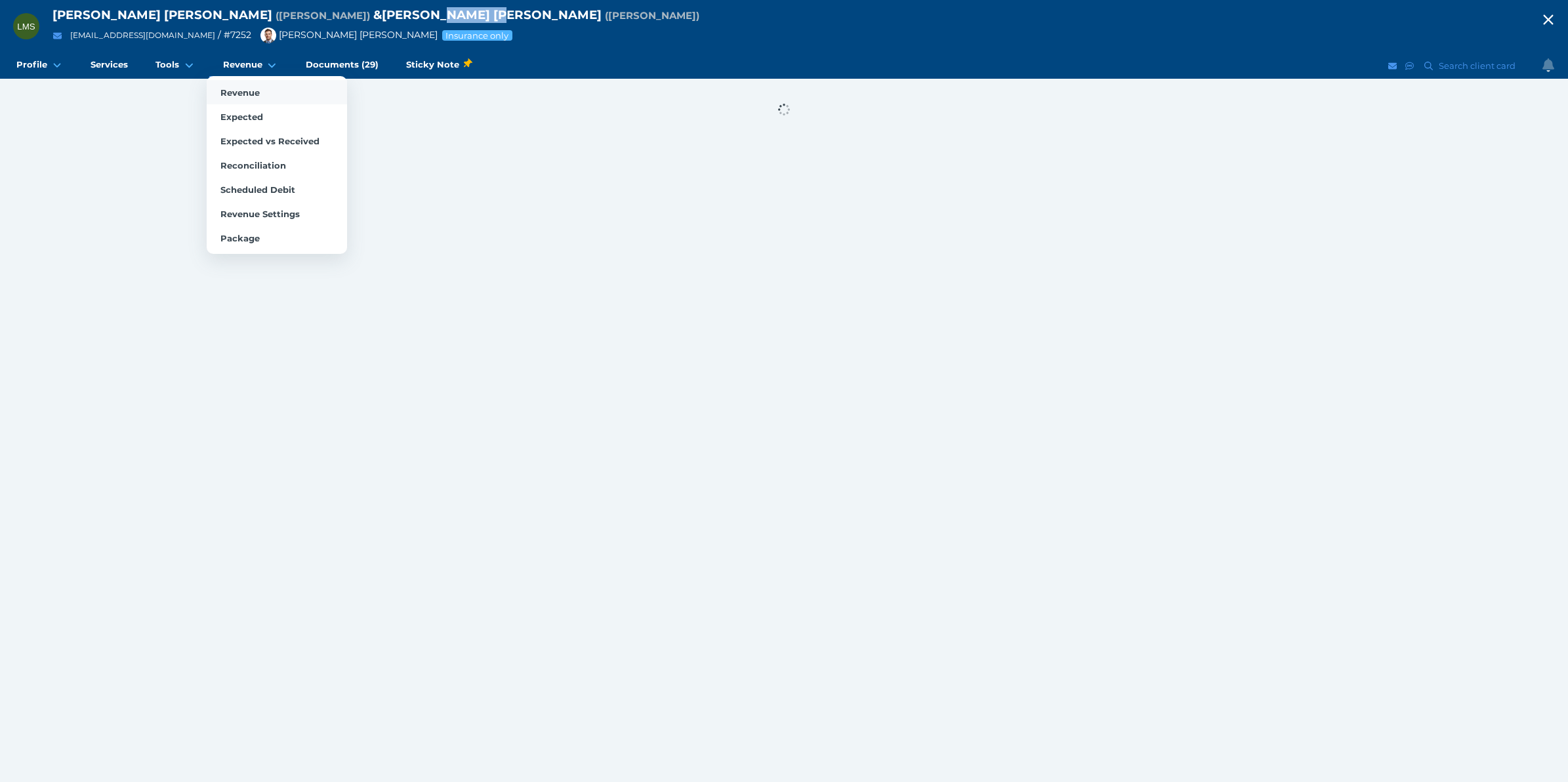
select select "25"
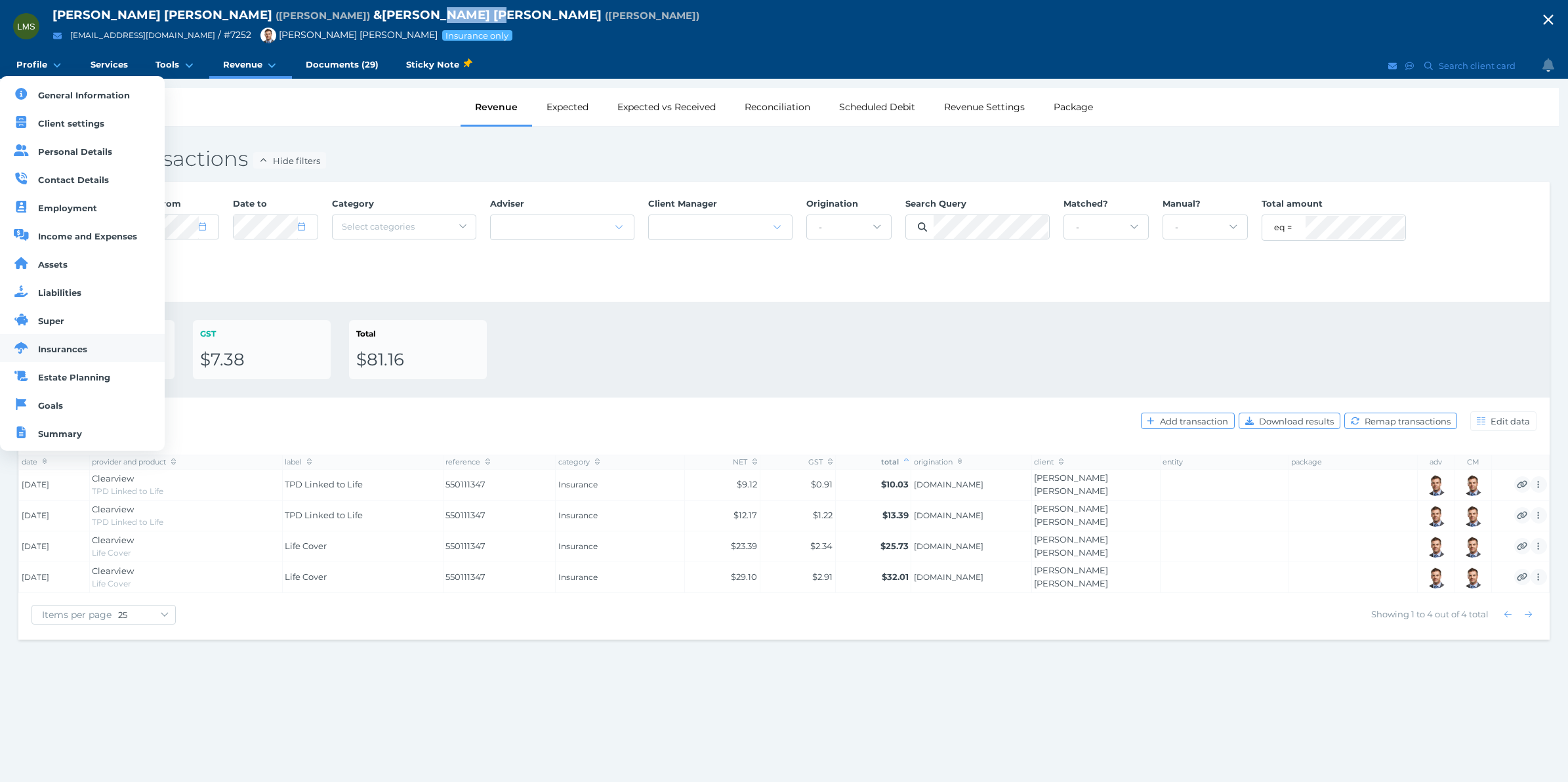
click at [64, 345] on link "Insurances" at bounding box center [82, 348] width 165 height 28
